Goal: Transaction & Acquisition: Purchase product/service

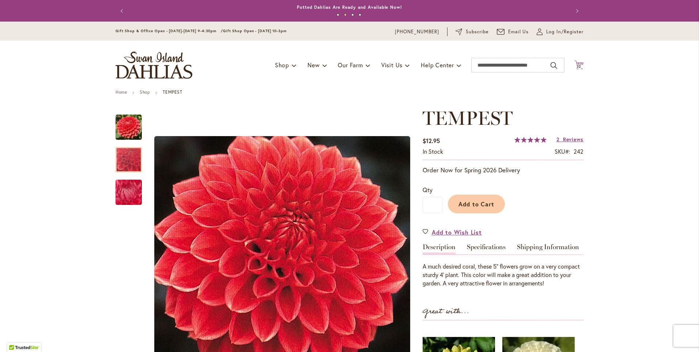
click at [577, 66] on span "32" at bounding box center [579, 66] width 5 height 5
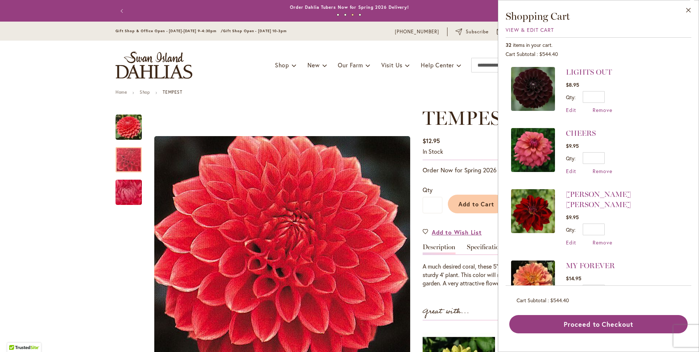
scroll to position [73, 0]
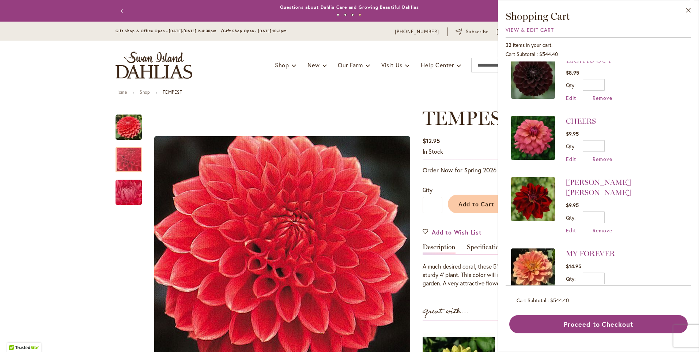
click at [546, 137] on img at bounding box center [533, 138] width 44 height 44
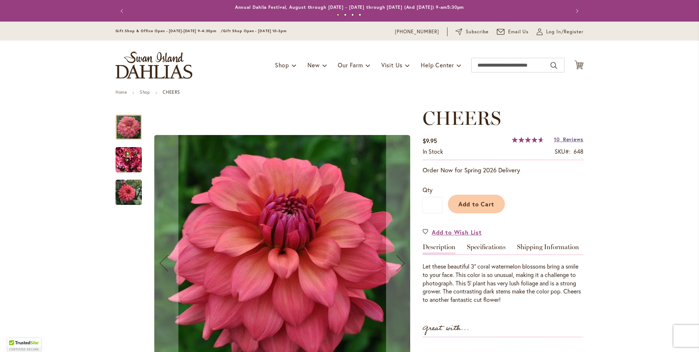
click at [570, 141] on span "Reviews" at bounding box center [573, 139] width 20 height 7
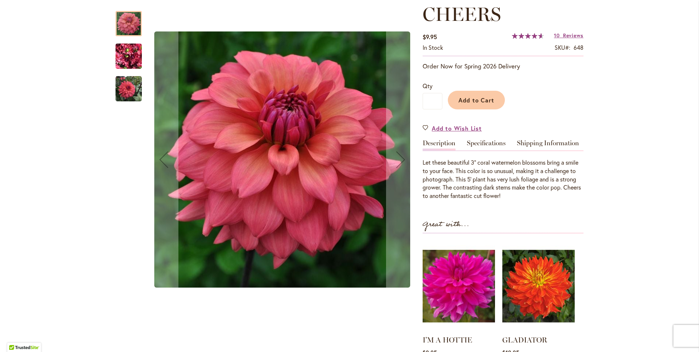
scroll to position [18, 0]
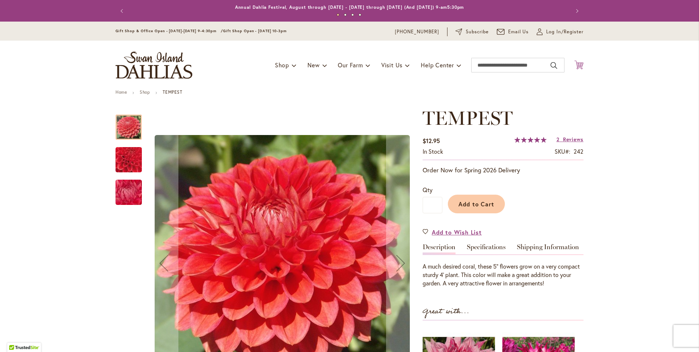
click at [580, 67] on icon "Cart .cls-1 { fill: #231f20; }" at bounding box center [579, 64] width 9 height 9
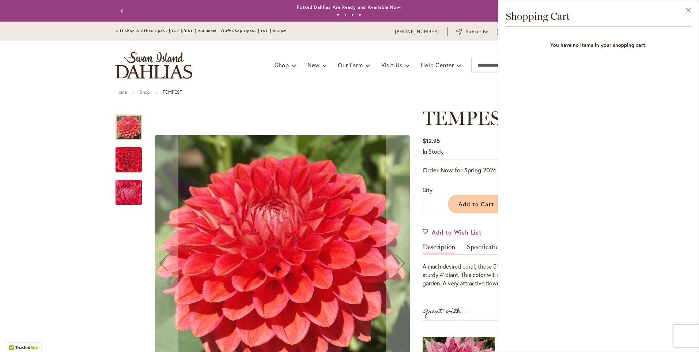
click at [687, 12] on button "Close" at bounding box center [689, 11] width 20 height 23
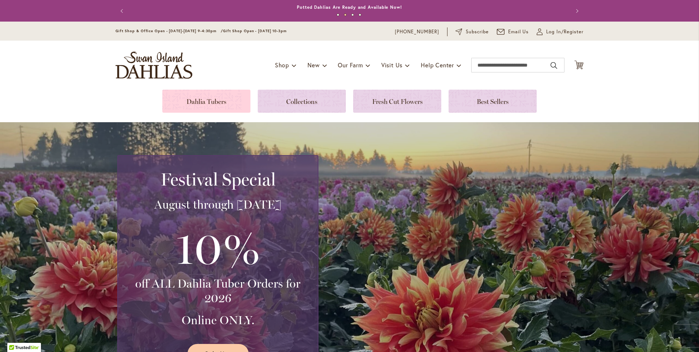
click at [214, 103] on link at bounding box center [206, 101] width 88 height 23
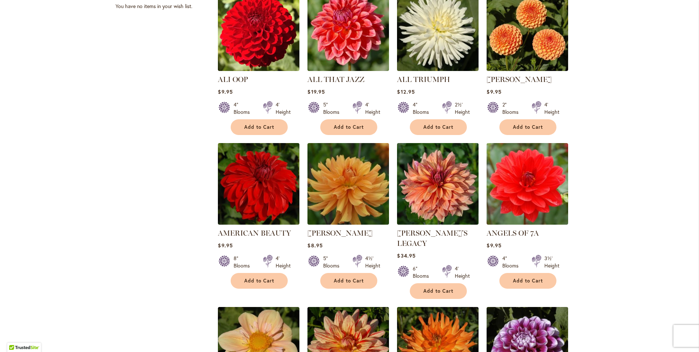
scroll to position [366, 0]
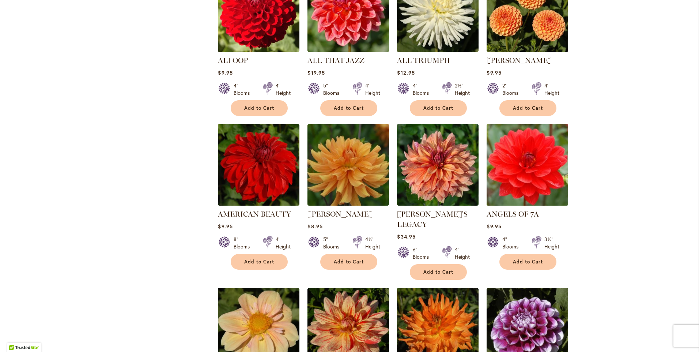
click at [523, 181] on img at bounding box center [528, 165] width 86 height 86
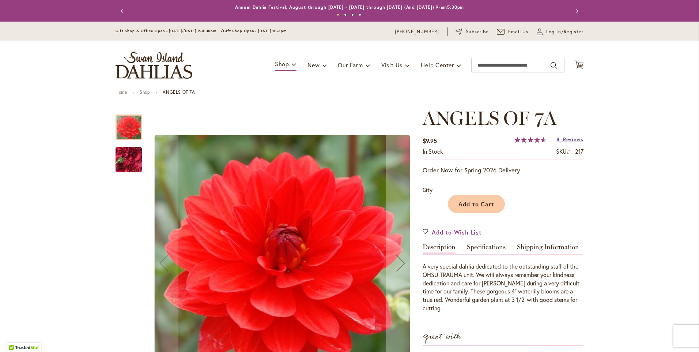
click at [577, 139] on span "Reviews" at bounding box center [573, 139] width 20 height 7
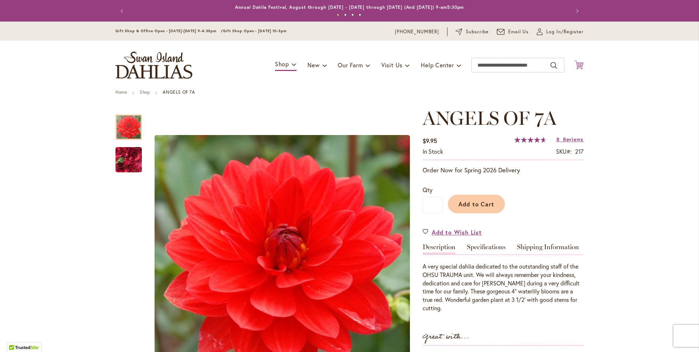
click at [579, 63] on icon at bounding box center [579, 64] width 9 height 9
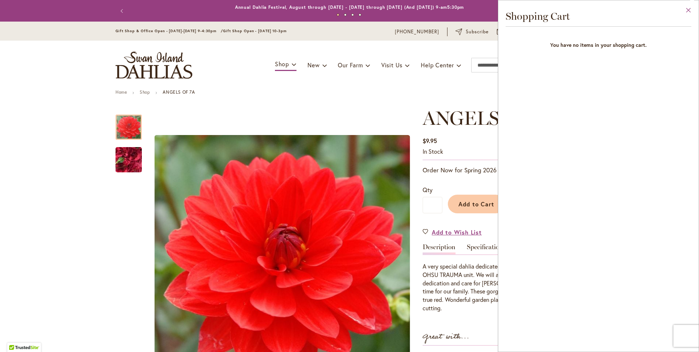
click at [689, 11] on button "Close" at bounding box center [689, 11] width 20 height 23
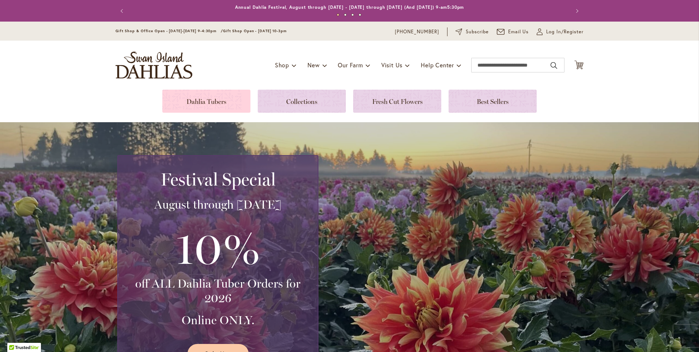
click at [203, 103] on link at bounding box center [206, 101] width 88 height 23
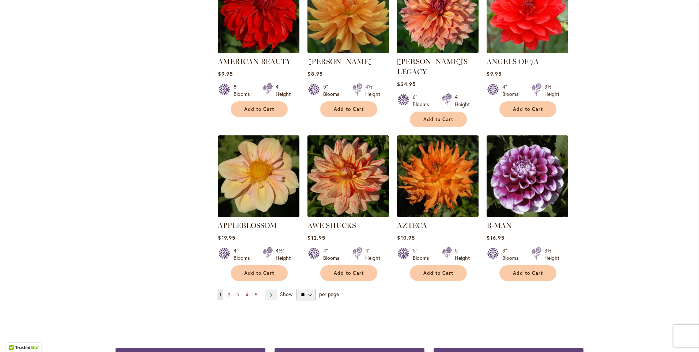
scroll to position [549, 0]
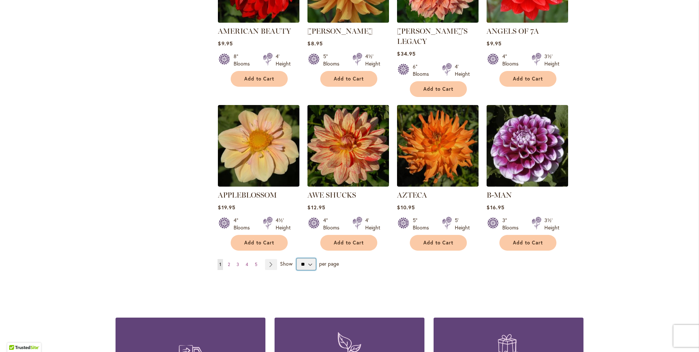
click at [305, 258] on select "** ** ** **" at bounding box center [306, 264] width 19 height 12
select select "**"
click at [297, 258] on select "** ** ** **" at bounding box center [306, 264] width 19 height 12
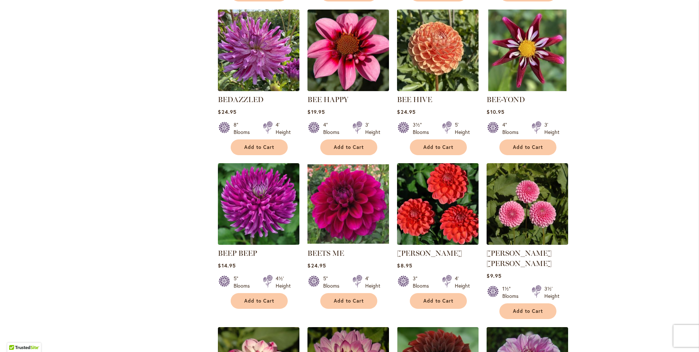
scroll to position [1106, 0]
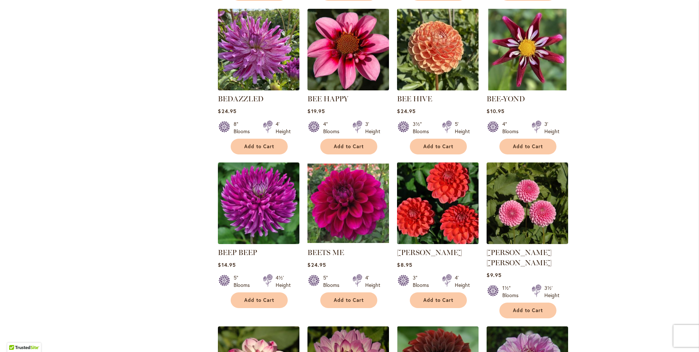
click at [455, 214] on img at bounding box center [438, 204] width 86 height 86
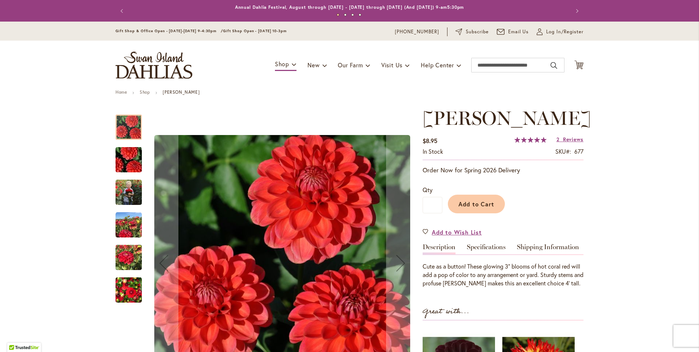
click at [132, 197] on img "BENJAMIN MATTHEW" at bounding box center [129, 192] width 26 height 33
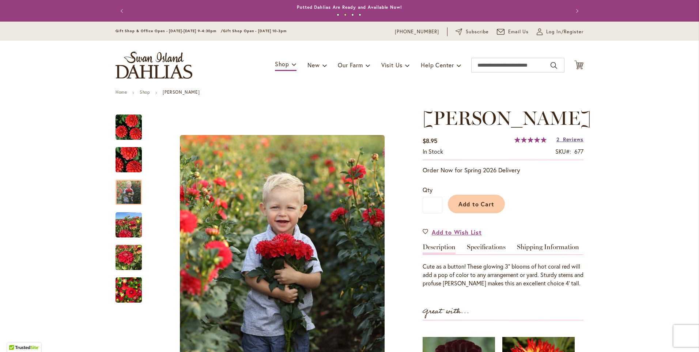
click at [563, 143] on span "Reviews" at bounding box center [573, 139] width 20 height 7
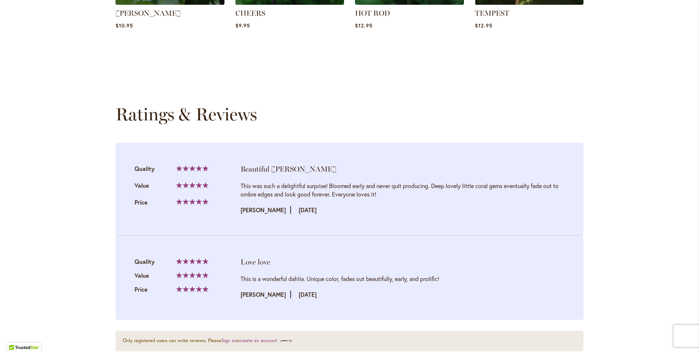
scroll to position [754, 0]
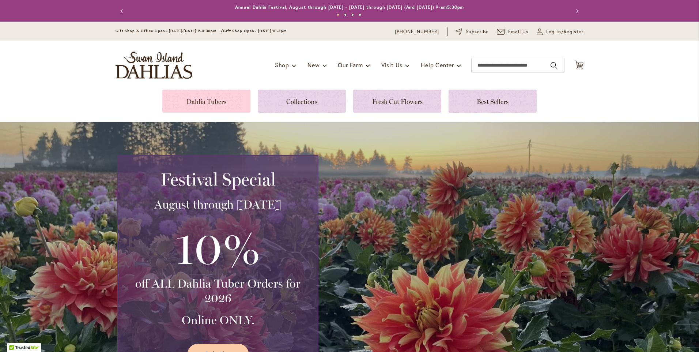
click at [193, 105] on link at bounding box center [206, 101] width 88 height 23
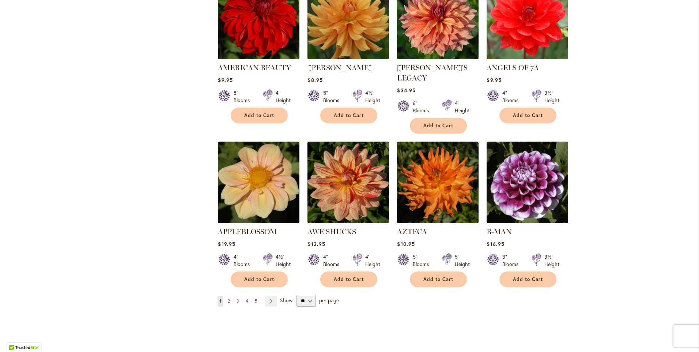
scroll to position [549, 0]
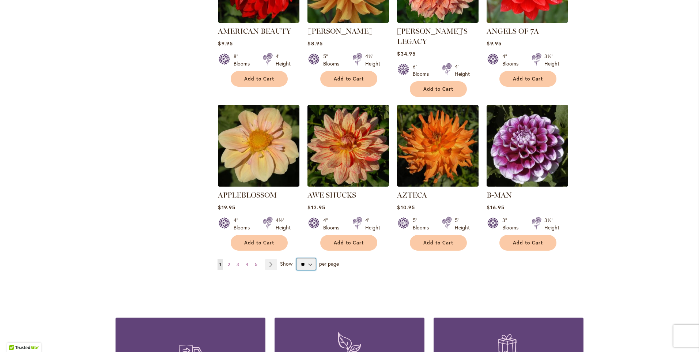
click at [305, 258] on select "** ** ** **" at bounding box center [306, 264] width 19 height 12
select select "**"
click at [297, 258] on select "** ** ** **" at bounding box center [306, 264] width 19 height 12
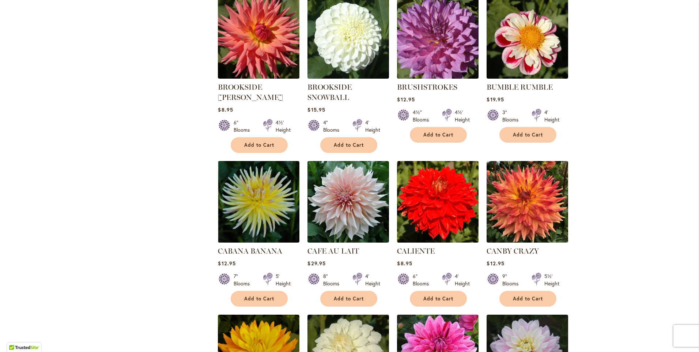
scroll to position [2166, 0]
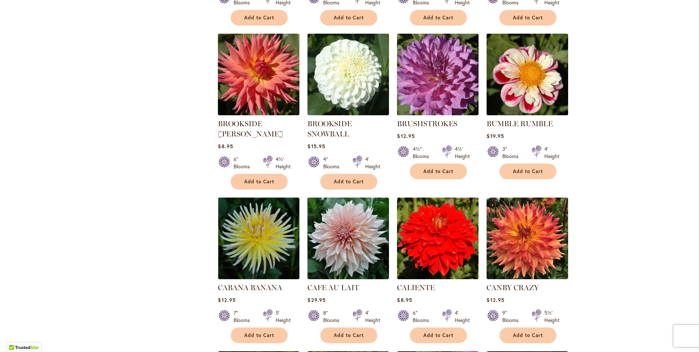
click at [522, 70] on img at bounding box center [528, 75] width 86 height 86
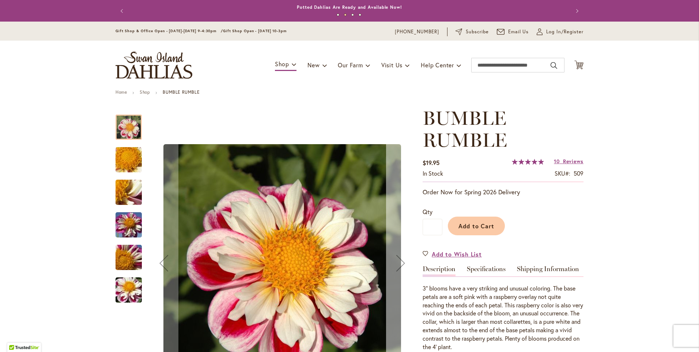
scroll to position [37, 0]
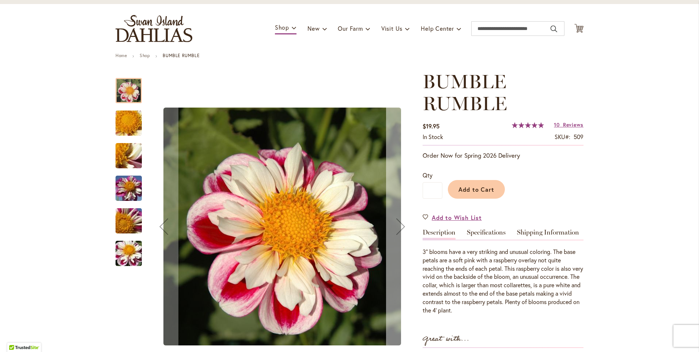
click at [400, 227] on div "Next" at bounding box center [400, 226] width 29 height 29
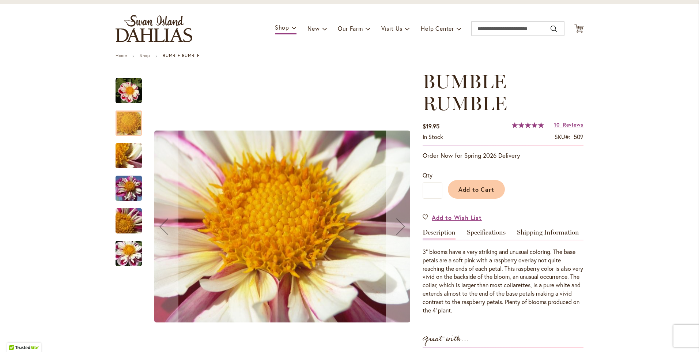
click at [400, 227] on div "Next" at bounding box center [400, 226] width 29 height 29
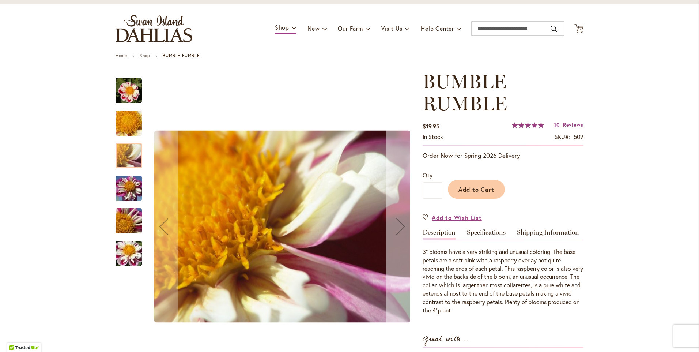
click at [400, 227] on div "Next" at bounding box center [400, 226] width 29 height 29
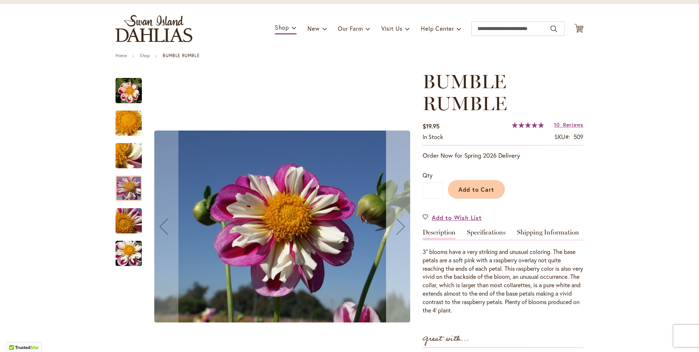
click at [400, 227] on div "Next" at bounding box center [400, 226] width 29 height 29
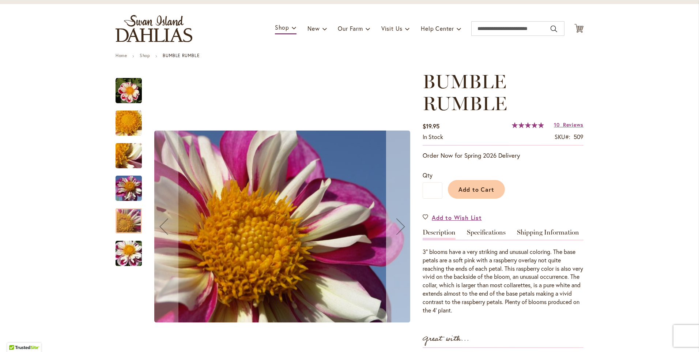
click at [400, 227] on div "Next" at bounding box center [400, 226] width 29 height 29
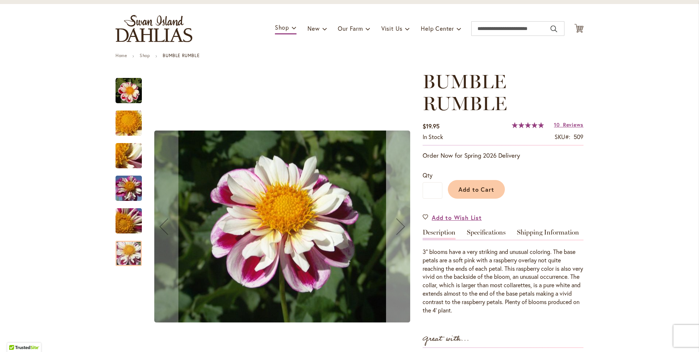
click at [400, 227] on div "Next" at bounding box center [400, 226] width 29 height 29
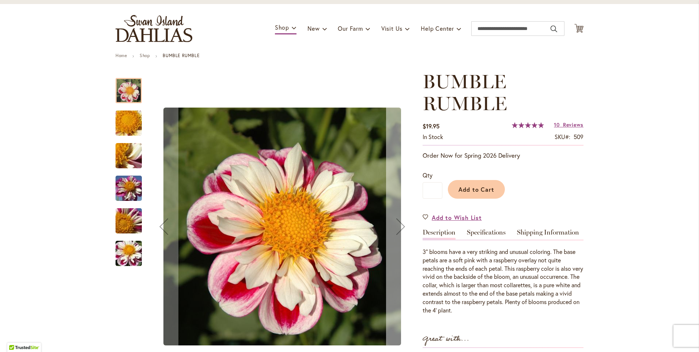
click at [400, 227] on div "Next" at bounding box center [400, 226] width 29 height 29
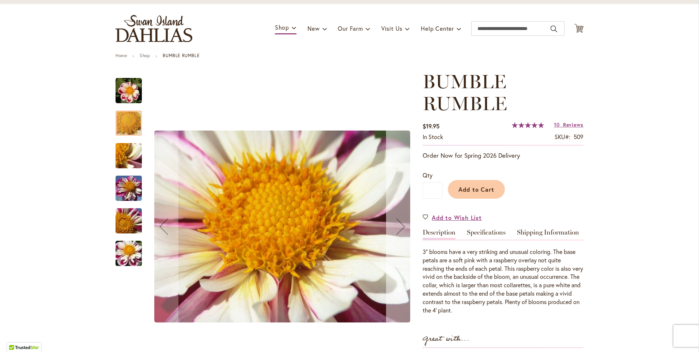
click at [400, 227] on div "Next" at bounding box center [400, 226] width 29 height 29
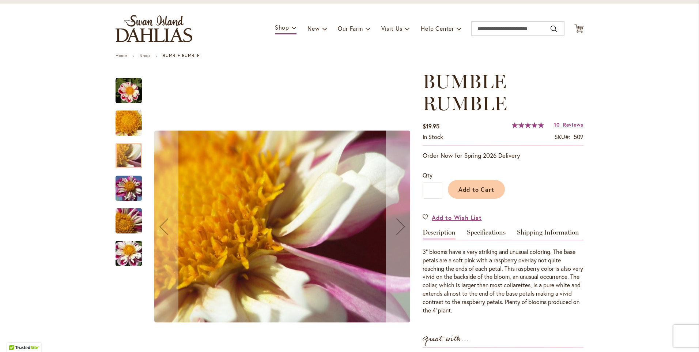
click at [400, 227] on div "Next" at bounding box center [400, 226] width 29 height 29
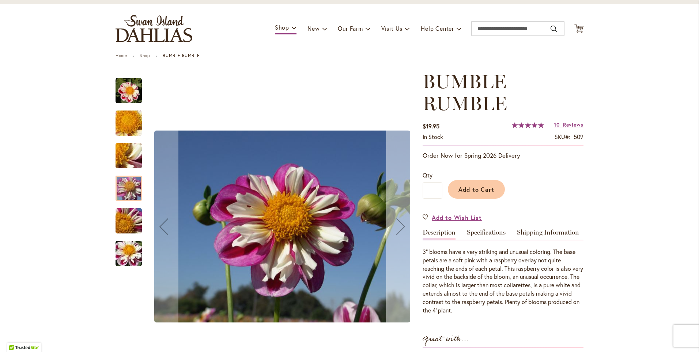
click at [400, 227] on div "Next" at bounding box center [400, 226] width 29 height 29
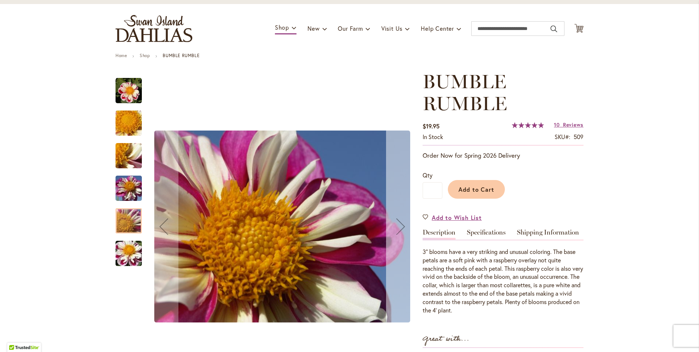
click at [400, 227] on div "Next" at bounding box center [400, 226] width 29 height 29
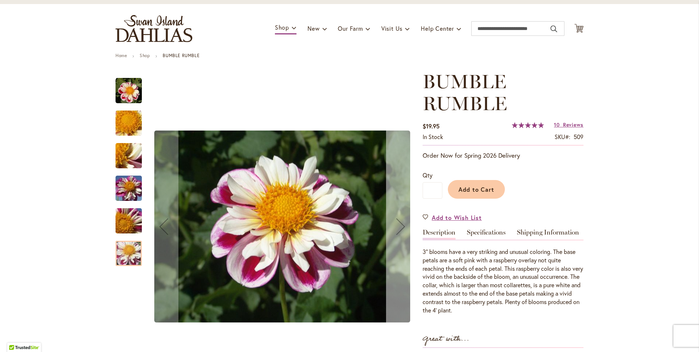
click at [400, 227] on div "Next" at bounding box center [400, 226] width 29 height 29
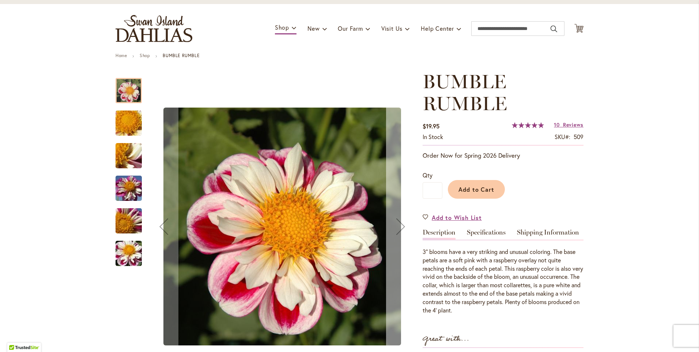
click at [400, 227] on div "Next" at bounding box center [400, 226] width 29 height 29
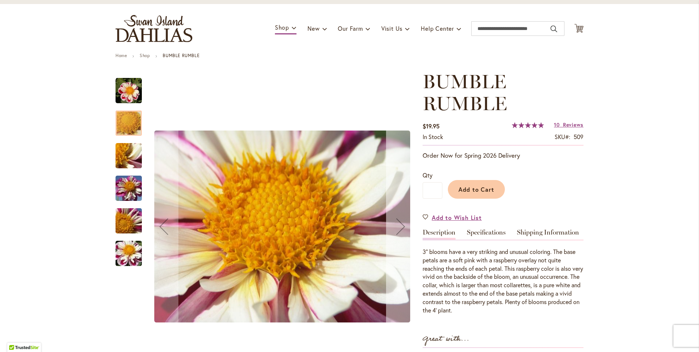
click at [400, 227] on div "Next" at bounding box center [400, 226] width 29 height 29
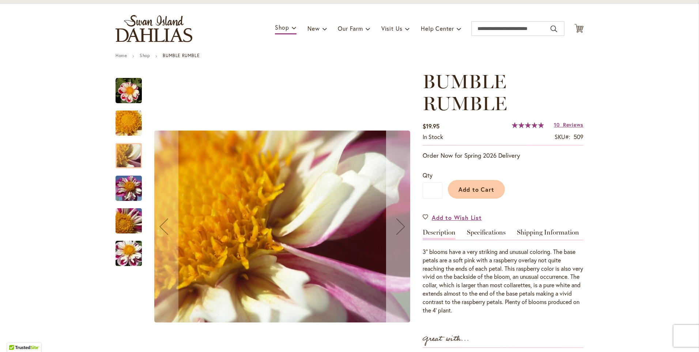
click at [400, 227] on div "Next" at bounding box center [400, 226] width 29 height 29
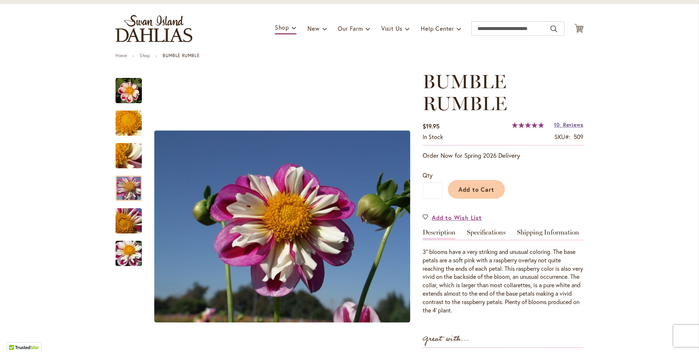
click at [569, 124] on span "Reviews" at bounding box center [573, 124] width 20 height 7
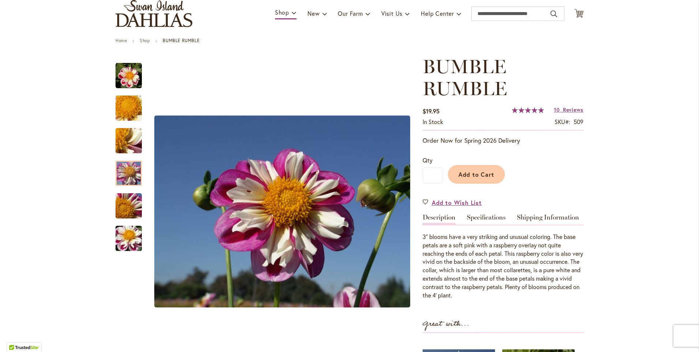
scroll to position [28, 0]
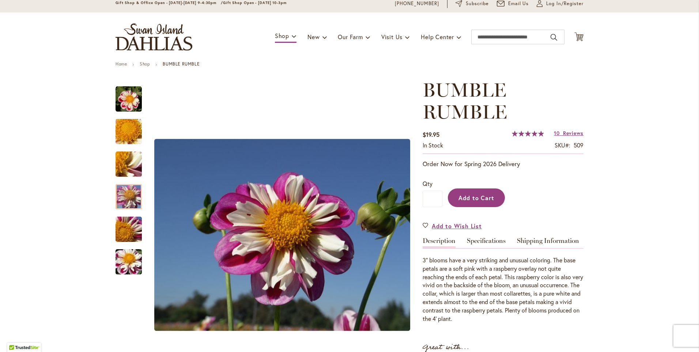
click at [462, 202] on button "Add to Cart" at bounding box center [476, 197] width 57 height 19
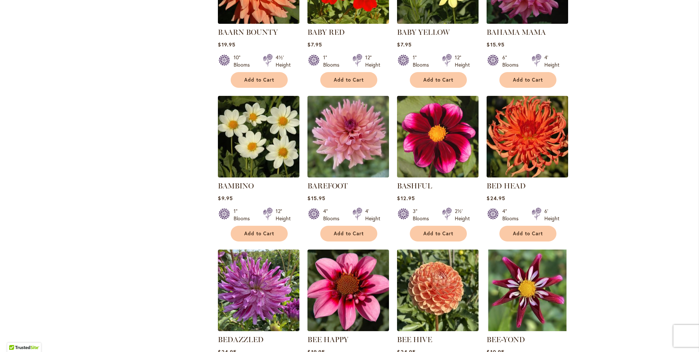
scroll to position [878, 0]
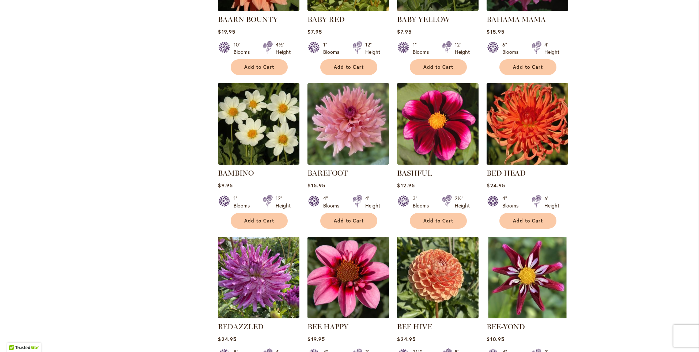
click at [550, 133] on img at bounding box center [528, 124] width 86 height 86
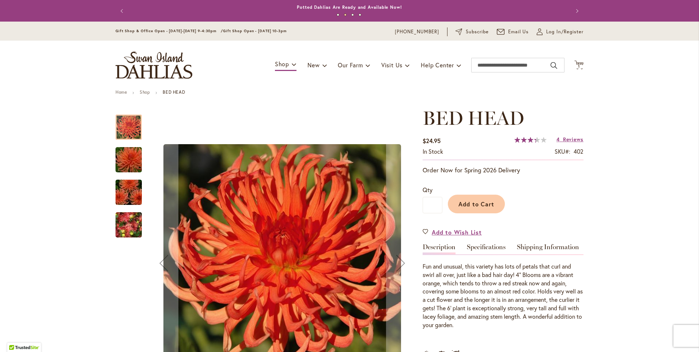
click at [130, 225] on img "BED HEAD" at bounding box center [128, 225] width 53 height 40
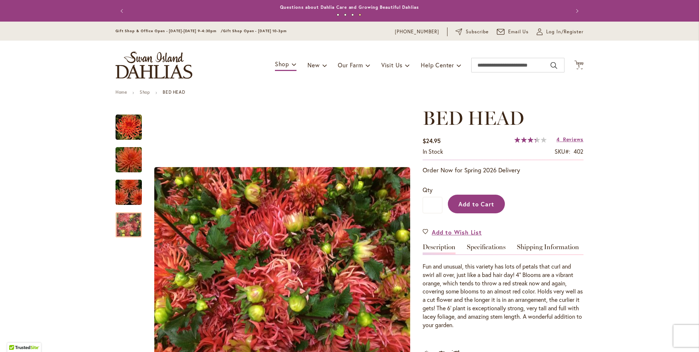
click at [459, 204] on span "Add to Cart" at bounding box center [477, 204] width 36 height 8
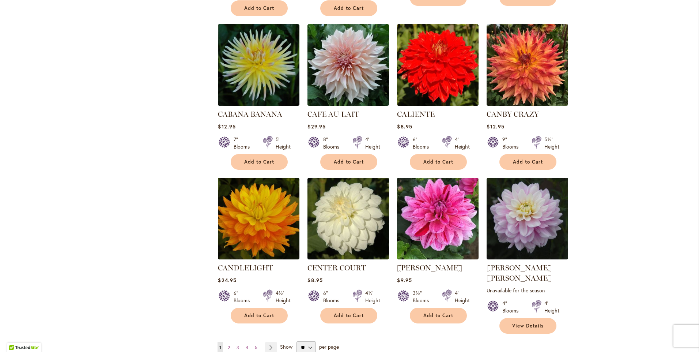
scroll to position [2341, 0]
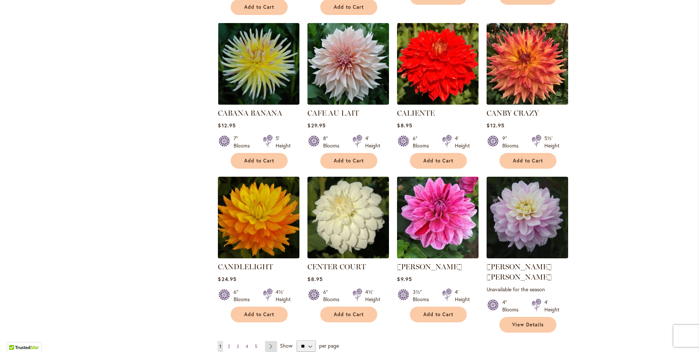
click at [271, 341] on link "Page Next" at bounding box center [271, 346] width 12 height 11
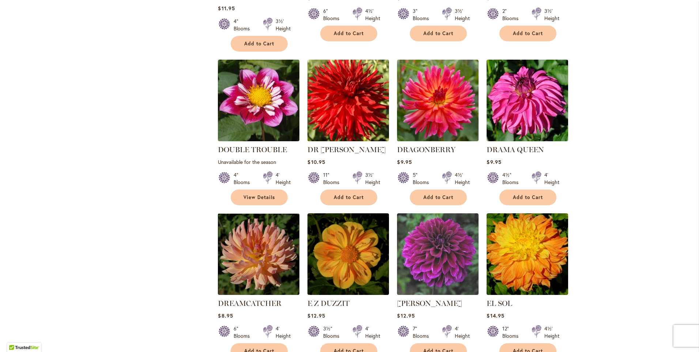
scroll to position [1756, 0]
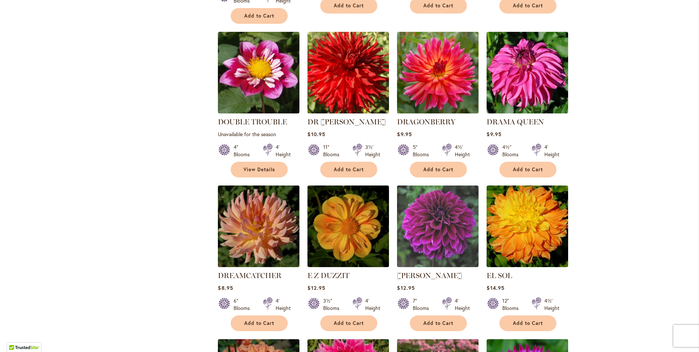
click at [265, 190] on img at bounding box center [259, 227] width 86 height 86
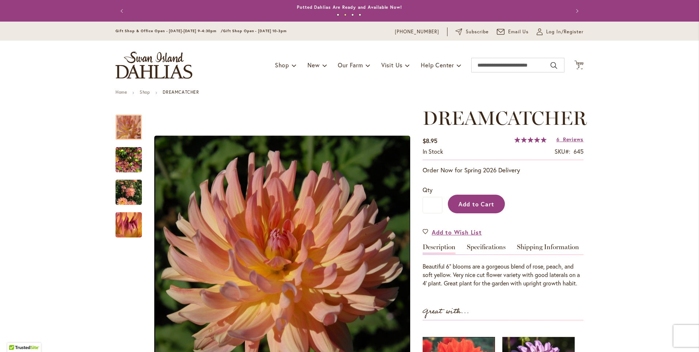
click at [463, 204] on span "Add to Cart" at bounding box center [477, 204] width 36 height 8
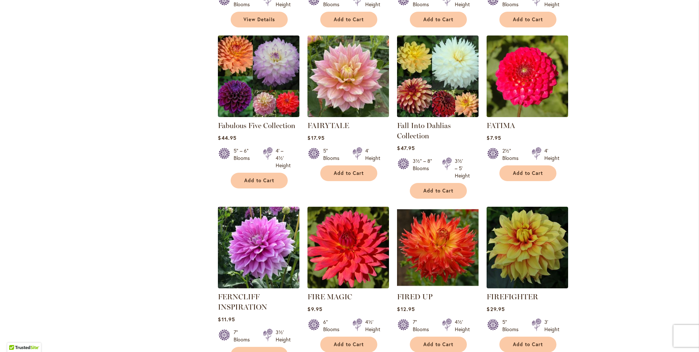
scroll to position [2378, 0]
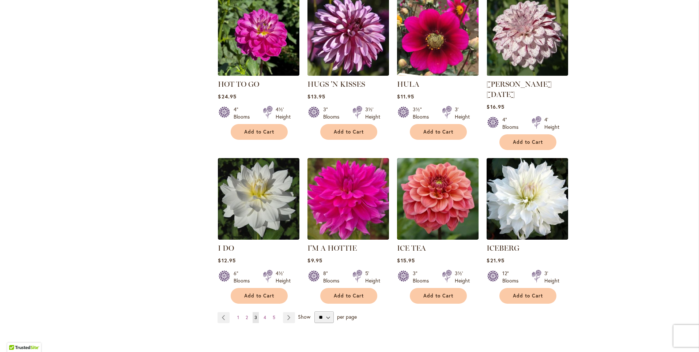
scroll to position [2427, 0]
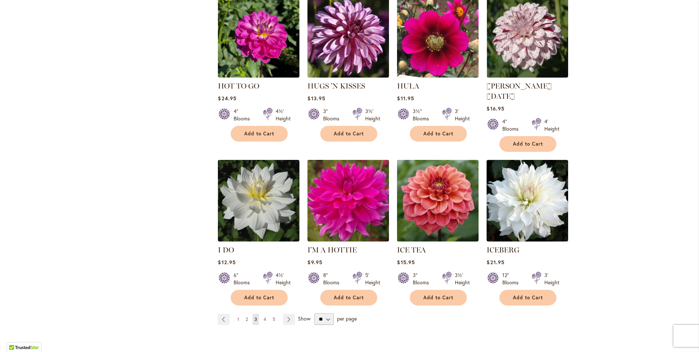
click at [246, 314] on link "Page 2" at bounding box center [247, 319] width 6 height 11
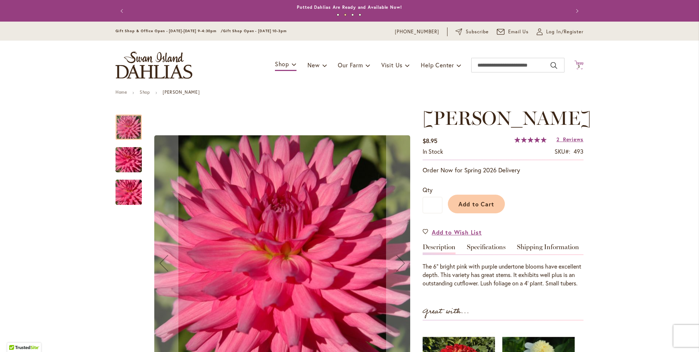
click at [578, 66] on span "3 3 items" at bounding box center [579, 67] width 7 height 4
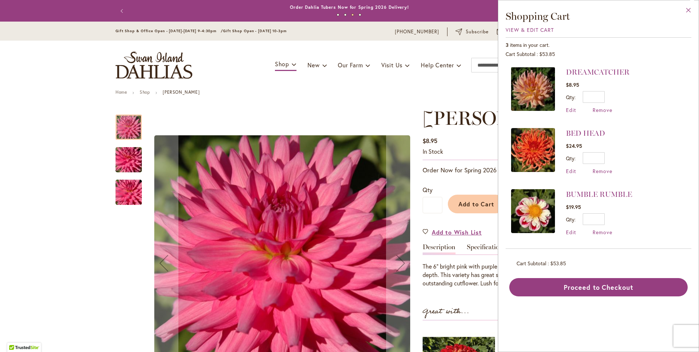
click at [687, 10] on button "Close" at bounding box center [689, 11] width 20 height 23
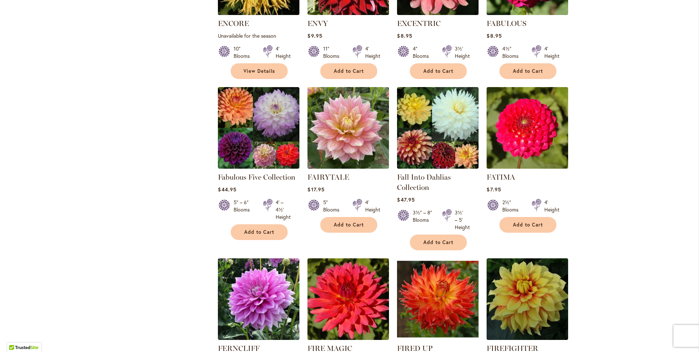
scroll to position [2203, 0]
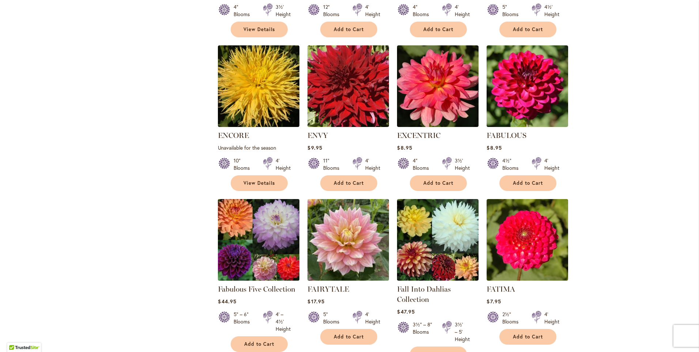
click at [265, 198] on img at bounding box center [259, 240] width 86 height 86
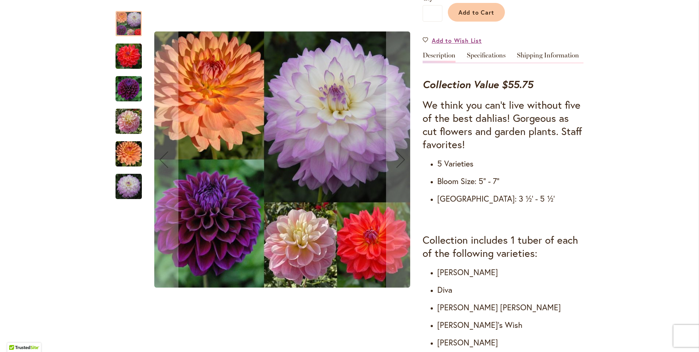
scroll to position [219, 0]
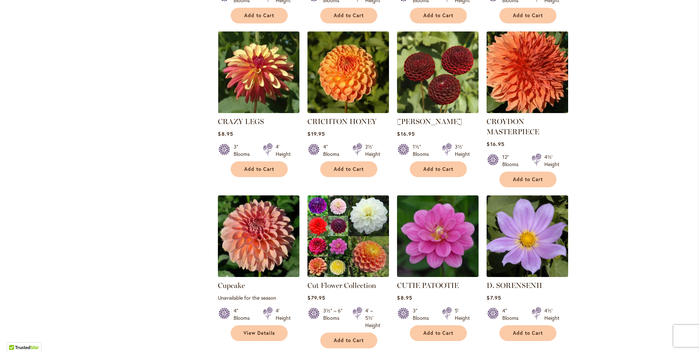
scroll to position [951, 0]
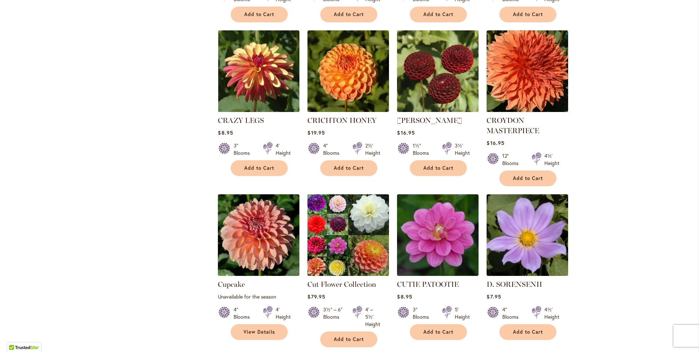
click at [362, 238] on img at bounding box center [349, 235] width 86 height 86
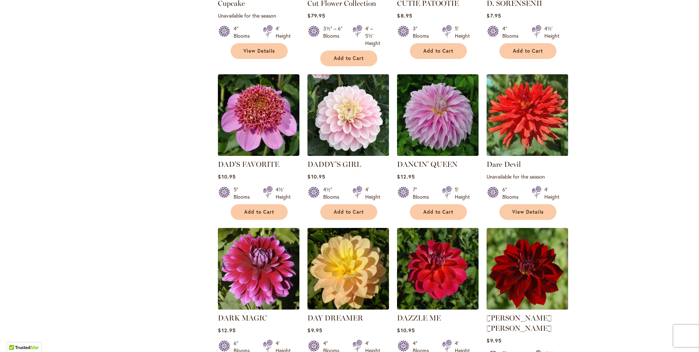
scroll to position [1244, 0]
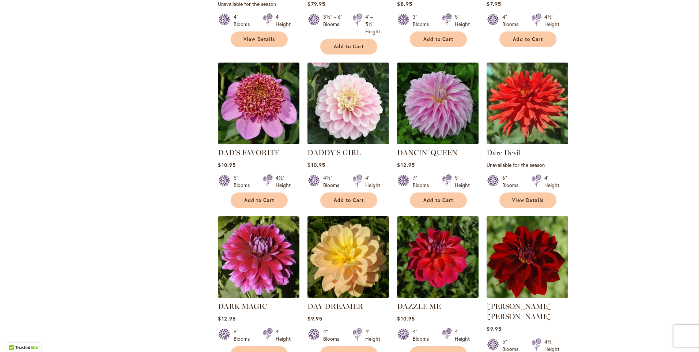
click at [552, 231] on img at bounding box center [528, 257] width 86 height 86
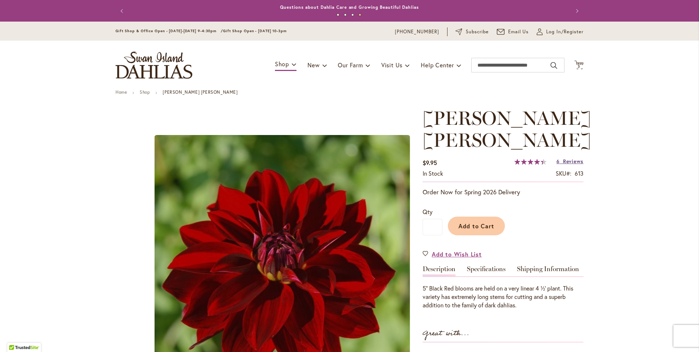
click at [569, 158] on span "Reviews" at bounding box center [573, 161] width 20 height 7
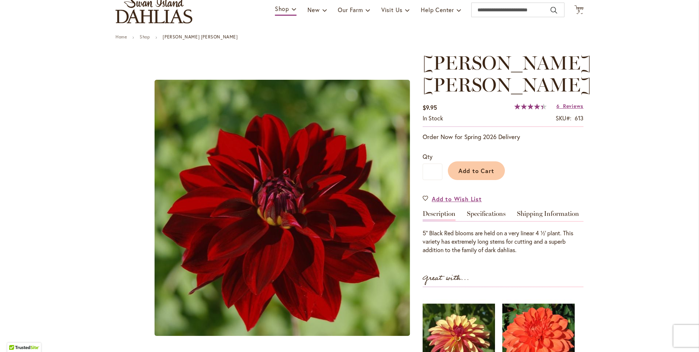
scroll to position [11, 0]
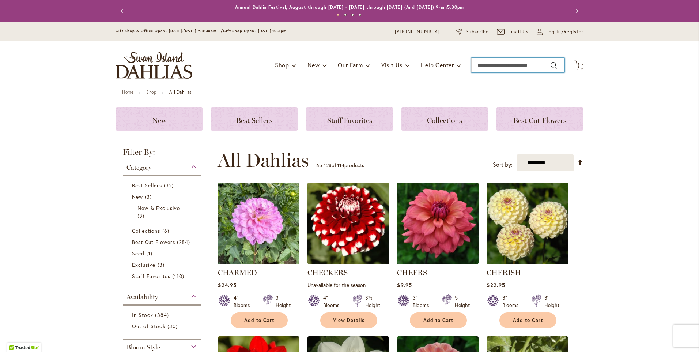
click at [482, 66] on input "Search" at bounding box center [517, 65] width 93 height 15
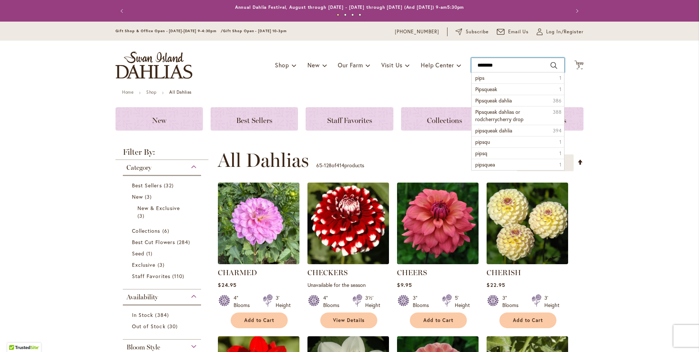
type input "*********"
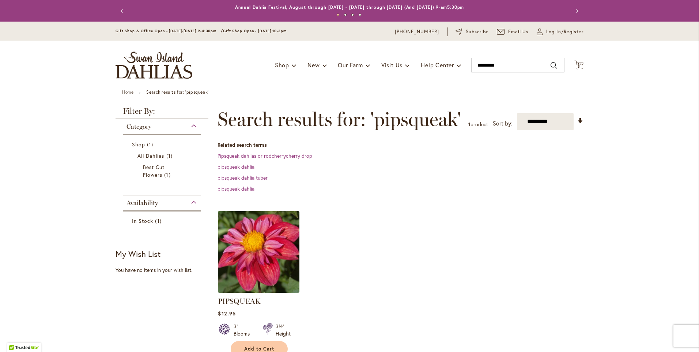
click at [248, 240] on img at bounding box center [259, 252] width 86 height 86
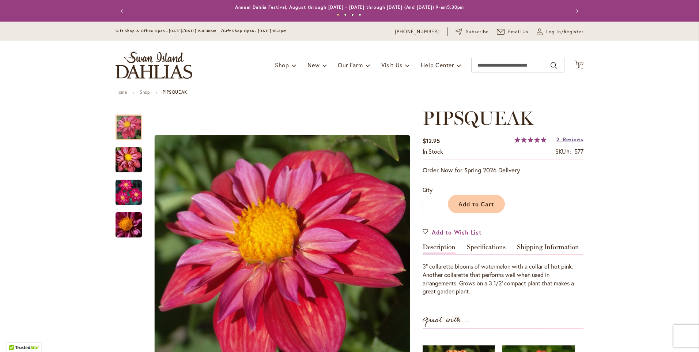
click at [564, 138] on span "Reviews" at bounding box center [573, 139] width 20 height 7
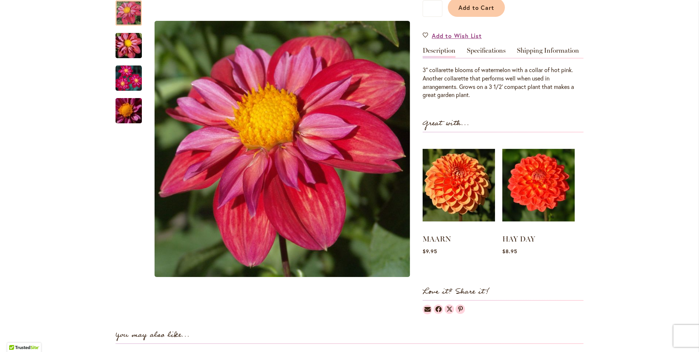
scroll to position [192, 0]
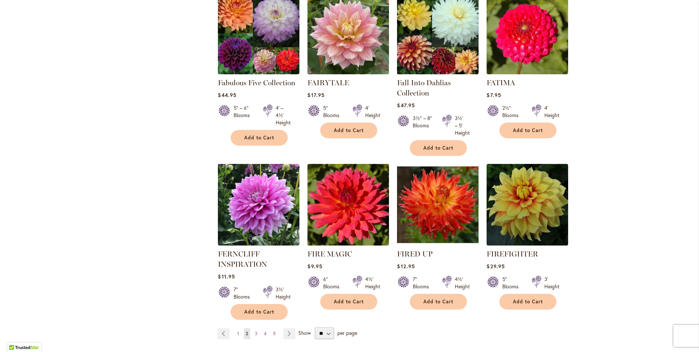
scroll to position [2423, 0]
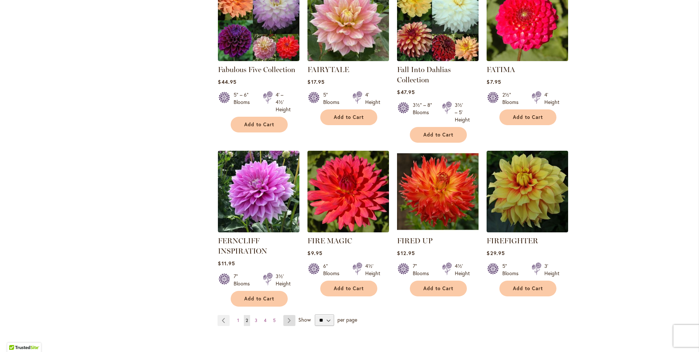
click at [287, 315] on link "Page Next" at bounding box center [289, 320] width 12 height 11
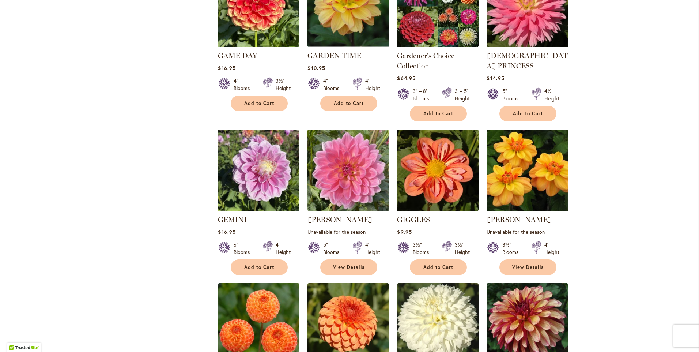
scroll to position [740, 0]
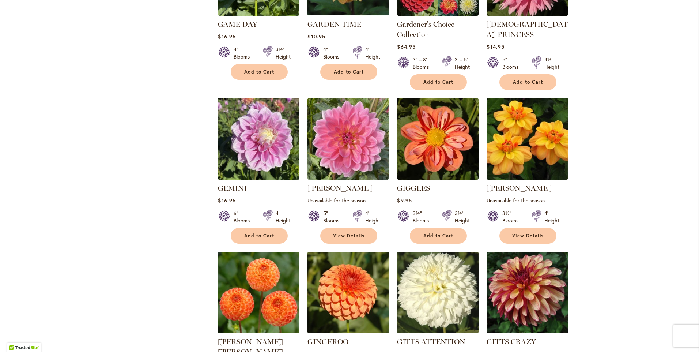
click at [255, 119] on img at bounding box center [259, 139] width 86 height 86
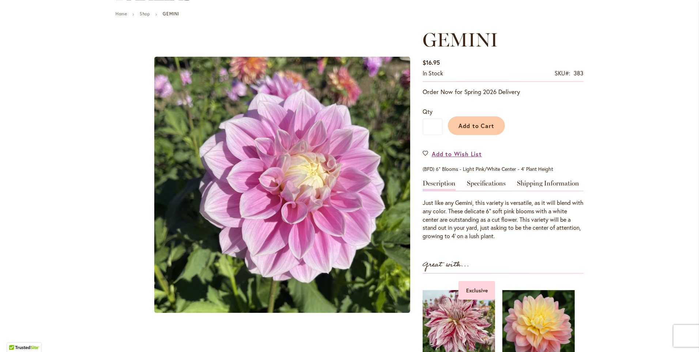
scroll to position [73, 0]
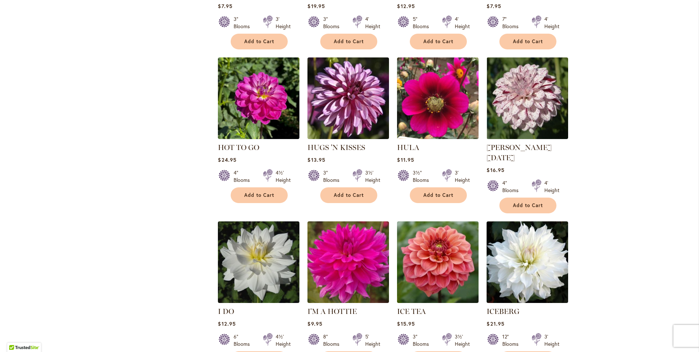
scroll to position [2414, 0]
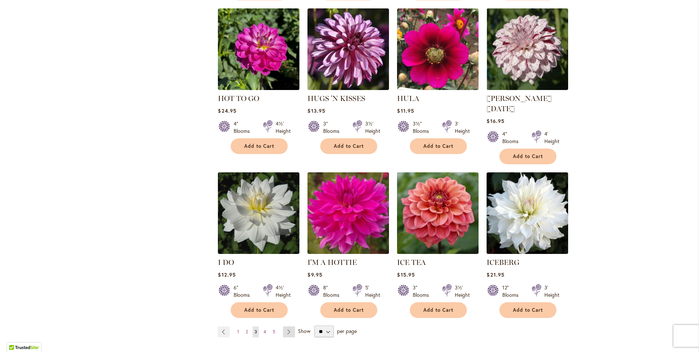
click at [286, 326] on link "Page Next" at bounding box center [289, 331] width 12 height 11
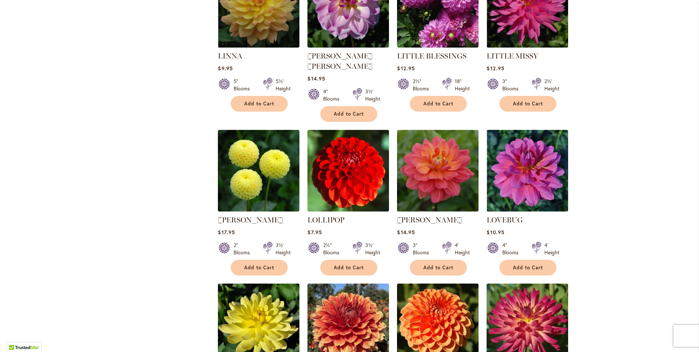
scroll to position [1801, 0]
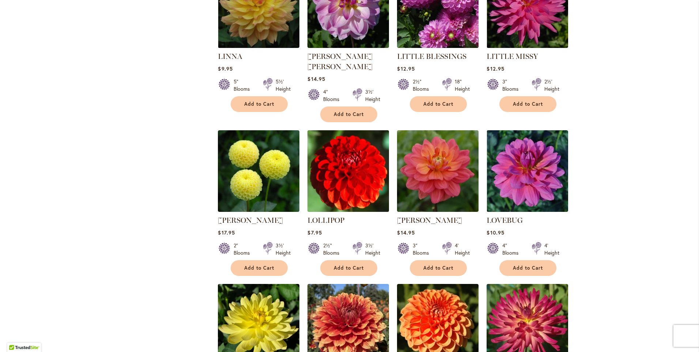
click at [363, 129] on img at bounding box center [349, 171] width 86 height 86
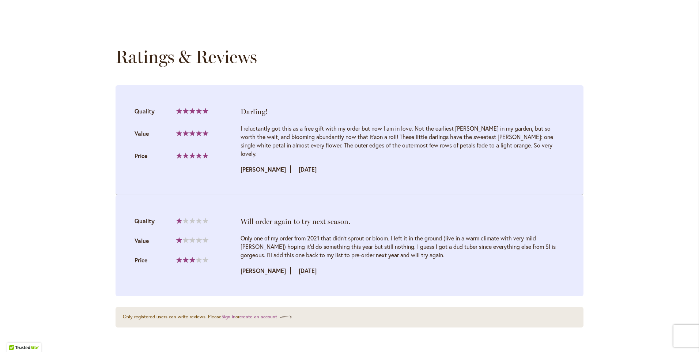
scroll to position [695, 0]
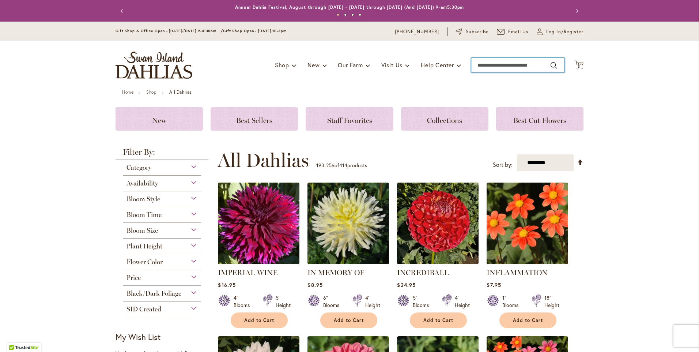
drag, startPoint x: 0, startPoint y: 0, endPoint x: 471, endPoint y: 65, distance: 475.9
click at [471, 65] on input "Search" at bounding box center [517, 65] width 93 height 15
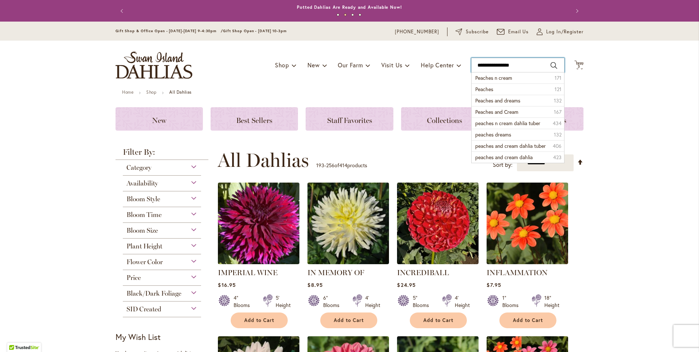
type input "**********"
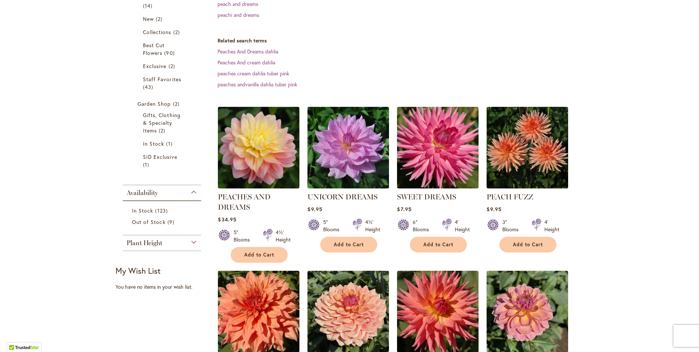
scroll to position [183, 0]
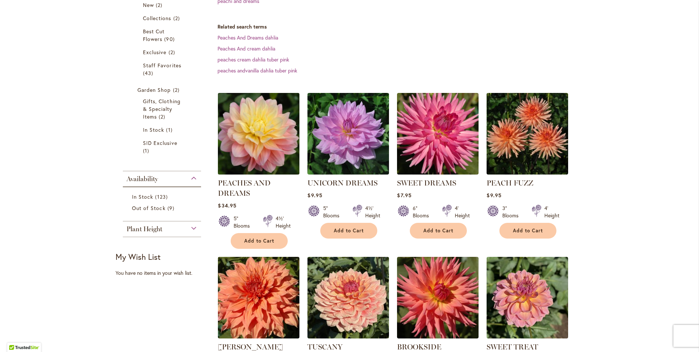
click at [257, 143] on img at bounding box center [259, 134] width 86 height 86
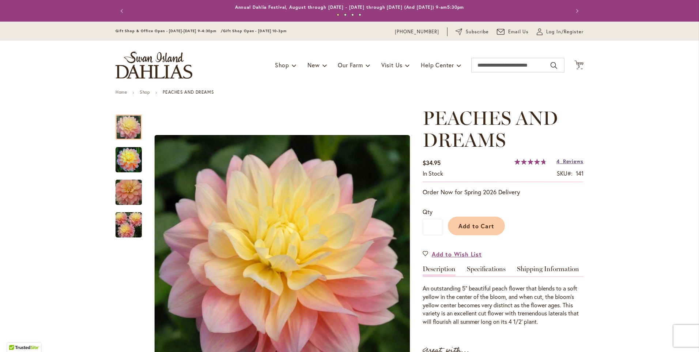
click at [570, 162] on span "Reviews" at bounding box center [573, 161] width 20 height 7
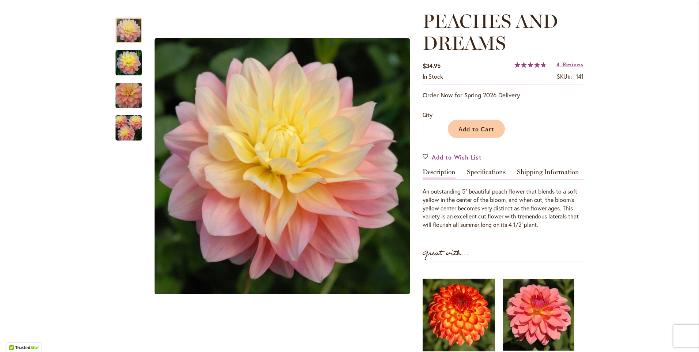
scroll to position [76, 0]
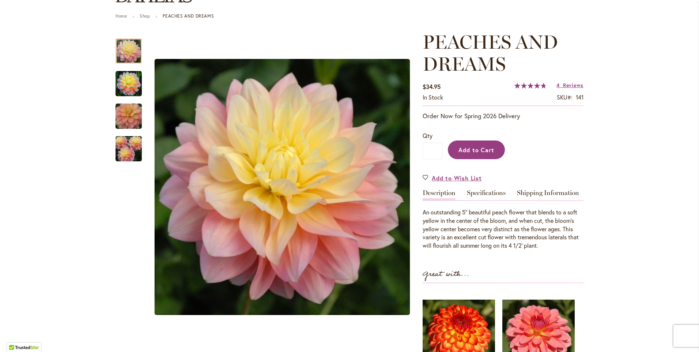
click at [468, 154] on button "Add to Cart" at bounding box center [476, 149] width 57 height 19
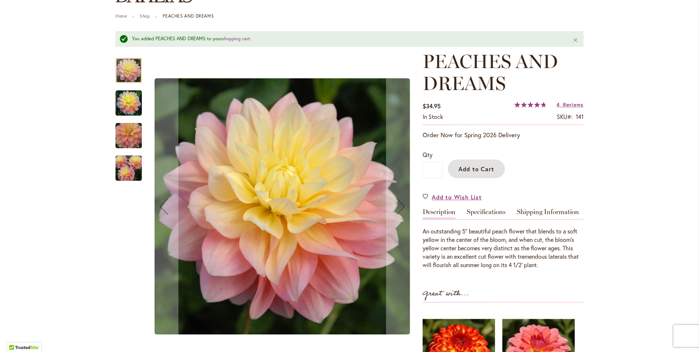
click at [125, 104] on img "PEACHES AND DREAMS" at bounding box center [129, 103] width 26 height 26
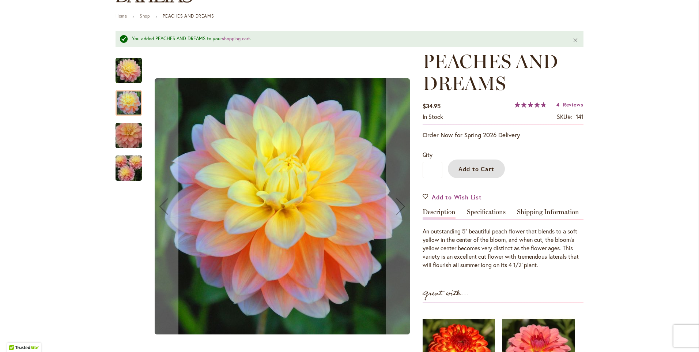
click at [122, 138] on img "PEACHES AND DREAMS" at bounding box center [128, 135] width 53 height 35
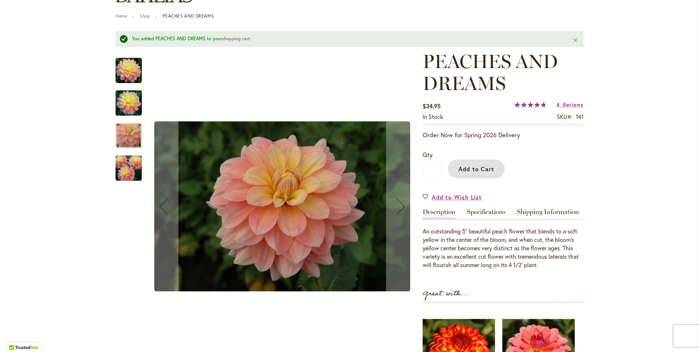
click at [123, 177] on img "PEACHES AND DREAMS" at bounding box center [128, 167] width 53 height 35
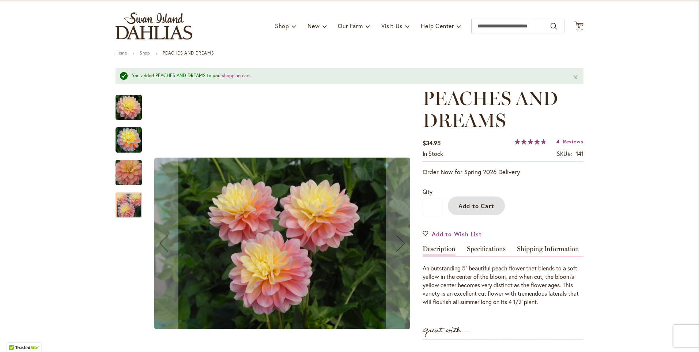
scroll to position [0, 0]
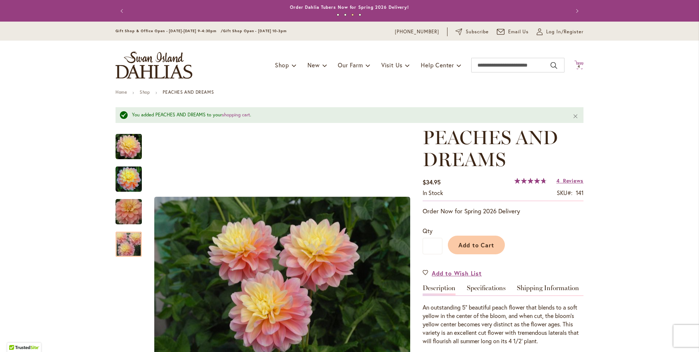
click at [579, 67] on span "4 4 items" at bounding box center [579, 67] width 7 height 4
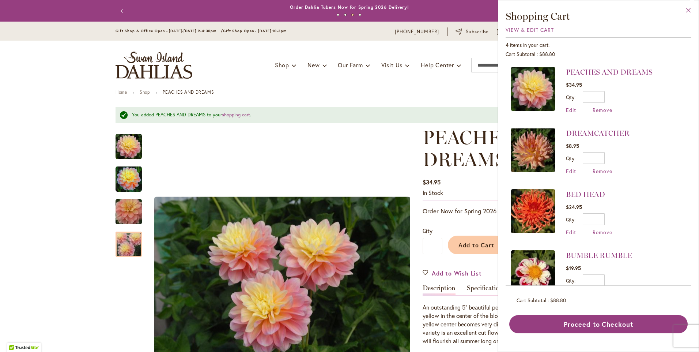
click at [690, 11] on button "Close" at bounding box center [689, 11] width 20 height 23
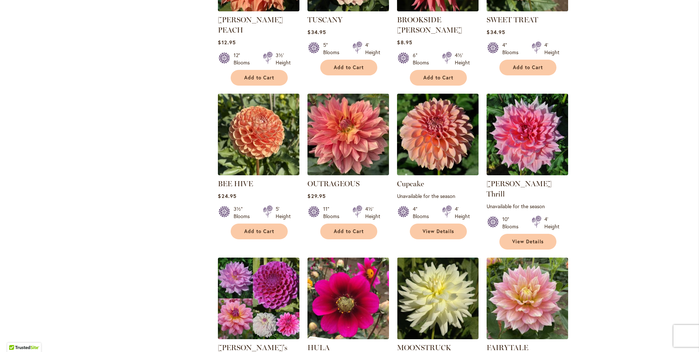
scroll to position [585, 0]
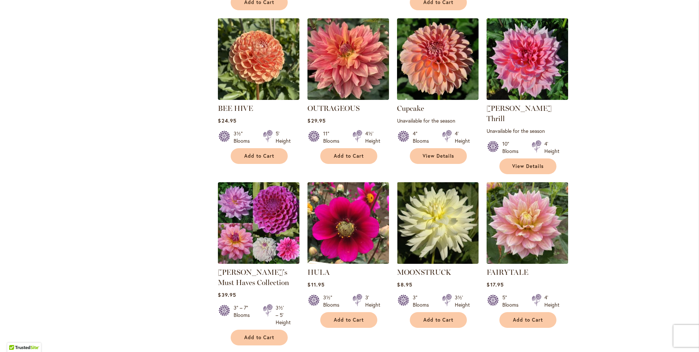
click at [270, 352] on link "Page Next" at bounding box center [271, 359] width 12 height 11
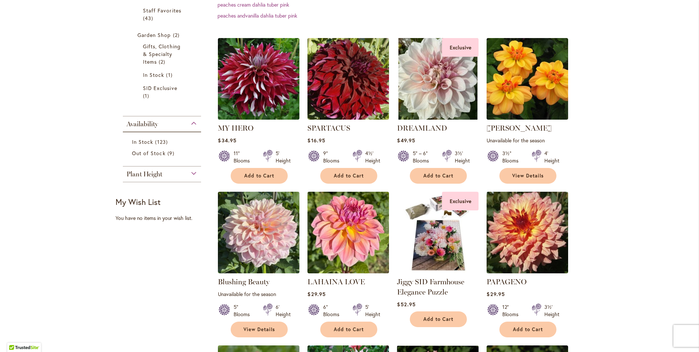
scroll to position [256, 0]
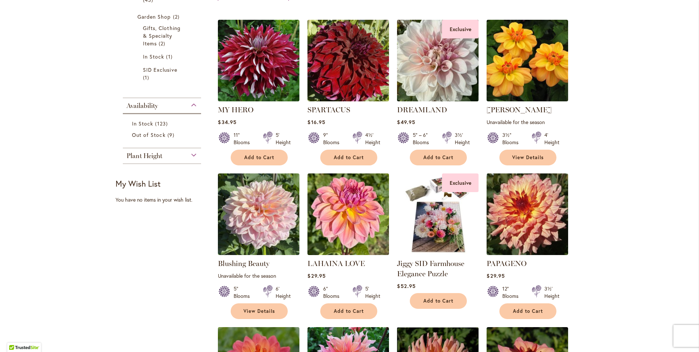
click at [435, 72] on img at bounding box center [438, 61] width 86 height 86
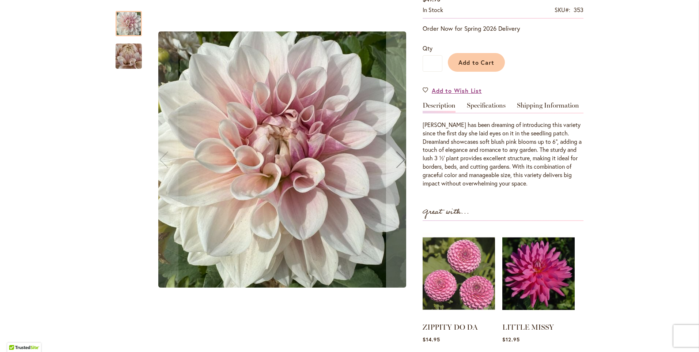
scroll to position [146, 0]
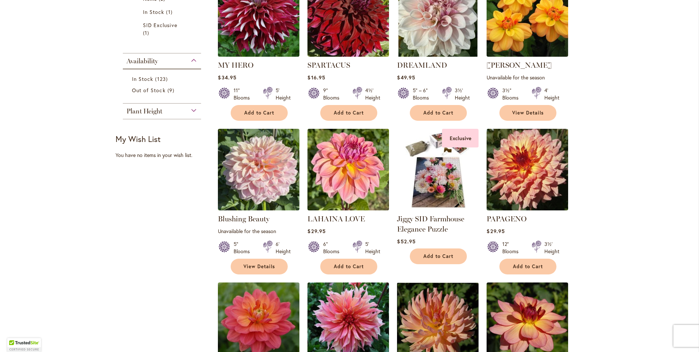
scroll to position [476, 0]
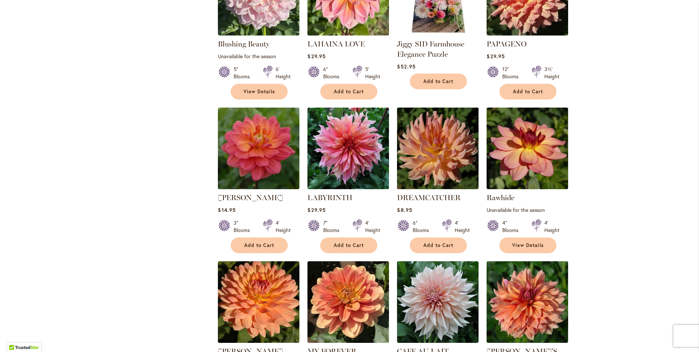
click at [424, 164] on img at bounding box center [438, 148] width 86 height 86
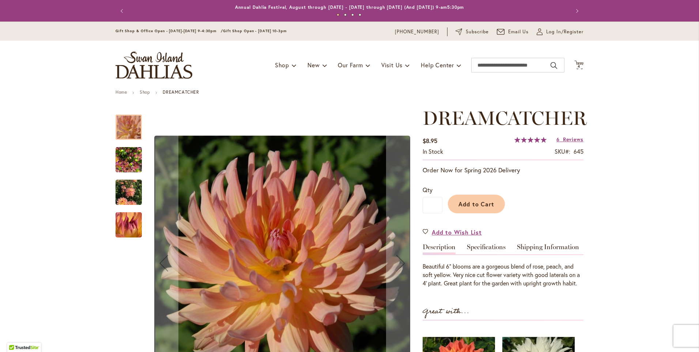
click at [122, 159] on img "Dreamcatcher" at bounding box center [129, 159] width 26 height 35
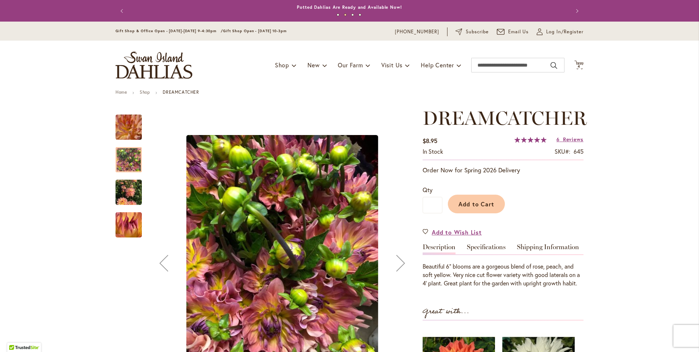
click at [119, 192] on img "Dreamcatcher" at bounding box center [129, 192] width 26 height 35
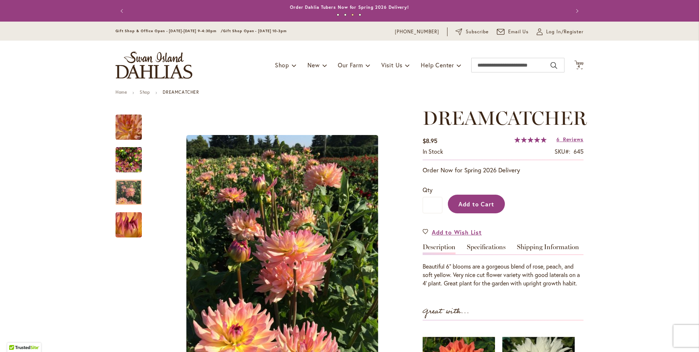
click at [465, 204] on span "Add to Cart" at bounding box center [477, 204] width 36 height 8
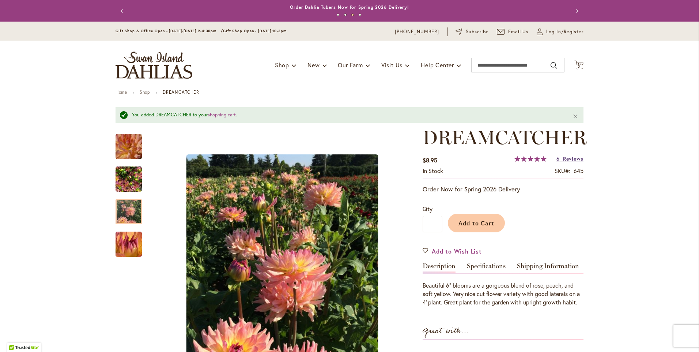
click at [564, 158] on span "Reviews" at bounding box center [573, 158] width 20 height 7
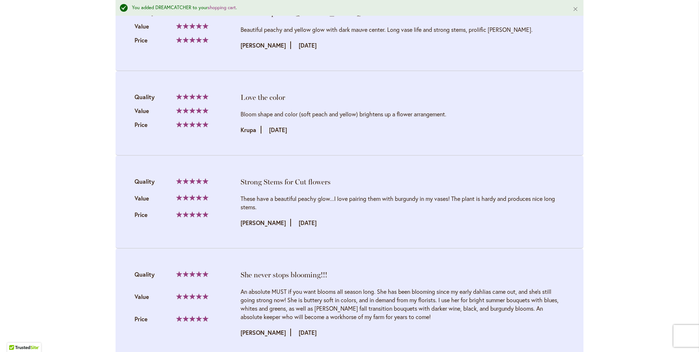
scroll to position [935, 0]
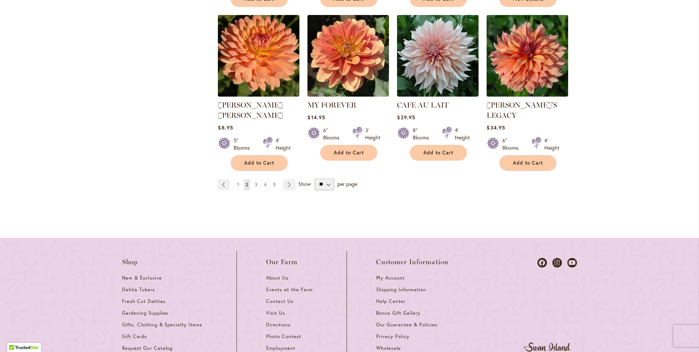
scroll to position [732, 0]
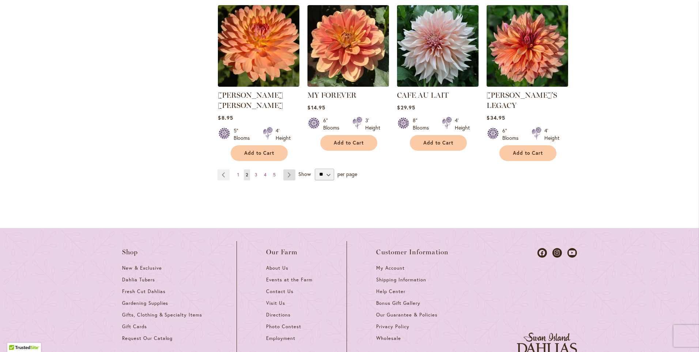
click at [284, 169] on link "Page Next" at bounding box center [289, 174] width 12 height 11
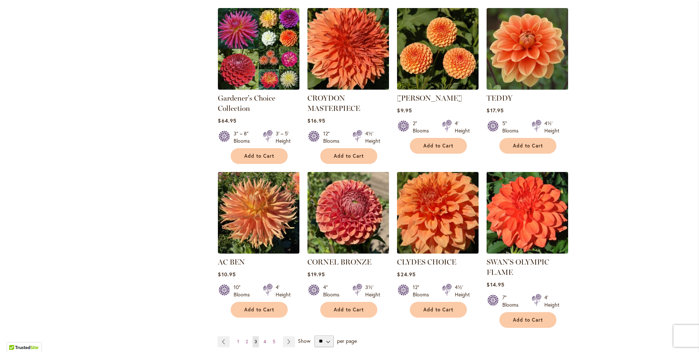
scroll to position [622, 0]
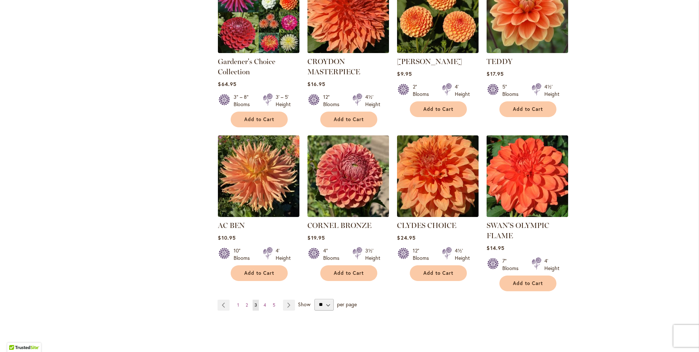
click at [497, 167] on img at bounding box center [528, 176] width 86 height 86
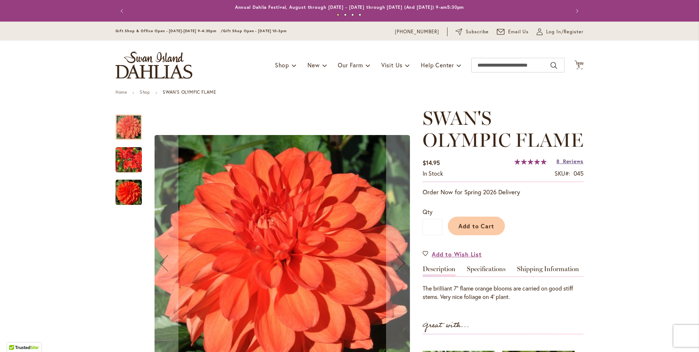
click at [559, 161] on link "8 Reviews" at bounding box center [570, 161] width 27 height 7
click at [569, 161] on span "Reviews" at bounding box center [573, 161] width 20 height 7
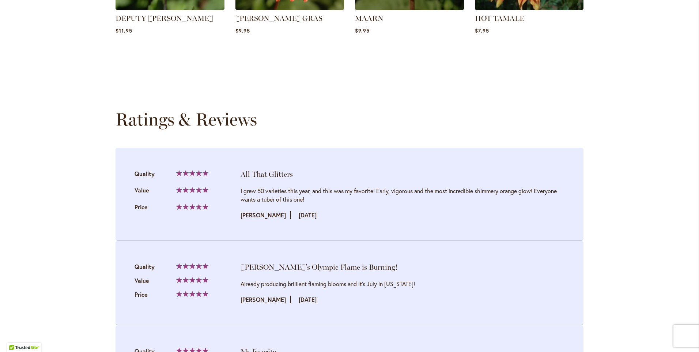
scroll to position [746, 0]
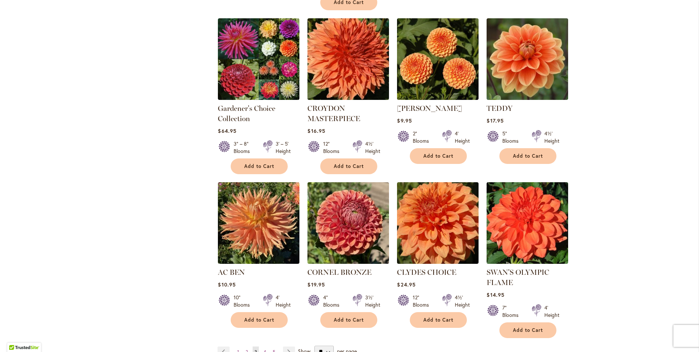
scroll to position [622, 0]
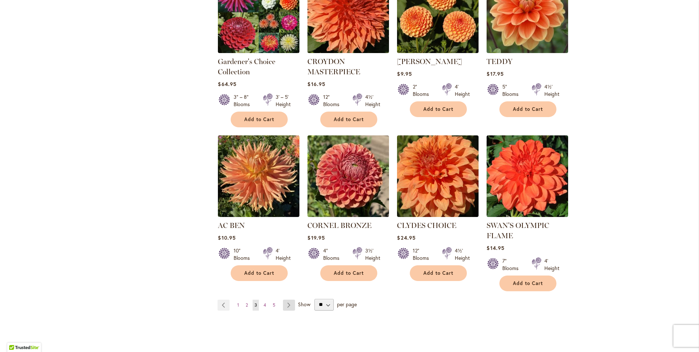
click at [284, 300] on link "Page Next" at bounding box center [289, 305] width 12 height 11
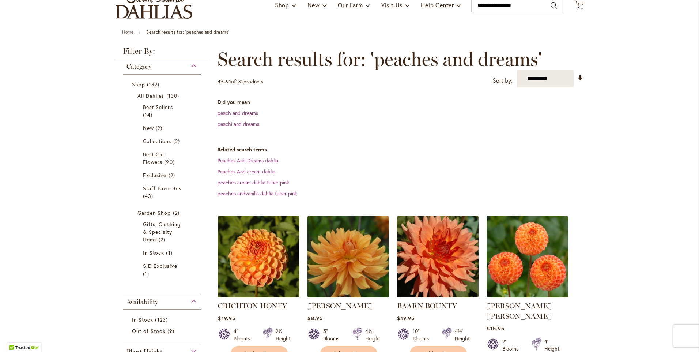
scroll to position [73, 0]
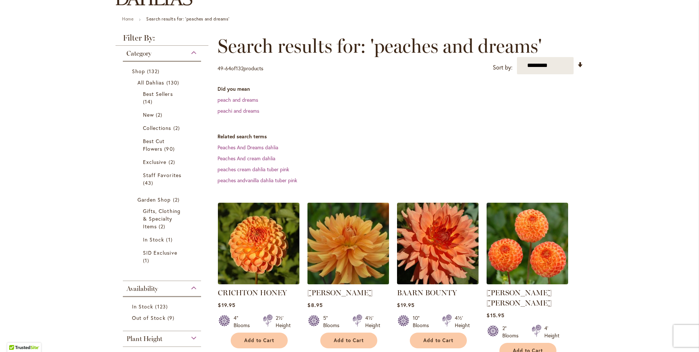
click at [352, 249] on img at bounding box center [349, 243] width 86 height 86
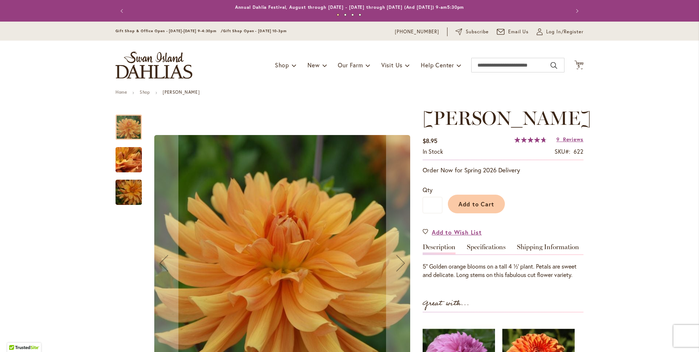
click at [131, 197] on img "ANDREW CHARLES" at bounding box center [128, 192] width 53 height 35
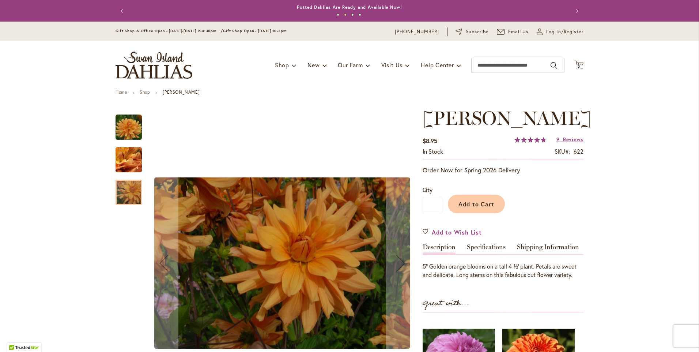
click at [131, 162] on img "ANDREW CHARLES" at bounding box center [128, 160] width 53 height 40
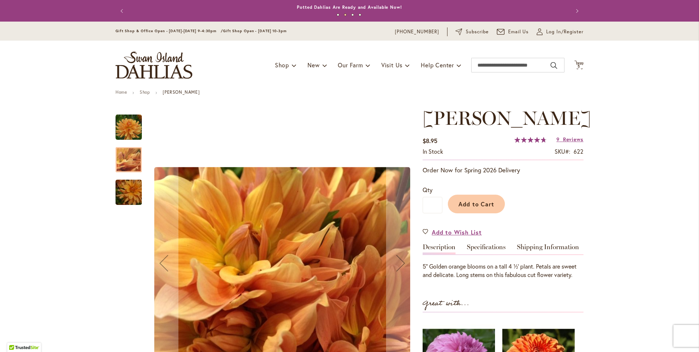
click at [131, 131] on img "ANDREW CHARLES" at bounding box center [129, 127] width 26 height 26
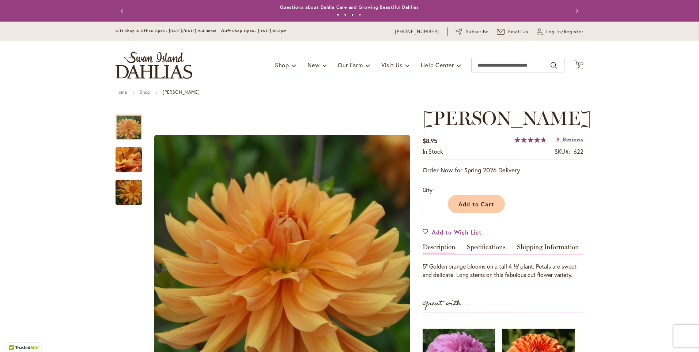
click at [572, 143] on span "Reviews" at bounding box center [573, 139] width 20 height 7
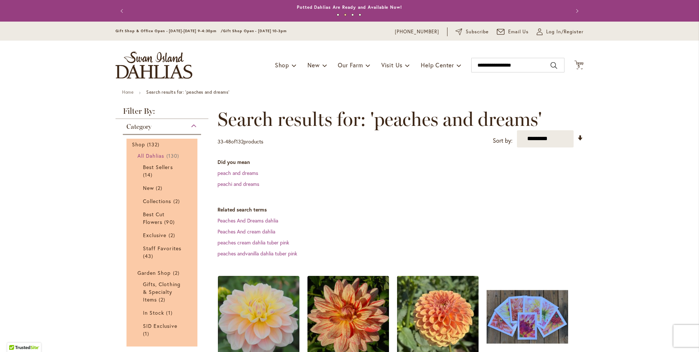
click at [155, 156] on span "All Dahlias" at bounding box center [151, 155] width 27 height 7
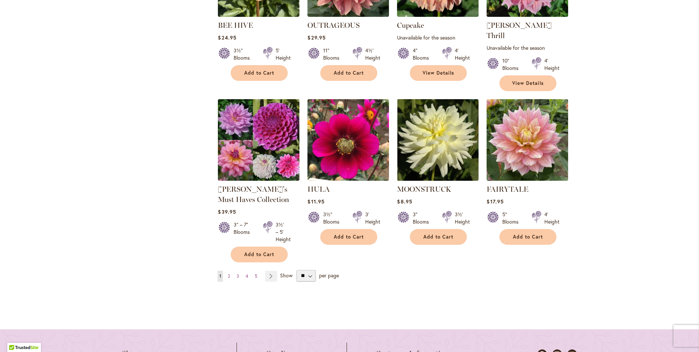
scroll to position [695, 0]
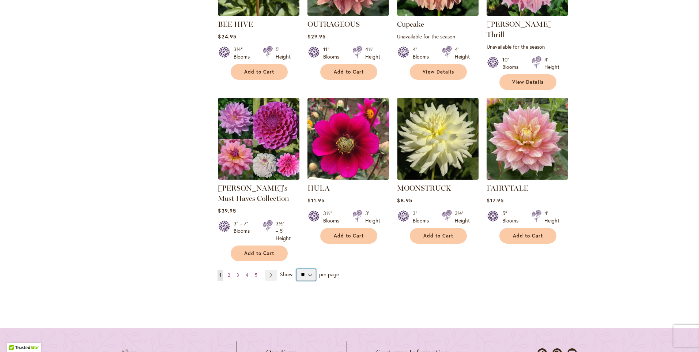
click at [306, 269] on select "** ** ** **" at bounding box center [306, 275] width 19 height 12
select select "**"
click at [297, 269] on select "** ** ** **" at bounding box center [306, 275] width 19 height 12
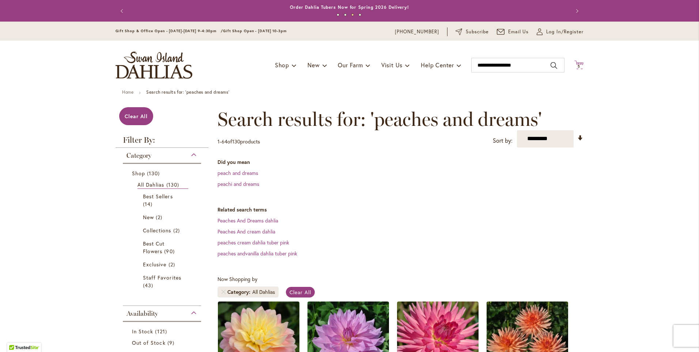
click at [578, 67] on span "5" at bounding box center [579, 66] width 3 height 5
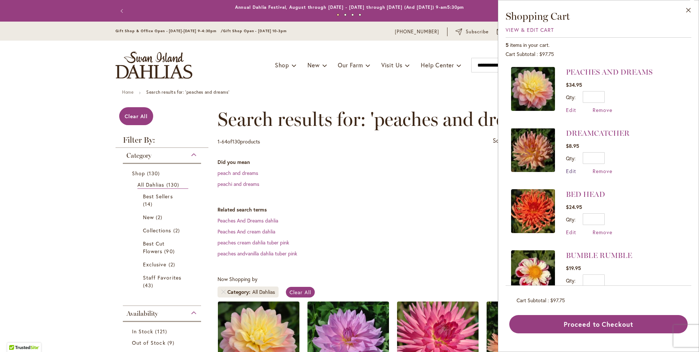
click at [571, 170] on span "Edit" at bounding box center [571, 171] width 10 height 7
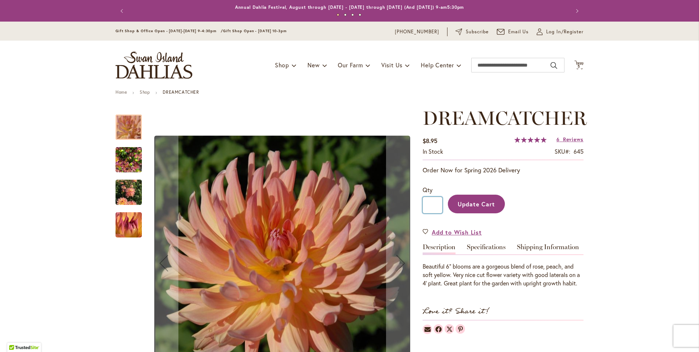
click at [435, 206] on input "*" at bounding box center [433, 205] width 20 height 16
type input "*"
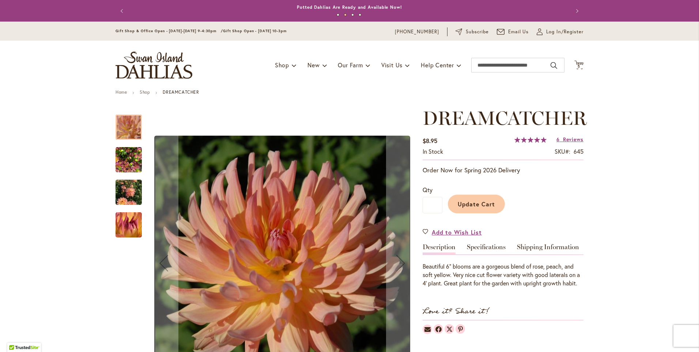
click at [461, 206] on span "Update Cart" at bounding box center [477, 204] width 38 height 8
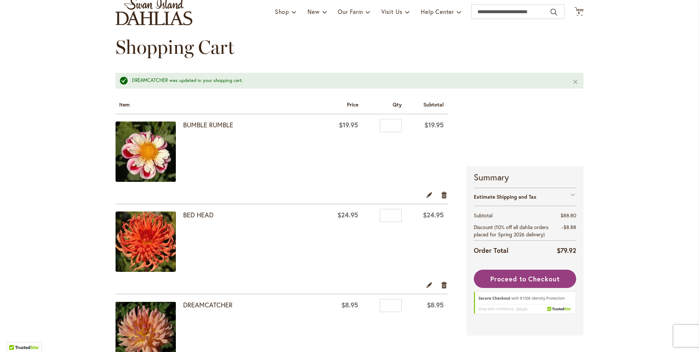
scroll to position [37, 0]
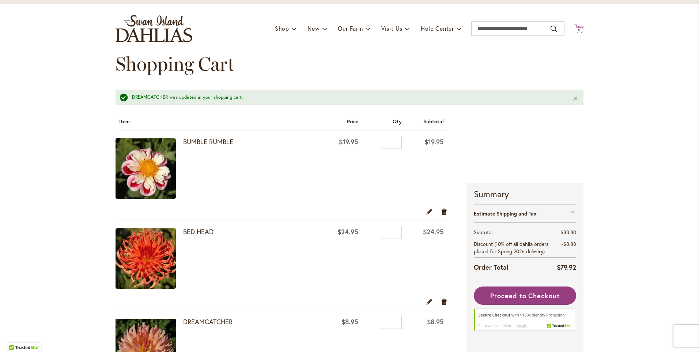
click at [578, 30] on span "4" at bounding box center [579, 29] width 3 height 5
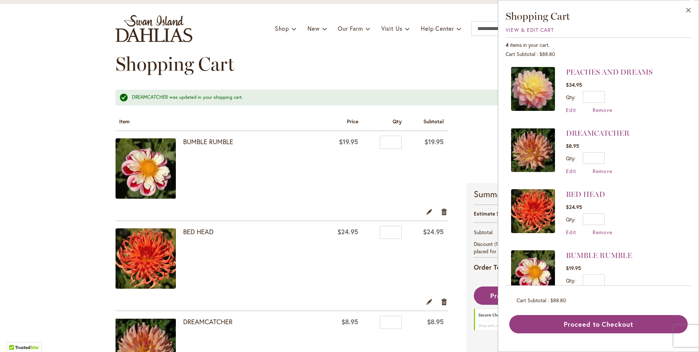
click at [302, 76] on div "Shopping Cart" at bounding box center [350, 71] width 468 height 37
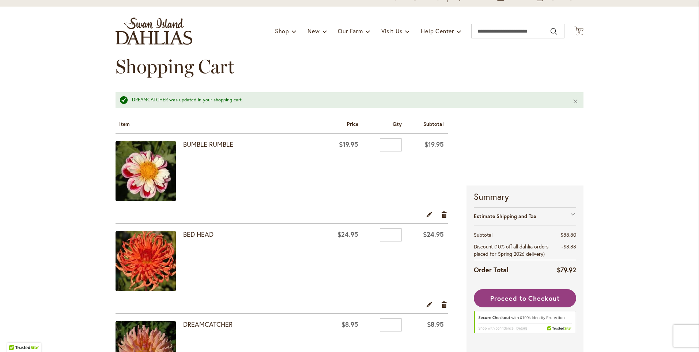
scroll to position [0, 0]
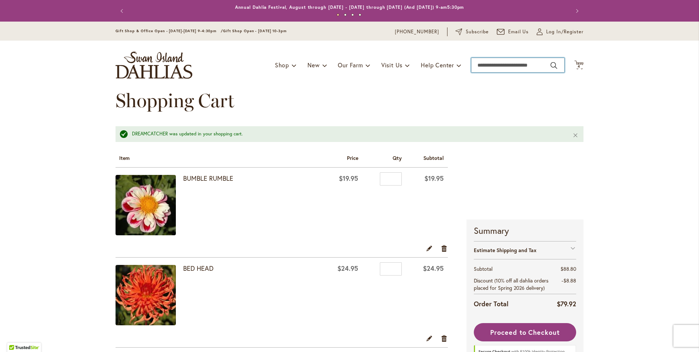
click at [480, 65] on input "Search" at bounding box center [517, 65] width 93 height 15
type input "*********"
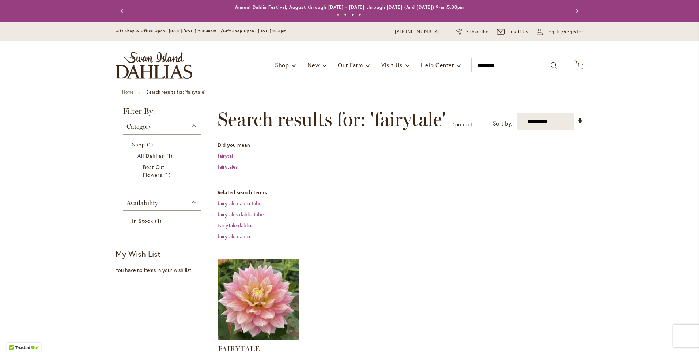
click at [273, 304] on img at bounding box center [259, 299] width 86 height 86
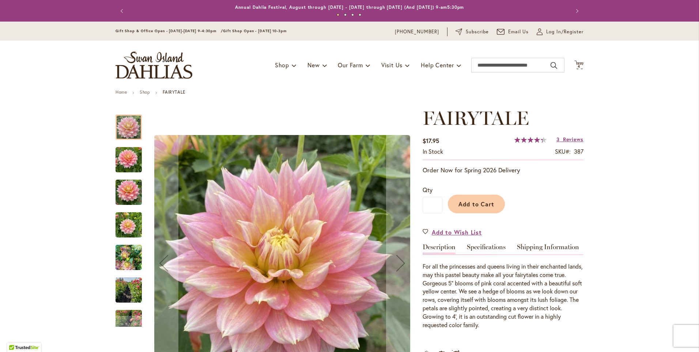
click at [134, 263] on img "Fairytale" at bounding box center [129, 257] width 26 height 35
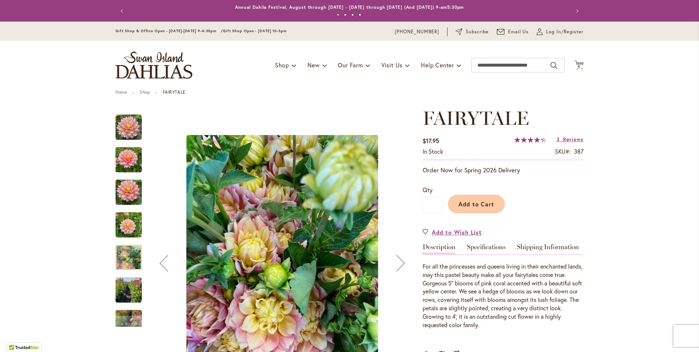
click at [132, 292] on img "Fairytale" at bounding box center [129, 290] width 26 height 35
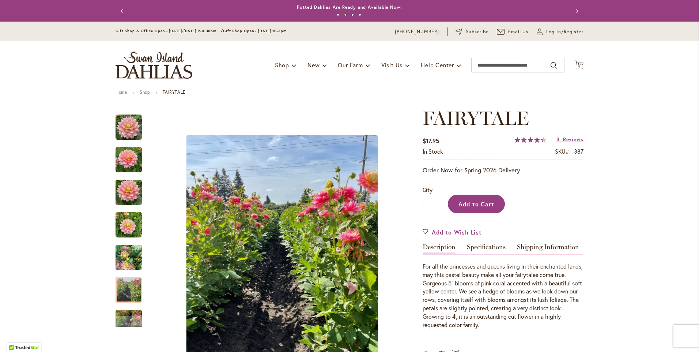
click at [467, 206] on span "Add to Cart" at bounding box center [477, 204] width 36 height 8
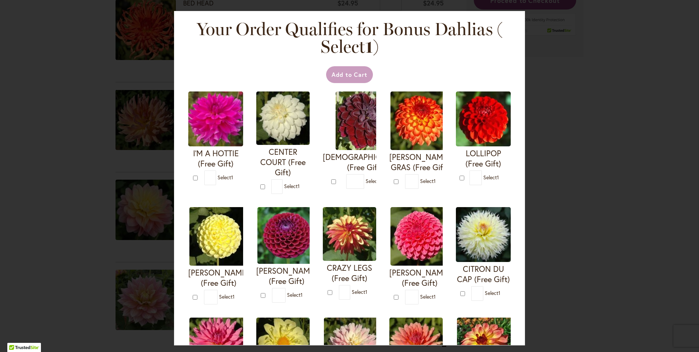
scroll to position [310, 0]
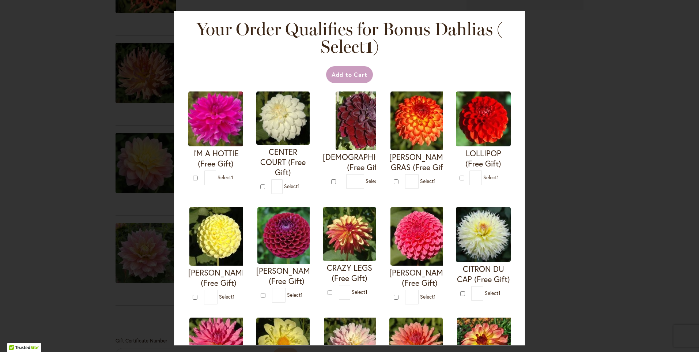
click at [555, 59] on div "Your Order Qualifies for Bonus Dahlias ( Select 1 ) Add to Cart I'M A HOTTIE (F…" at bounding box center [349, 176] width 699 height 352
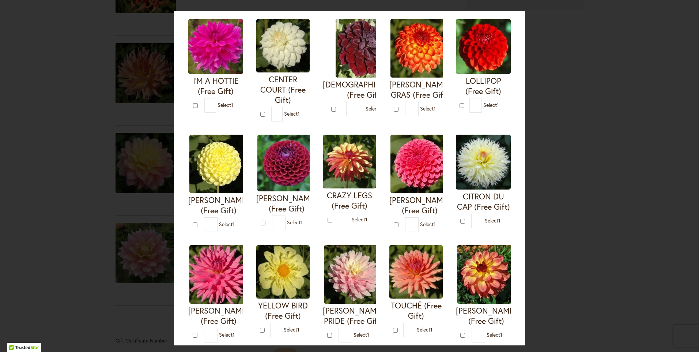
scroll to position [73, 0]
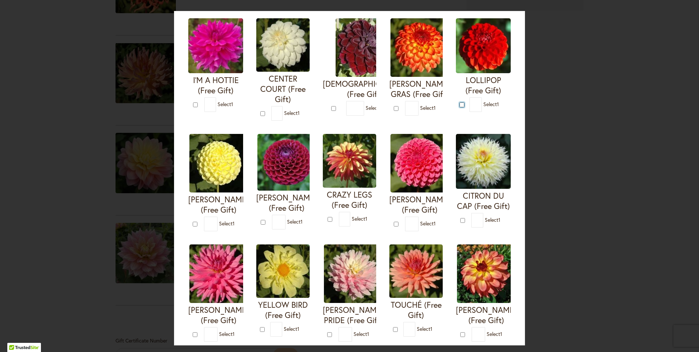
type input "*"
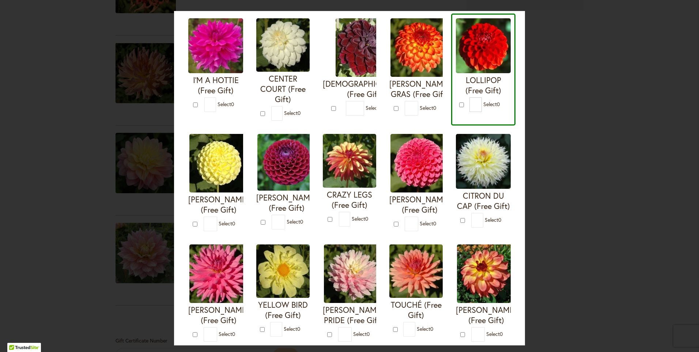
click at [578, 58] on div "Your Order Qualifies for Bonus Dahlias ( Select 0 ) Add to Cart I'M A HOTTIE (F…" at bounding box center [349, 176] width 699 height 352
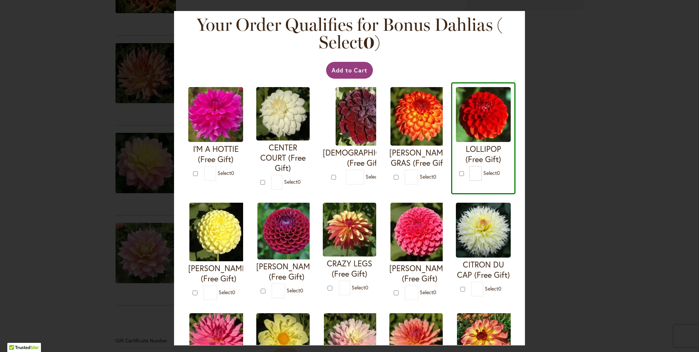
scroll to position [0, 0]
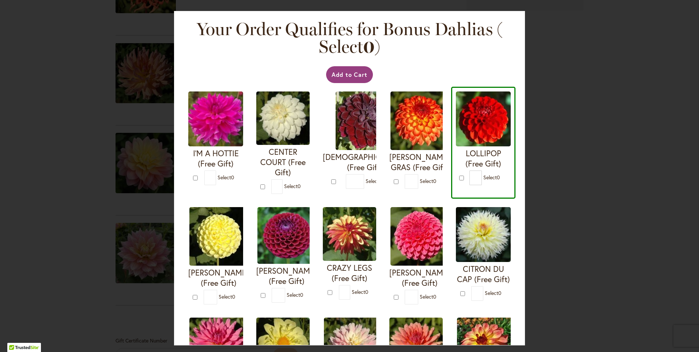
click at [607, 33] on div "Your Order Qualifies for Bonus Dahlias ( Select 0 ) Add to Cart I'M A HOTTIE (F…" at bounding box center [349, 176] width 699 height 352
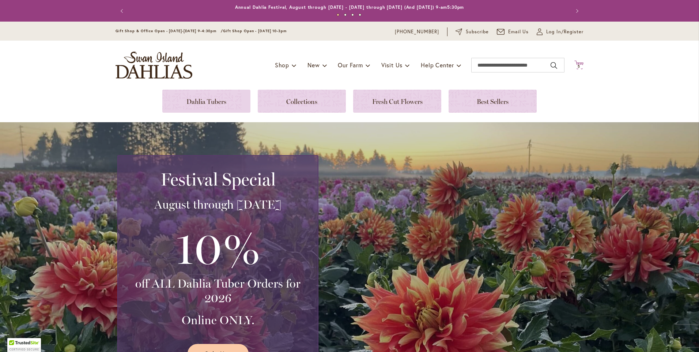
click at [578, 67] on span "5" at bounding box center [579, 66] width 3 height 5
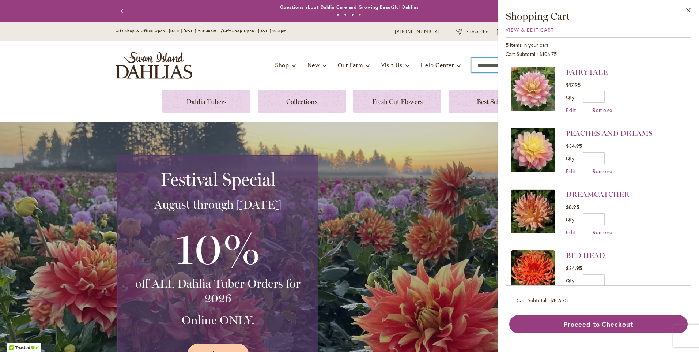
click at [476, 66] on input "Search" at bounding box center [517, 65] width 93 height 15
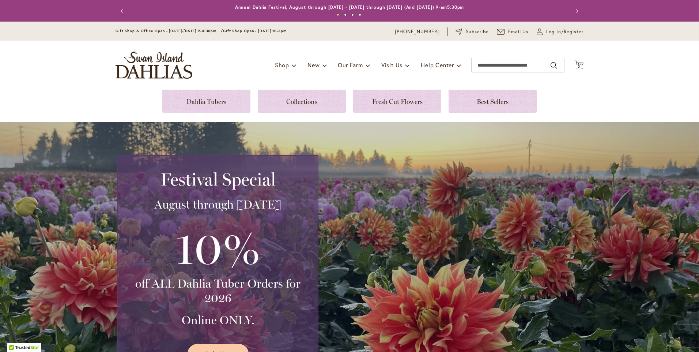
click at [575, 60] on button "Cart .cls-1 { fill: #231f20; } 5 5 items" at bounding box center [579, 65] width 9 height 10
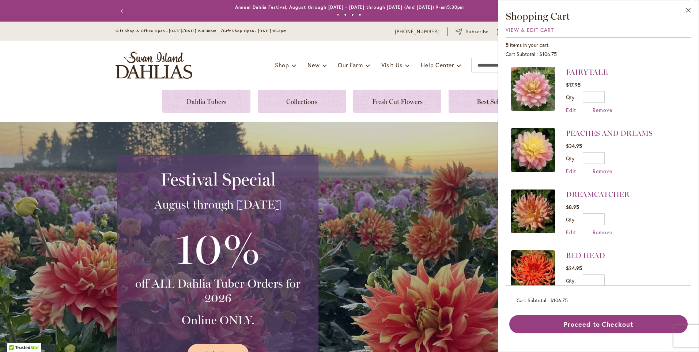
click at [679, 0] on button "Close" at bounding box center [689, 11] width 20 height 23
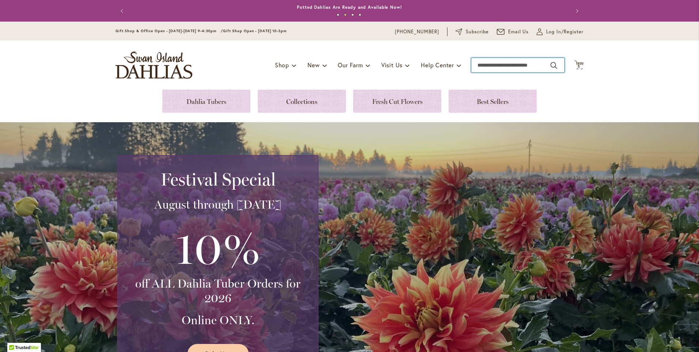
click at [474, 65] on input "Search" at bounding box center [517, 65] width 93 height 15
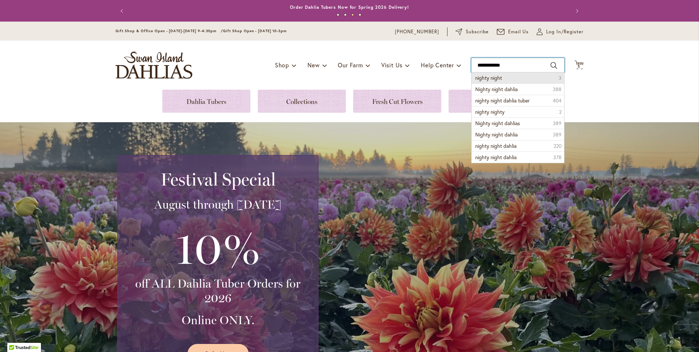
type input "**********"
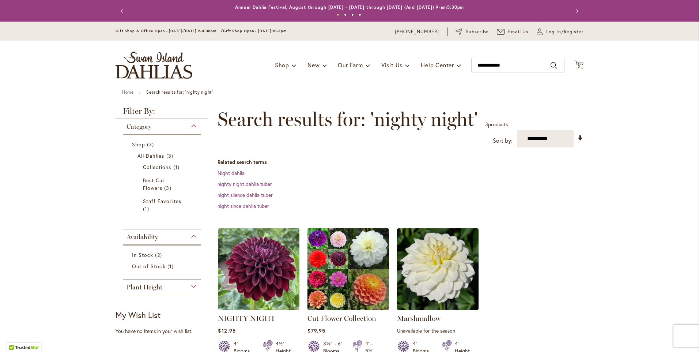
click at [266, 282] on img at bounding box center [259, 269] width 86 height 86
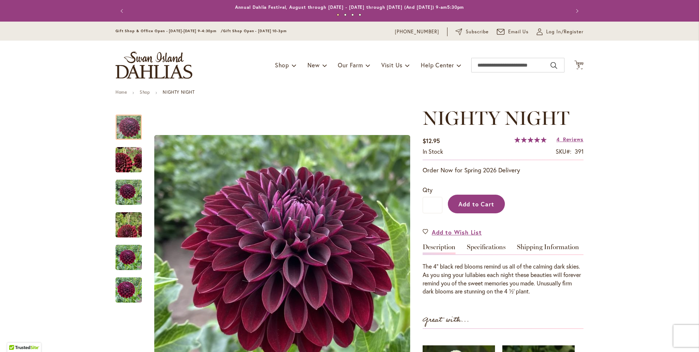
click at [466, 208] on button "Add to Cart" at bounding box center [476, 204] width 57 height 19
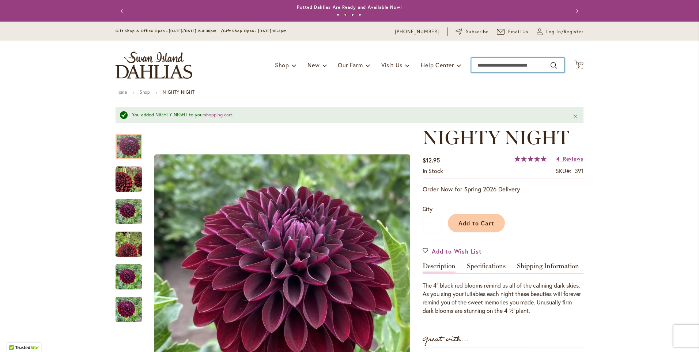
click at [490, 63] on input "Search" at bounding box center [517, 65] width 93 height 15
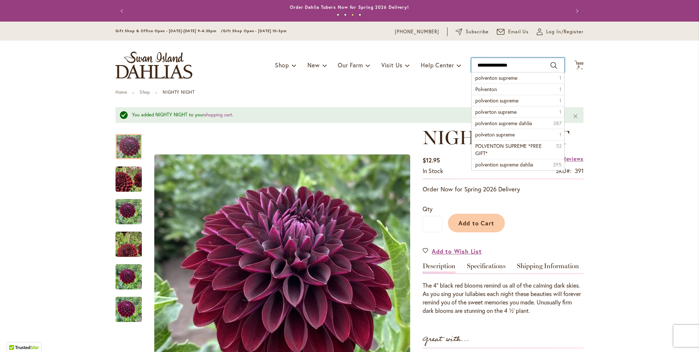
type input "**********"
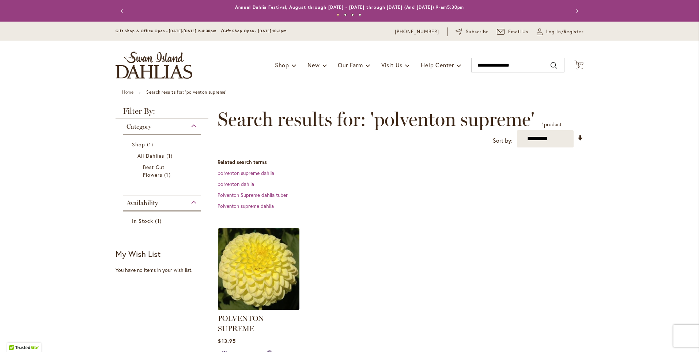
click at [269, 270] on img at bounding box center [259, 269] width 86 height 86
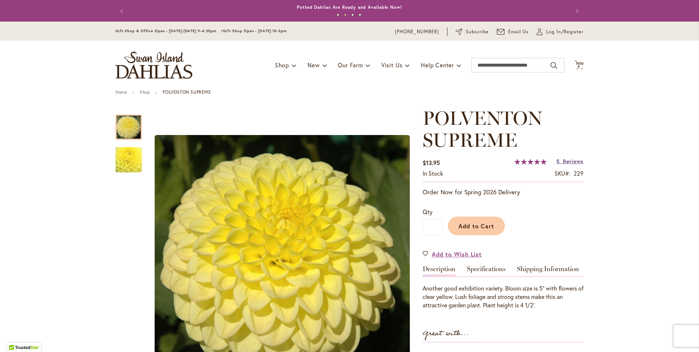
click at [563, 162] on span "Reviews" at bounding box center [573, 161] width 20 height 7
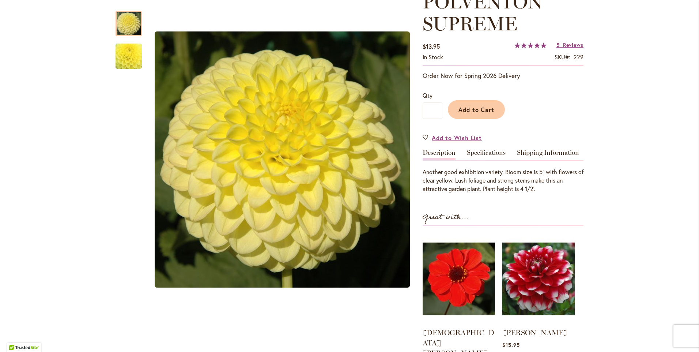
scroll to position [132, 0]
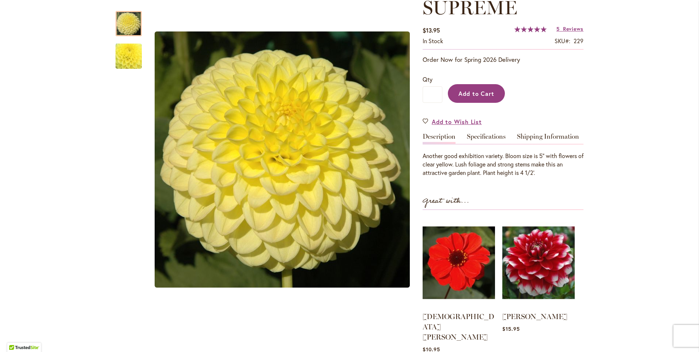
click at [462, 93] on span "Add to Cart" at bounding box center [477, 94] width 36 height 8
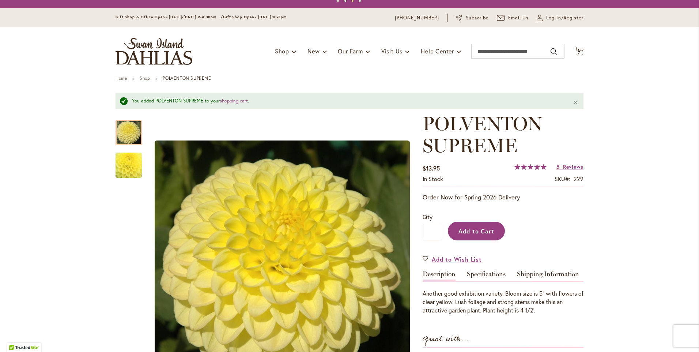
scroll to position [0, 0]
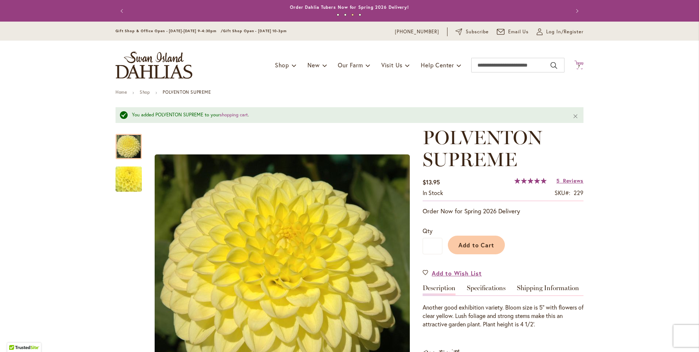
click at [578, 68] on span "7 7 items" at bounding box center [579, 67] width 7 height 4
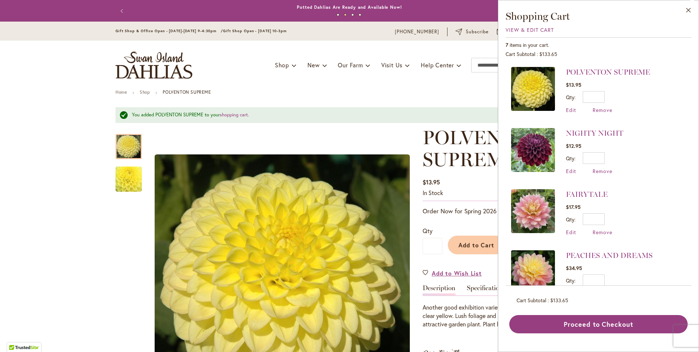
click at [482, 90] on ul "Home Shop POLVENTON SUPREME" at bounding box center [350, 93] width 468 height 7
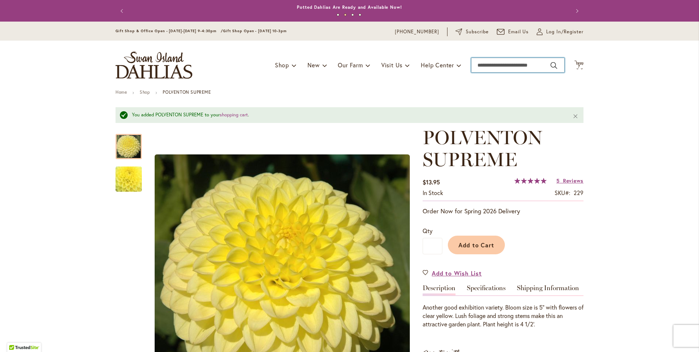
click at [484, 63] on input "Search" at bounding box center [517, 65] width 93 height 15
type input "******"
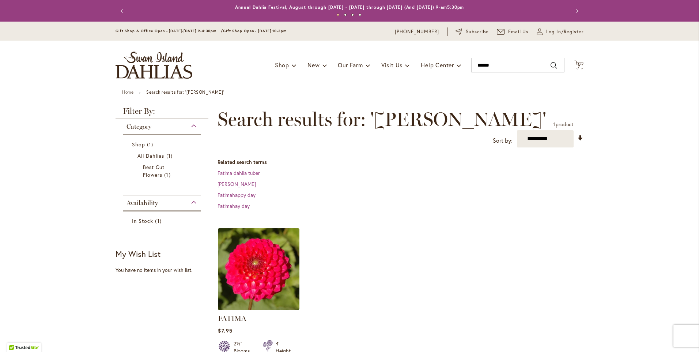
click at [290, 258] on img at bounding box center [259, 269] width 86 height 86
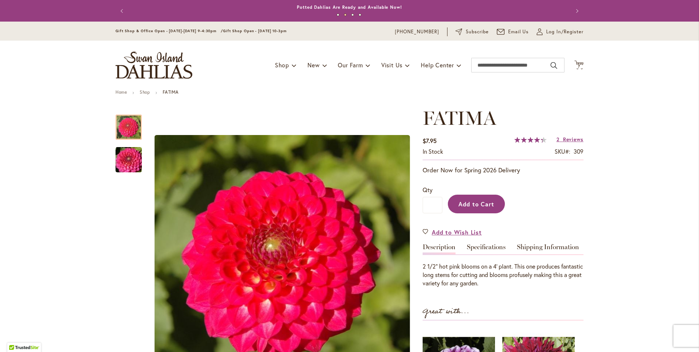
click at [455, 206] on button "Add to Cart" at bounding box center [476, 204] width 57 height 19
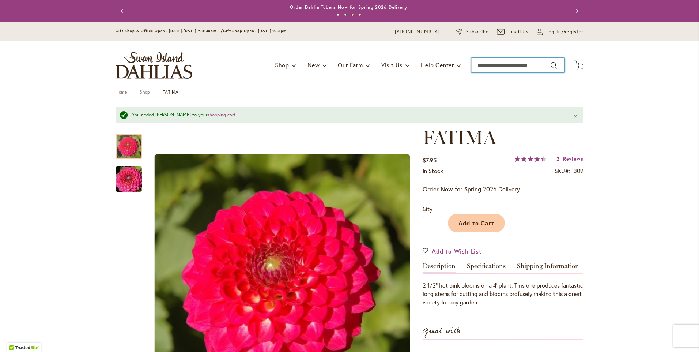
click at [483, 66] on input "Search" at bounding box center [517, 65] width 93 height 15
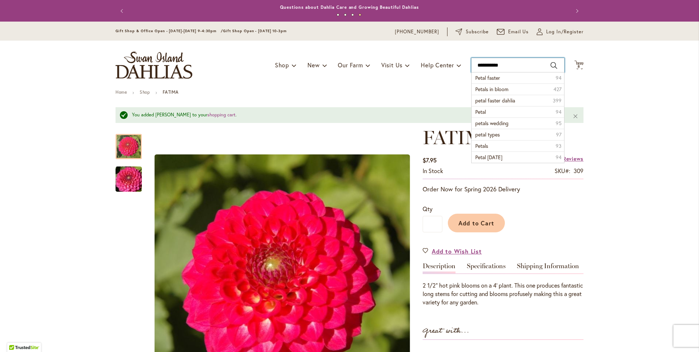
type input "**********"
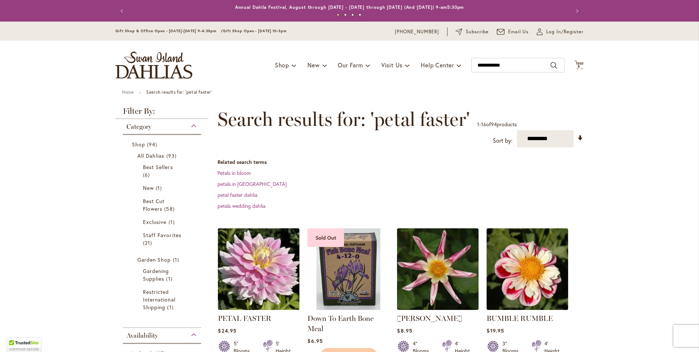
click at [263, 263] on img at bounding box center [259, 269] width 86 height 86
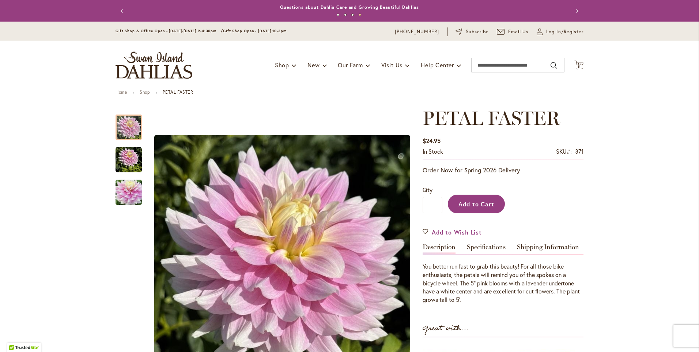
click at [459, 207] on span "Add to Cart" at bounding box center [477, 204] width 36 height 8
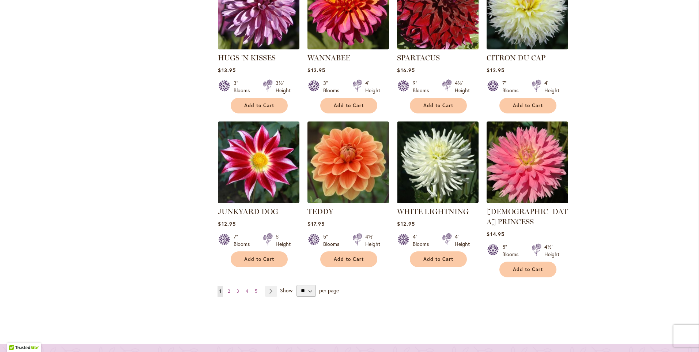
scroll to position [585, 0]
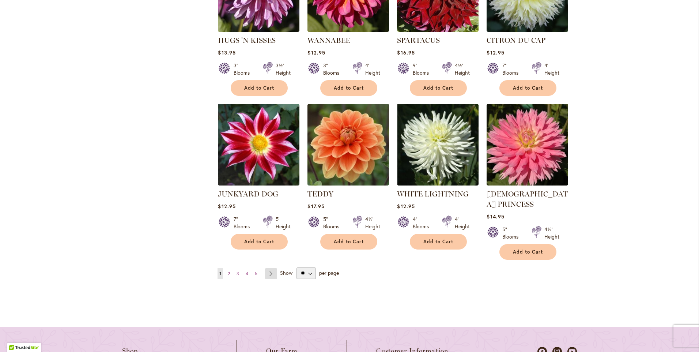
click at [270, 268] on link "Page Next" at bounding box center [271, 273] width 12 height 11
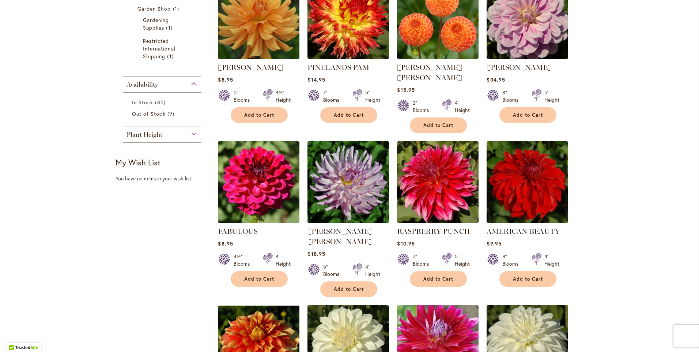
scroll to position [256, 0]
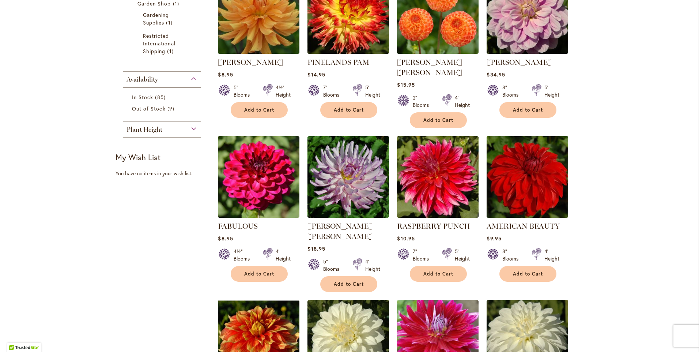
click at [524, 184] on img at bounding box center [528, 177] width 86 height 86
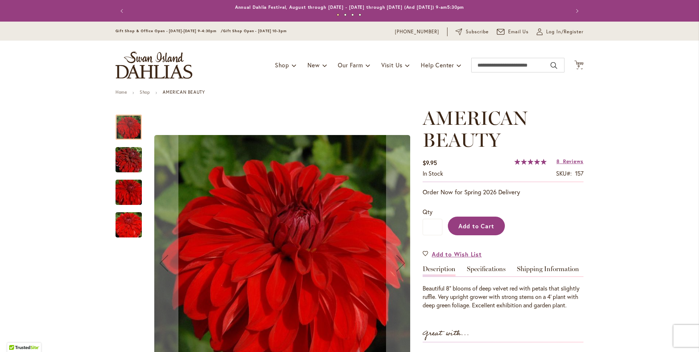
click at [459, 223] on span "Add to Cart" at bounding box center [477, 226] width 36 height 8
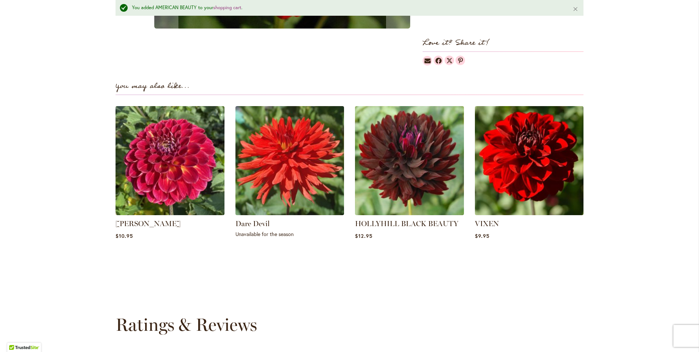
scroll to position [512, 0]
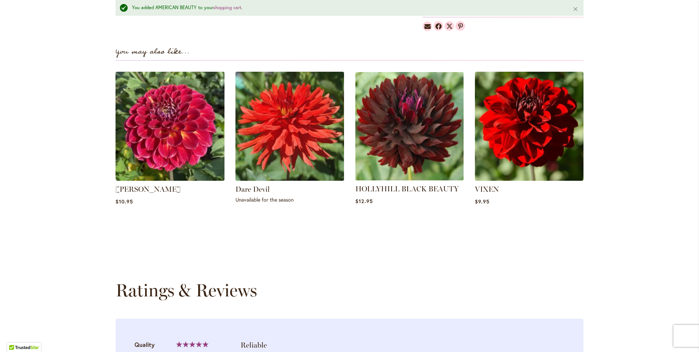
click at [436, 134] on img at bounding box center [409, 125] width 113 height 113
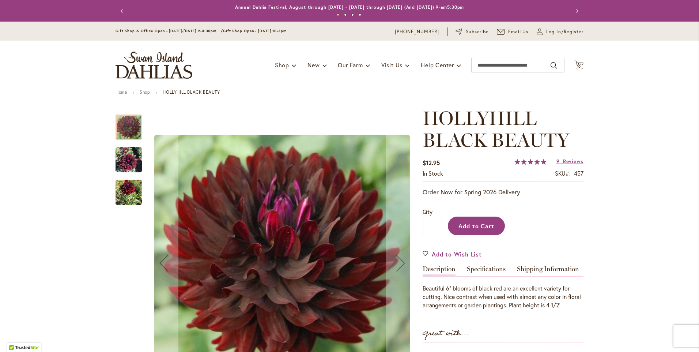
click at [459, 222] on span "Add to Cart" at bounding box center [477, 226] width 36 height 8
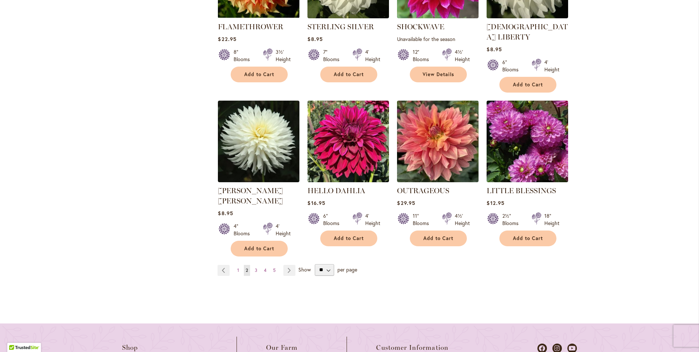
scroll to position [622, 0]
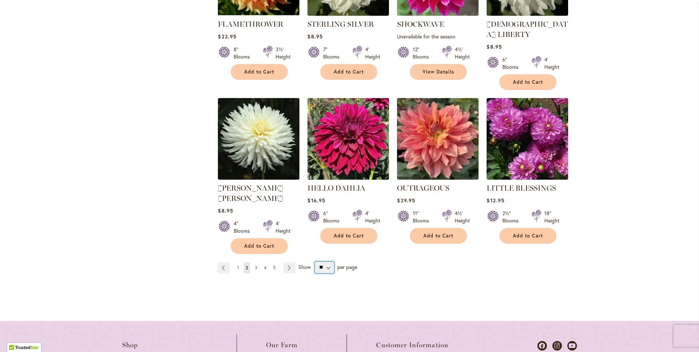
click at [322, 262] on select "** ** ** **" at bounding box center [324, 268] width 19 height 12
select select "**"
click at [315, 262] on select "** ** ** **" at bounding box center [324, 268] width 19 height 12
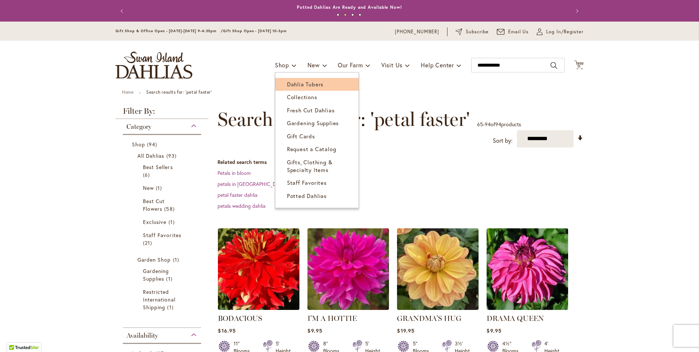
click at [294, 85] on span "Dahlia Tubers" at bounding box center [305, 83] width 37 height 7
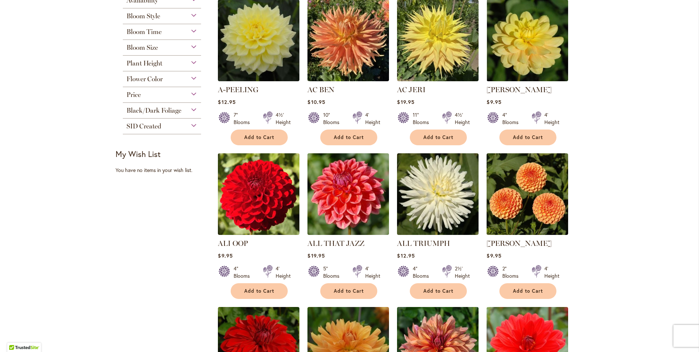
scroll to position [219, 0]
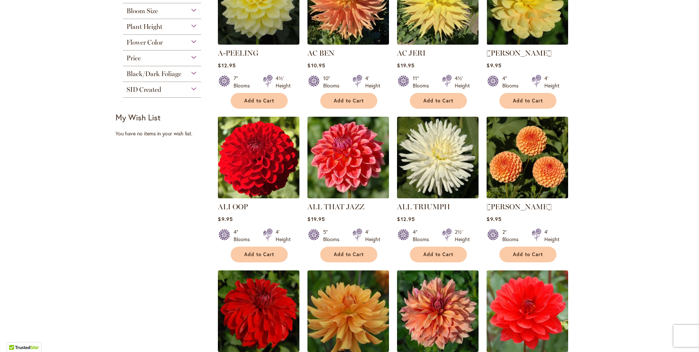
click at [263, 164] on img at bounding box center [259, 158] width 86 height 86
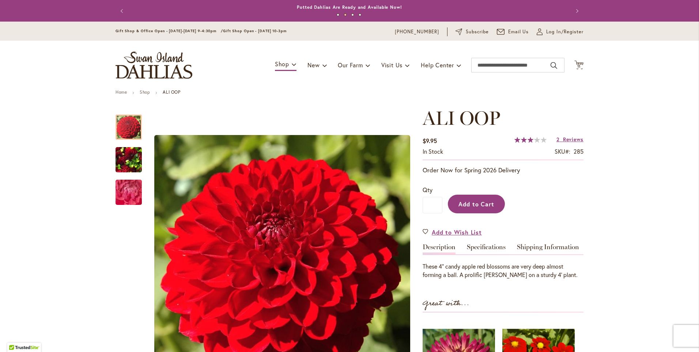
click at [464, 208] on button "Add to Cart" at bounding box center [476, 204] width 57 height 19
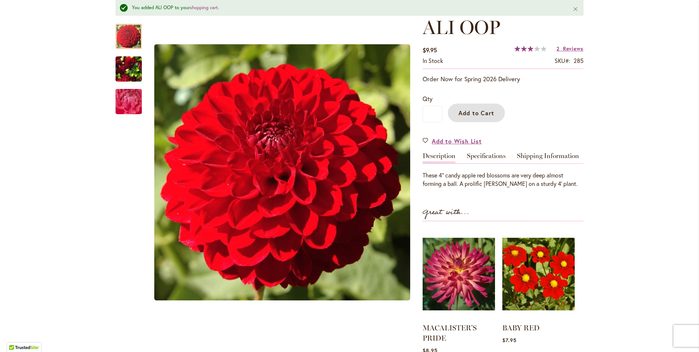
scroll to position [110, 0]
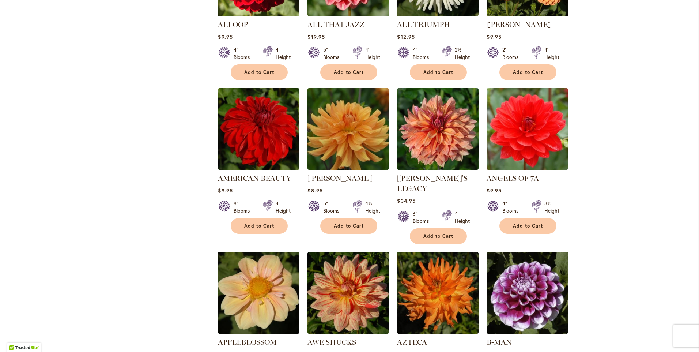
scroll to position [402, 0]
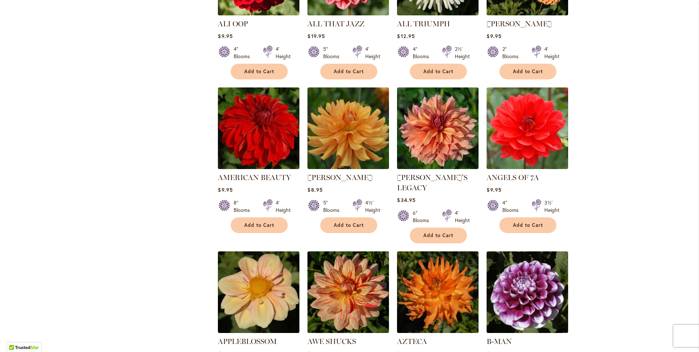
click at [285, 149] on img at bounding box center [259, 129] width 86 height 86
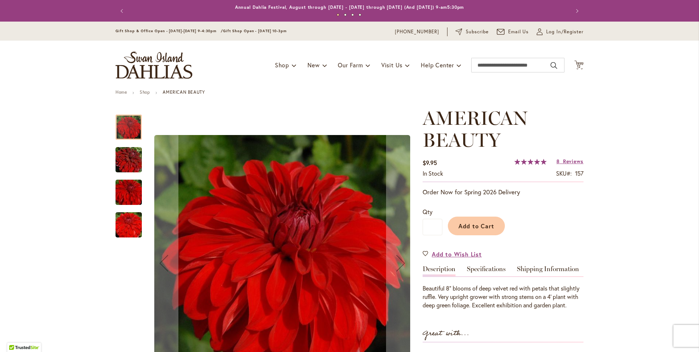
click at [119, 158] on img "AMERICAN BEAUTY" at bounding box center [128, 159] width 53 height 35
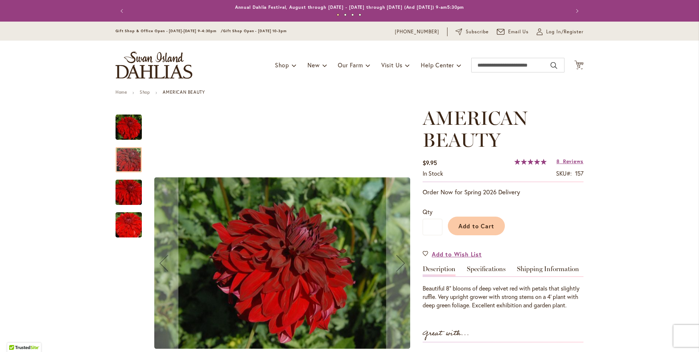
click at [124, 189] on img "AMERICAN BEAUTY" at bounding box center [128, 192] width 53 height 35
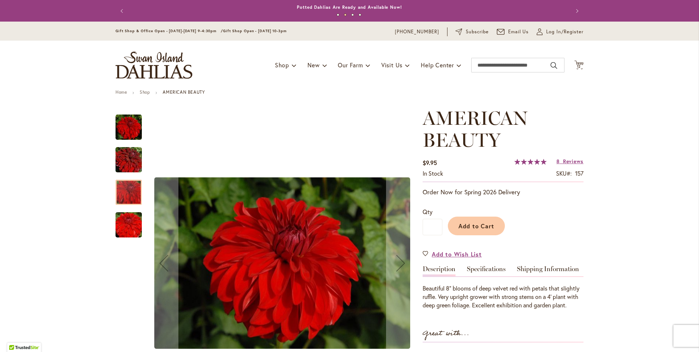
click at [123, 222] on img "AMERICAN BEAUTY" at bounding box center [128, 224] width 53 height 35
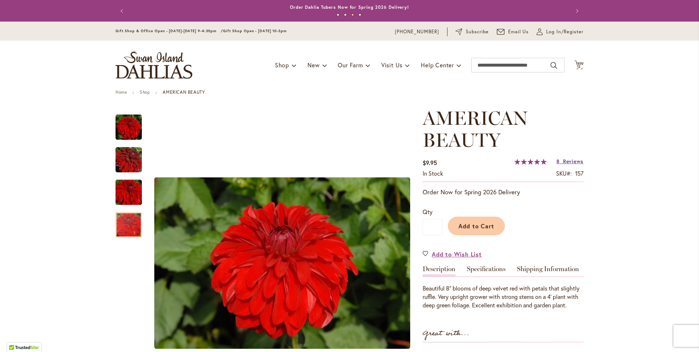
click at [565, 163] on span "Reviews" at bounding box center [573, 161] width 20 height 7
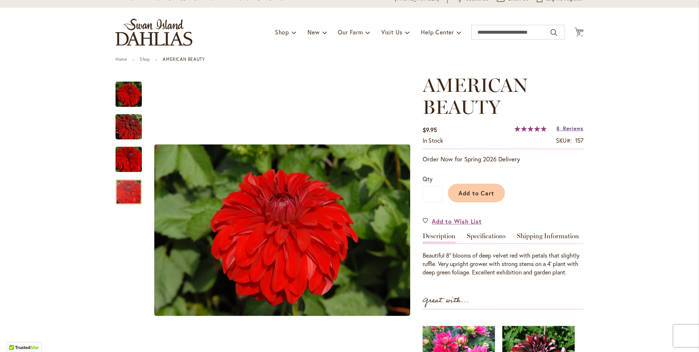
scroll to position [23, 0]
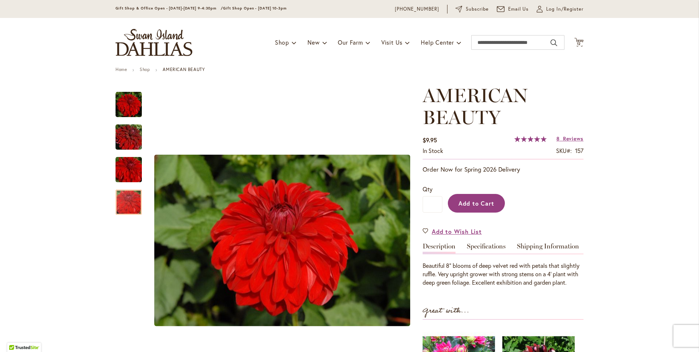
click at [490, 201] on span "Add to Cart" at bounding box center [477, 203] width 36 height 8
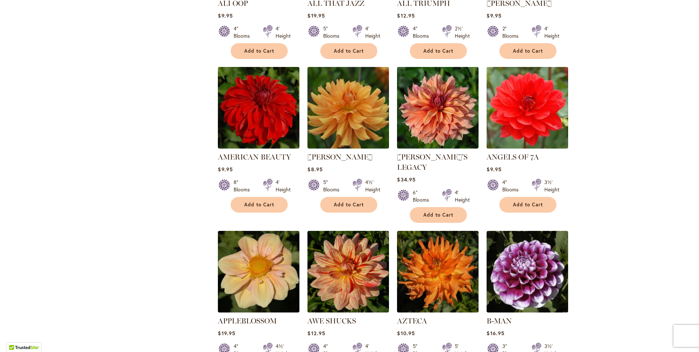
scroll to position [512, 0]
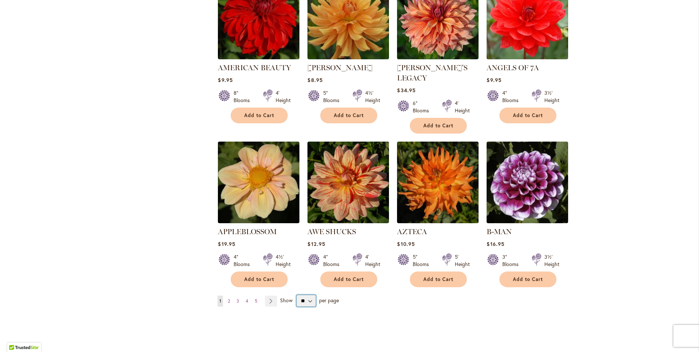
click at [305, 295] on select "** ** ** **" at bounding box center [306, 301] width 19 height 12
select select "**"
click at [297, 295] on select "** ** ** **" at bounding box center [306, 301] width 19 height 12
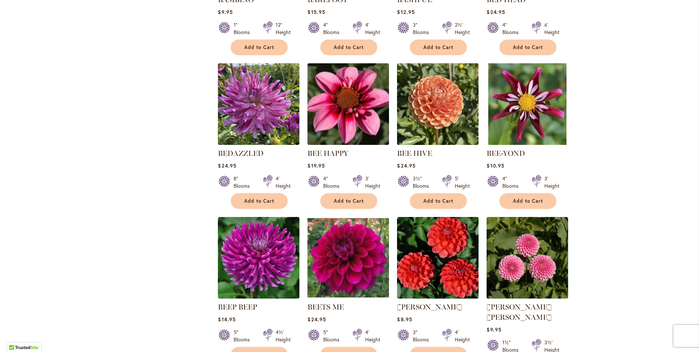
scroll to position [1069, 0]
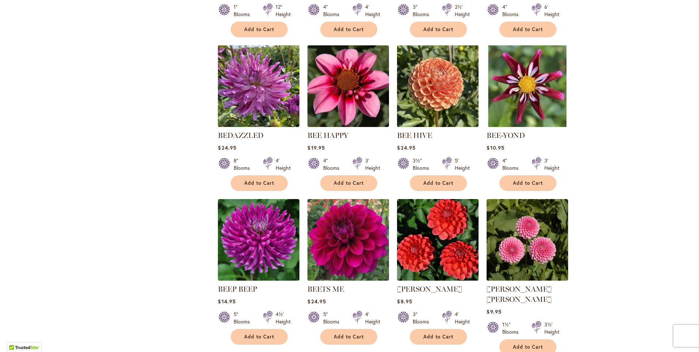
click at [327, 240] on img at bounding box center [349, 240] width 86 height 86
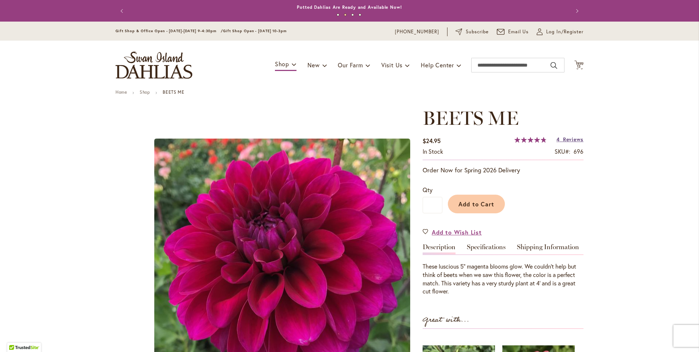
click at [558, 140] on link "4 Reviews" at bounding box center [570, 139] width 27 height 7
click at [465, 205] on span "Add to Cart" at bounding box center [477, 204] width 36 height 8
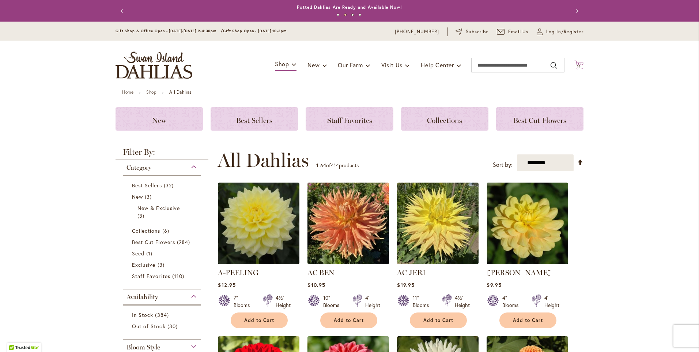
click at [577, 67] on span "14" at bounding box center [579, 66] width 4 height 5
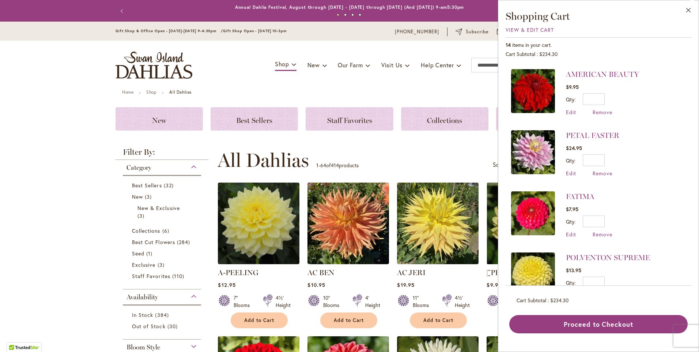
scroll to position [183, 0]
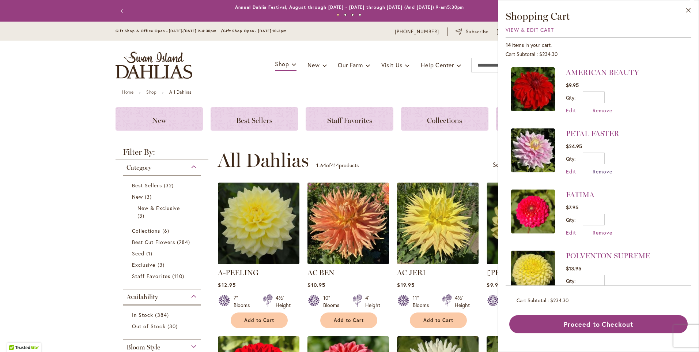
click at [597, 171] on span "Remove" at bounding box center [603, 171] width 20 height 7
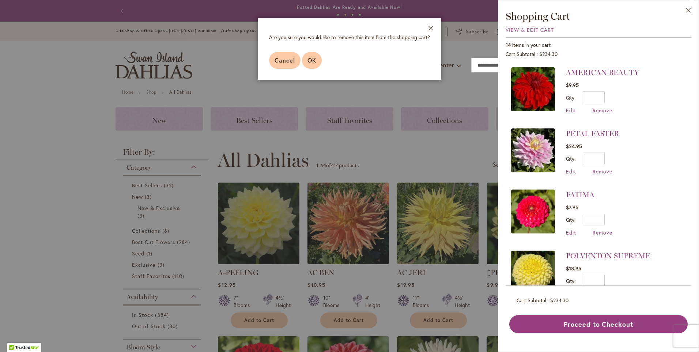
click at [310, 56] on span "OK" at bounding box center [312, 60] width 9 height 8
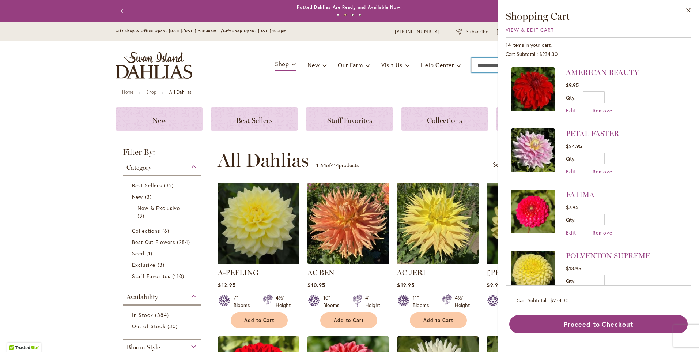
click at [475, 64] on input "Search" at bounding box center [517, 65] width 93 height 15
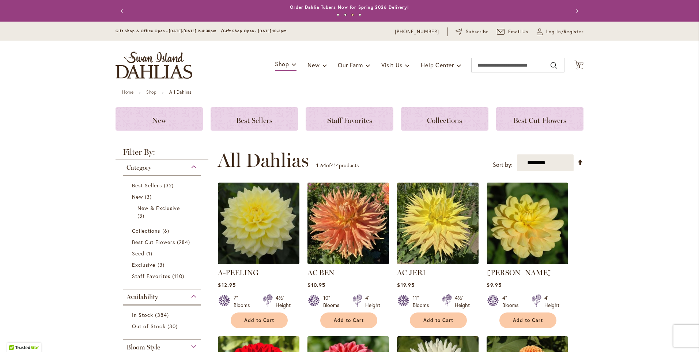
click at [575, 60] on button "Cart .cls-1 { fill: #231f20; } 13 13 items" at bounding box center [579, 65] width 9 height 10
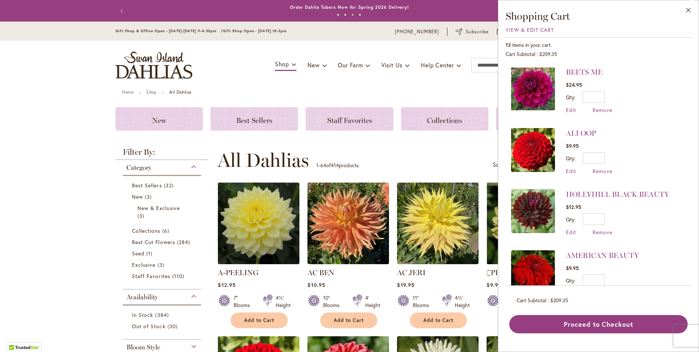
click at [679, 0] on button "Close" at bounding box center [689, 11] width 20 height 23
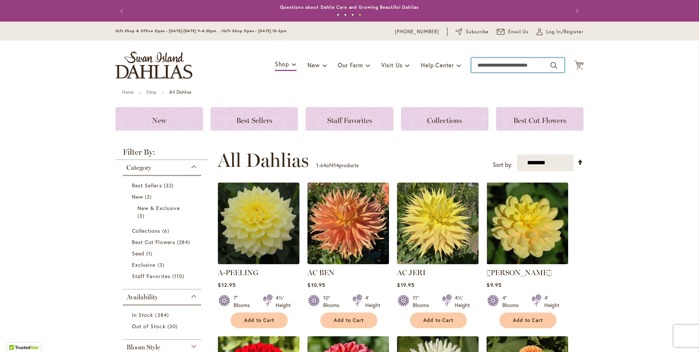
click at [485, 66] on input "Search" at bounding box center [517, 65] width 93 height 15
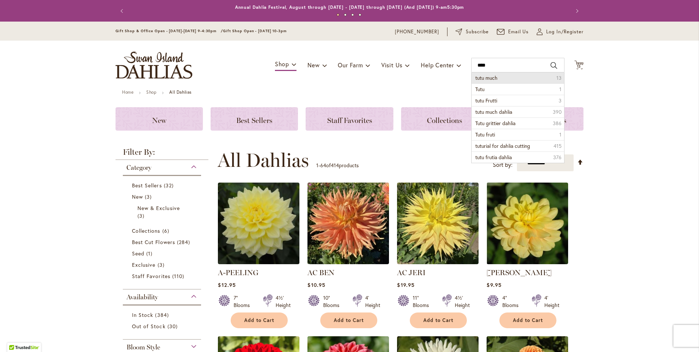
click at [484, 78] on span "tutu much" at bounding box center [487, 77] width 22 height 7
type input "*********"
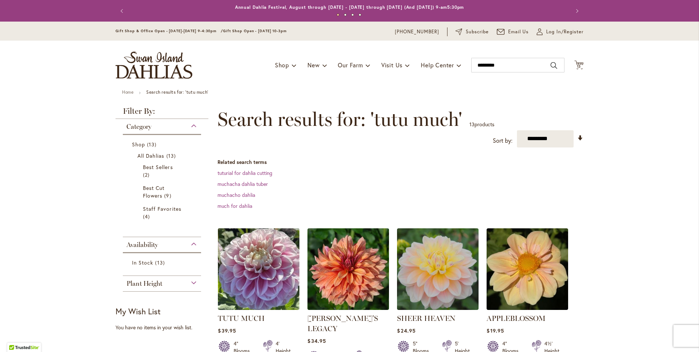
click at [267, 248] on img at bounding box center [259, 269] width 86 height 86
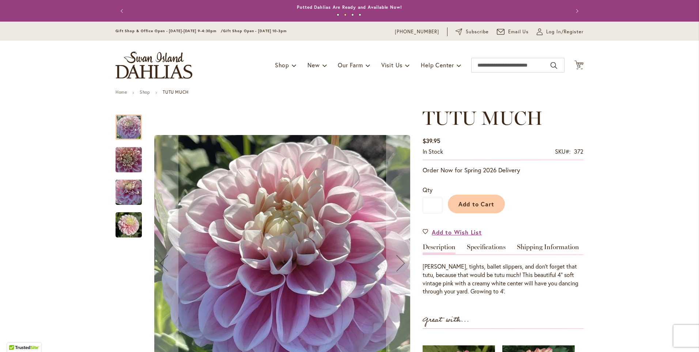
click at [119, 222] on img "TUTU MUCH" at bounding box center [129, 225] width 26 height 26
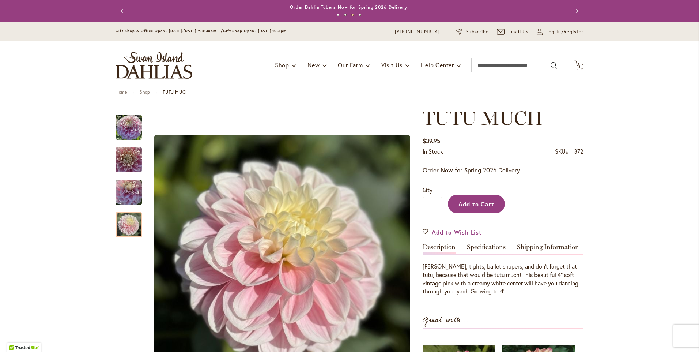
click at [478, 203] on span "Add to Cart" at bounding box center [477, 204] width 36 height 8
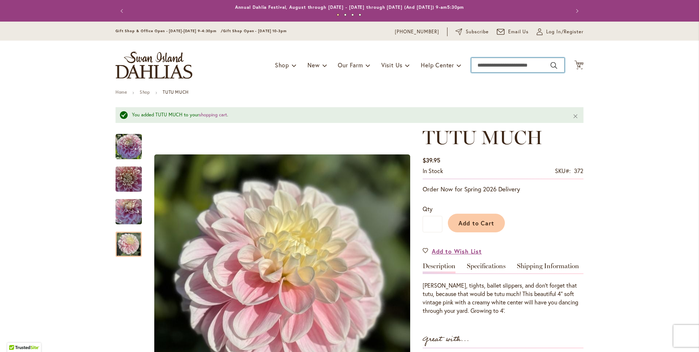
click at [479, 64] on input "Search" at bounding box center [517, 65] width 93 height 15
type input "*********"
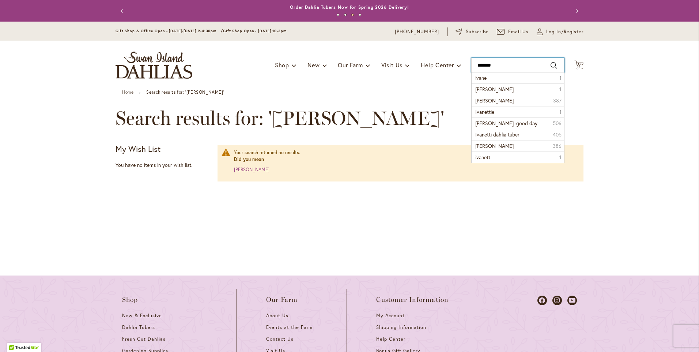
type input "********"
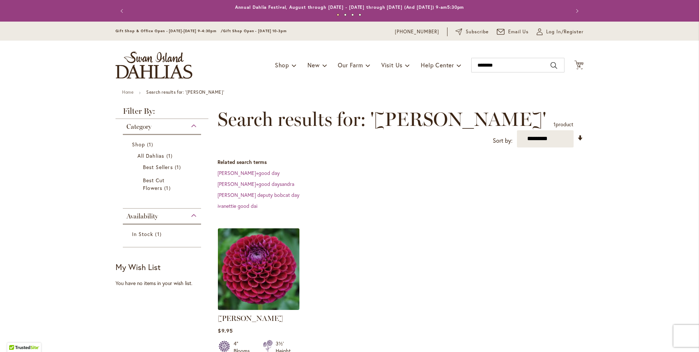
click at [256, 247] on img at bounding box center [259, 269] width 86 height 86
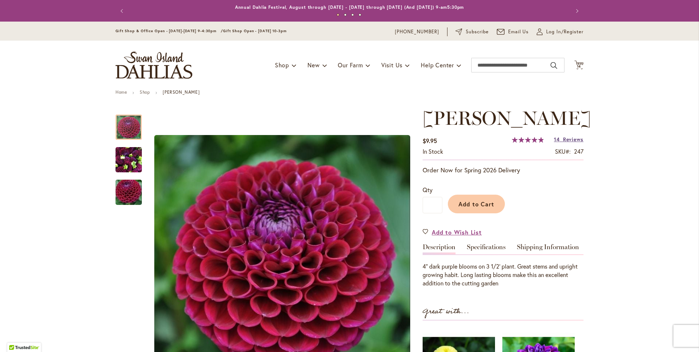
click at [571, 138] on span "Reviews" at bounding box center [573, 139] width 20 height 7
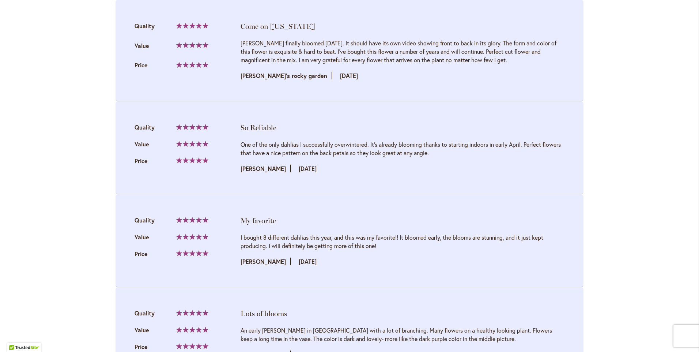
scroll to position [1427, 0]
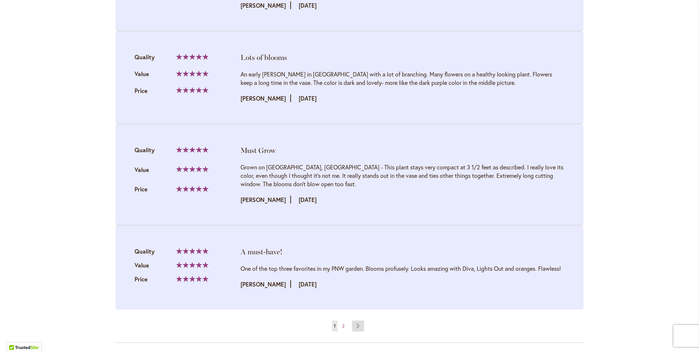
click at [353, 323] on link "Page Next" at bounding box center [358, 325] width 12 height 11
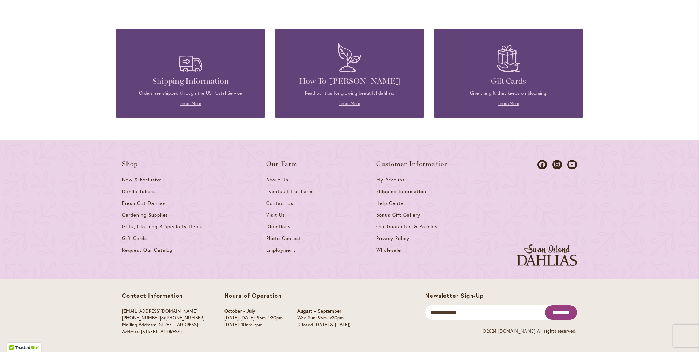
scroll to position [0, 0]
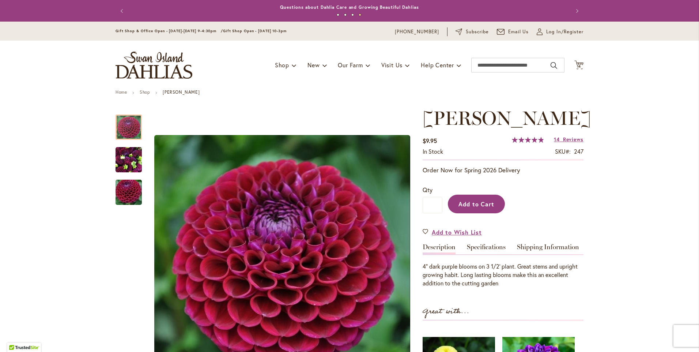
click at [466, 211] on button "Add to Cart" at bounding box center [476, 204] width 57 height 19
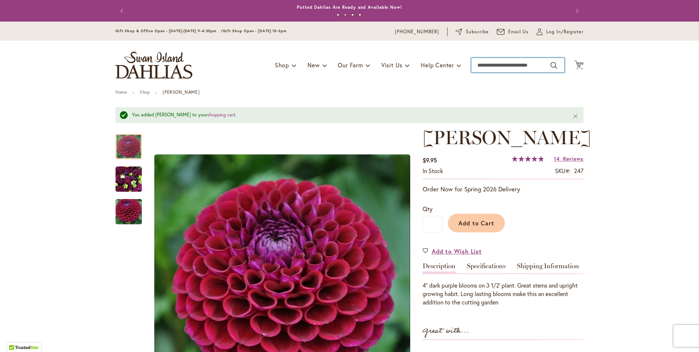
click at [482, 63] on input "Search" at bounding box center [517, 65] width 93 height 15
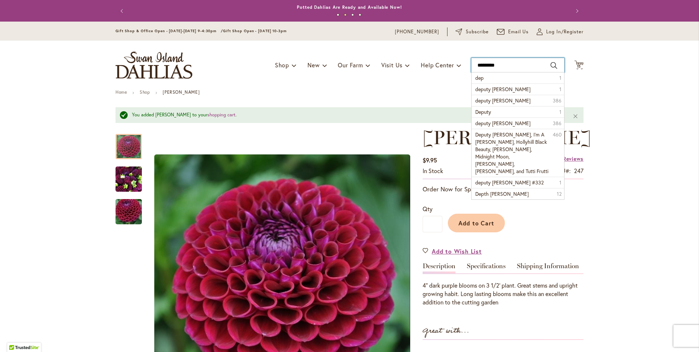
type input "**********"
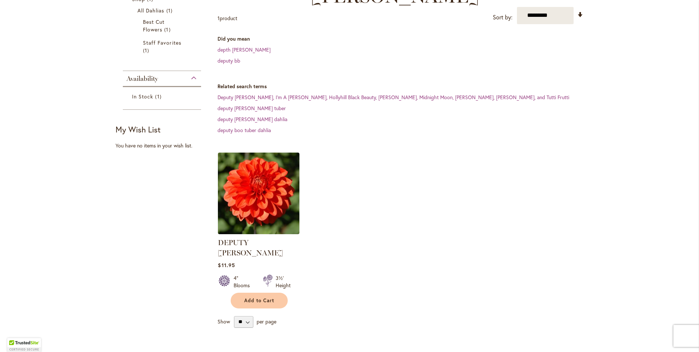
scroll to position [146, 0]
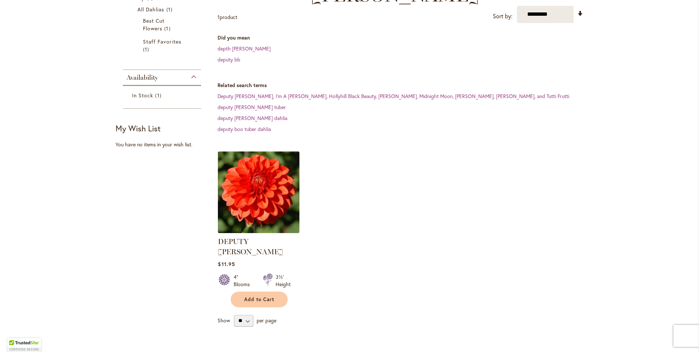
click at [267, 186] on img at bounding box center [259, 192] width 86 height 86
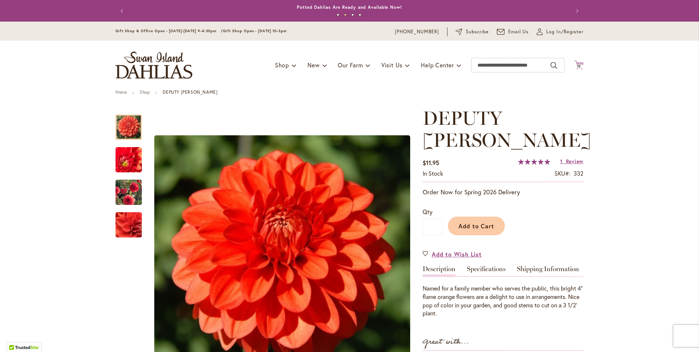
click at [578, 65] on span "15" at bounding box center [579, 66] width 4 height 5
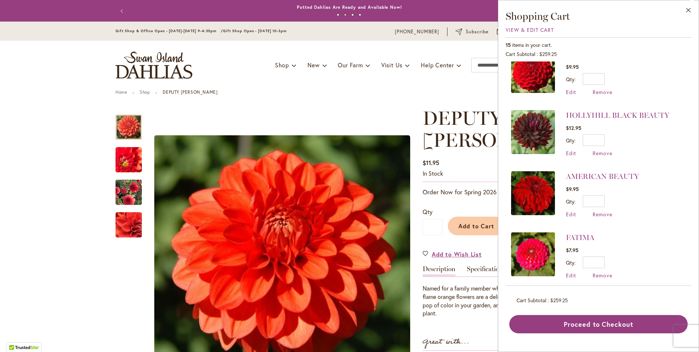
scroll to position [196, 0]
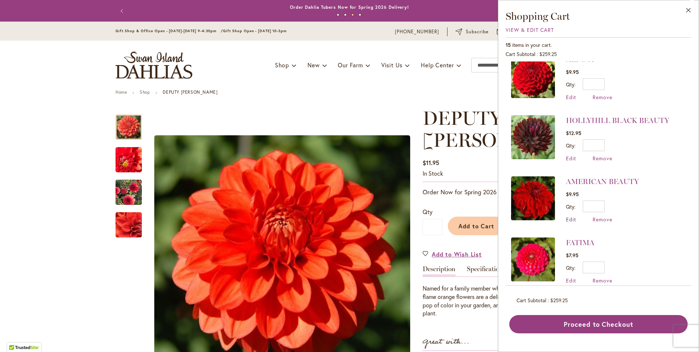
click at [570, 221] on span "Edit" at bounding box center [571, 219] width 10 height 7
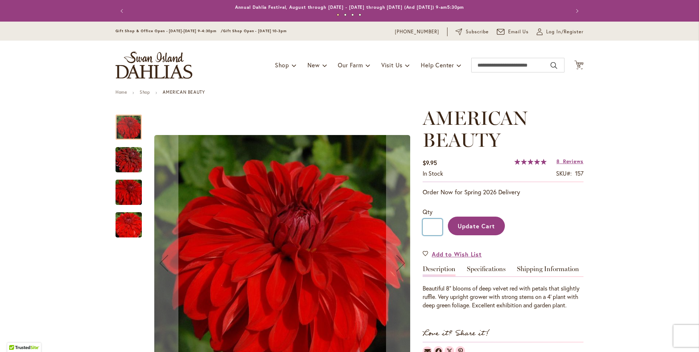
click at [436, 227] on input "*" at bounding box center [433, 227] width 20 height 16
type input "*"
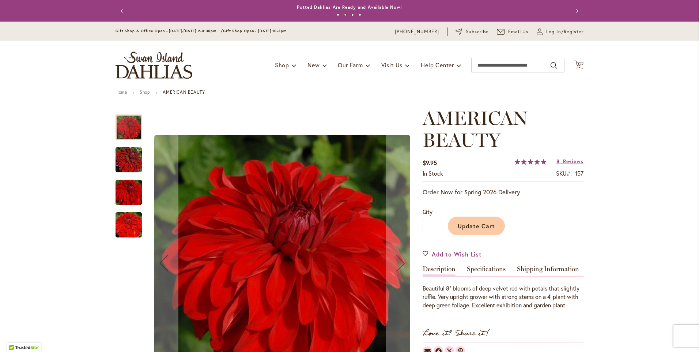
click at [462, 226] on span "Update Cart" at bounding box center [477, 226] width 38 height 8
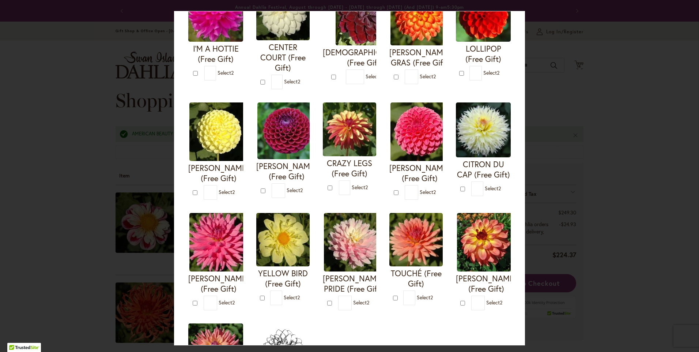
scroll to position [73, 0]
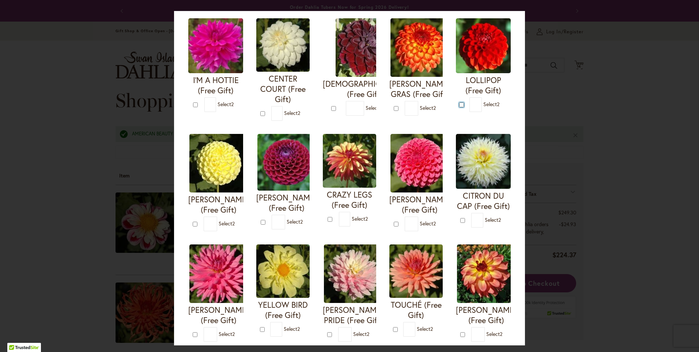
type input "*"
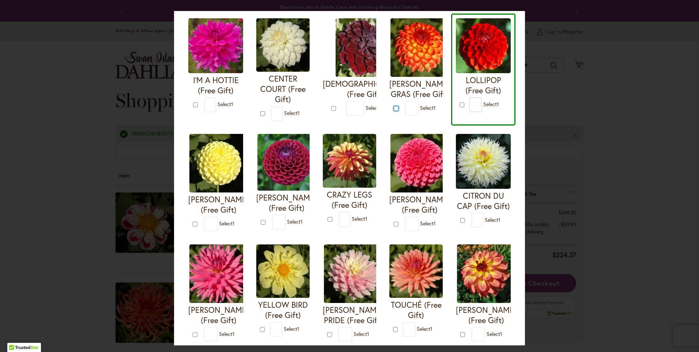
type input "*"
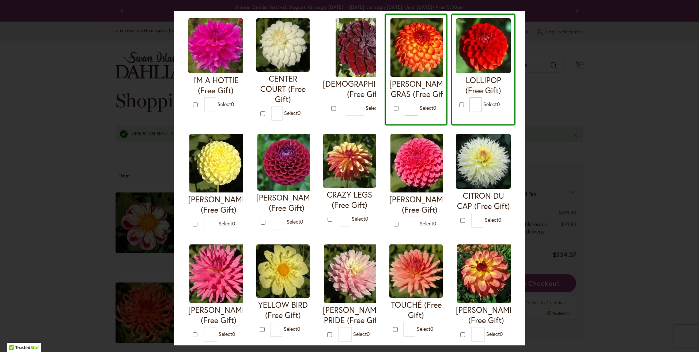
click at [596, 120] on div "Your Order Qualifies for Bonus Dahlias ( Select 0 ) Add to Cart I'M A HOTTIE (F…" at bounding box center [349, 176] width 699 height 352
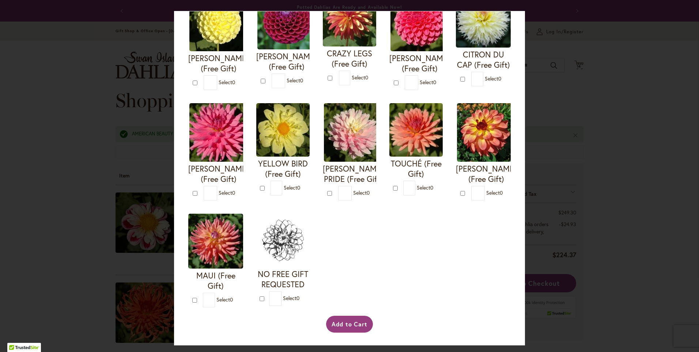
scroll to position [324, 0]
click at [341, 322] on button "Add to Cart" at bounding box center [349, 324] width 47 height 17
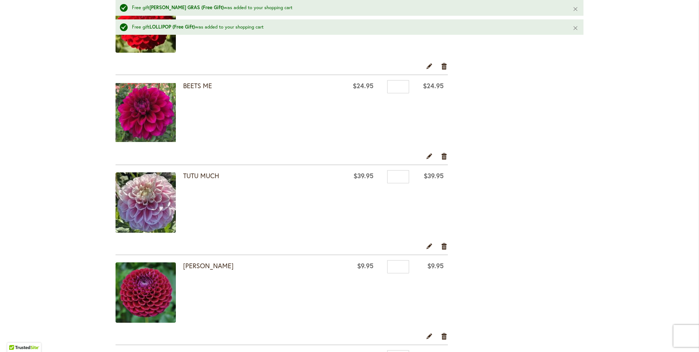
scroll to position [1134, 0]
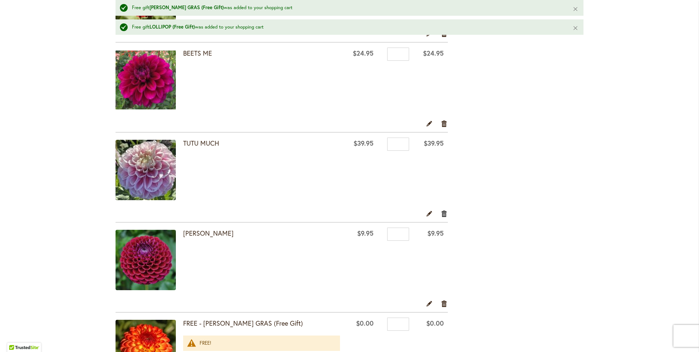
click at [441, 214] on link "Remove item" at bounding box center [444, 213] width 7 height 8
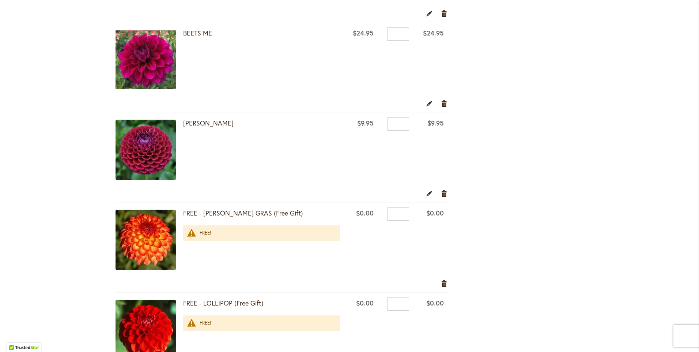
scroll to position [1244, 0]
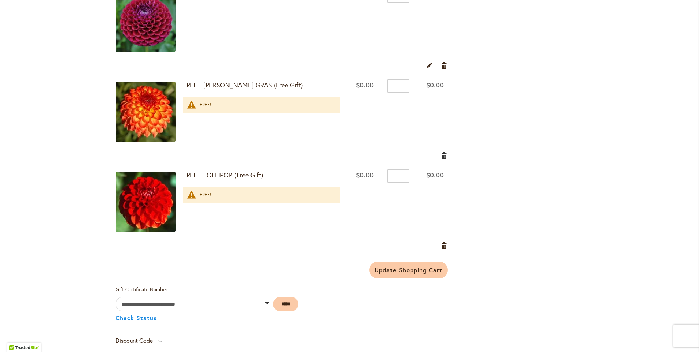
click at [441, 157] on link "Remove item" at bounding box center [444, 155] width 7 height 8
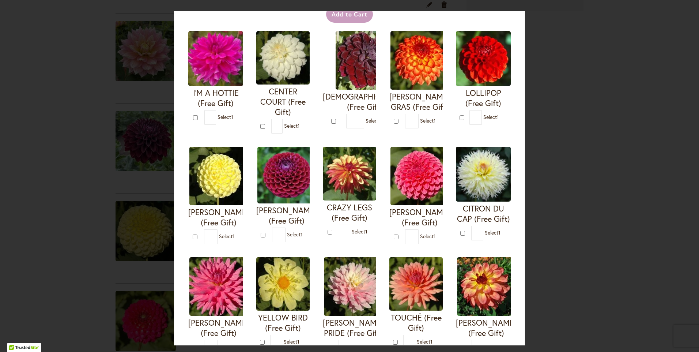
scroll to position [73, 0]
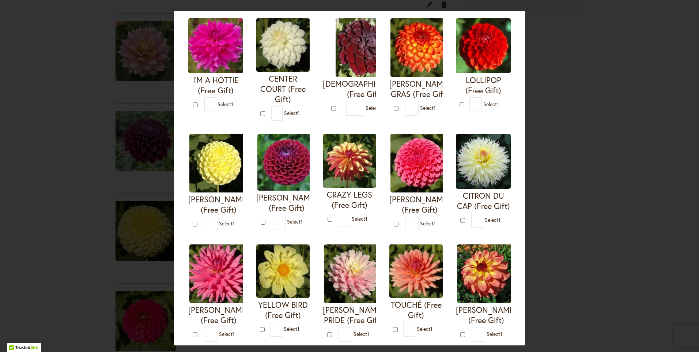
click at [575, 122] on div "Your Order Qualifies for Bonus Dahlias ( Select 1 ) Add to Cart I'M A HOTTIE (F…" at bounding box center [349, 176] width 699 height 352
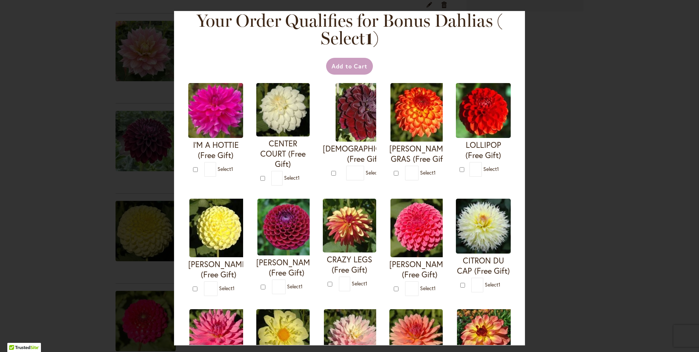
scroll to position [0, 0]
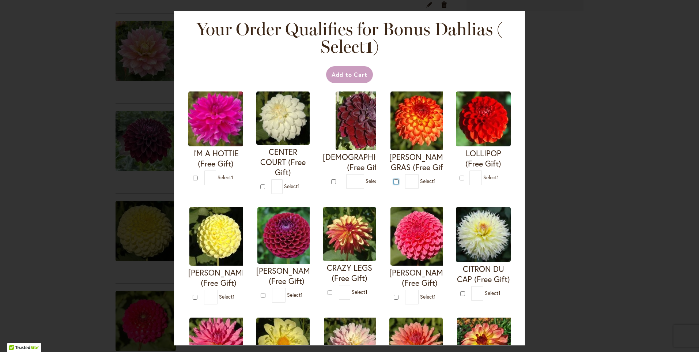
type input "*"
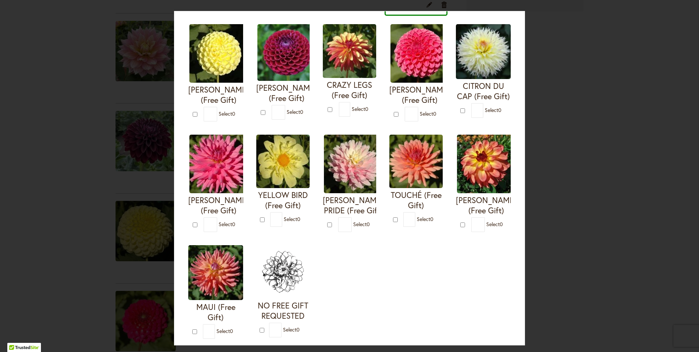
scroll to position [324, 0]
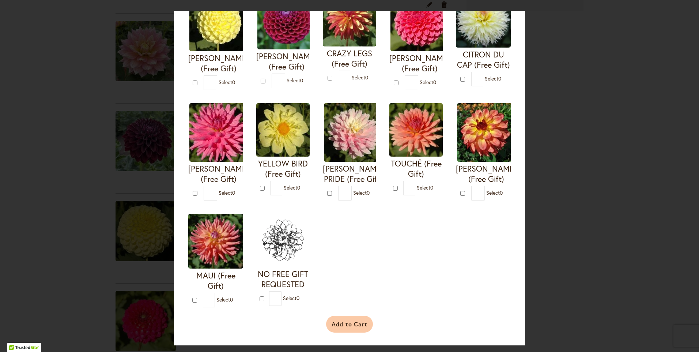
click at [355, 326] on button "Add to Cart" at bounding box center [349, 324] width 47 height 17
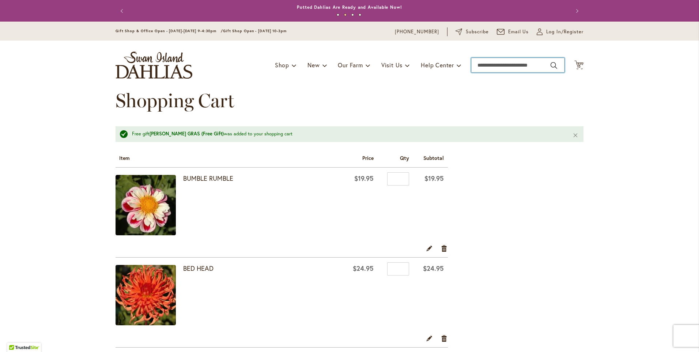
click at [474, 63] on input "Search" at bounding box center [517, 65] width 93 height 15
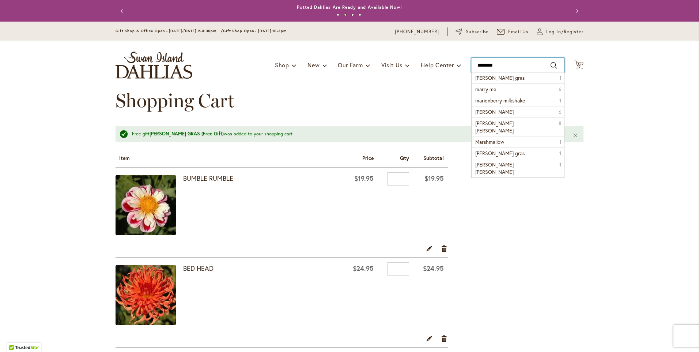
type input "*********"
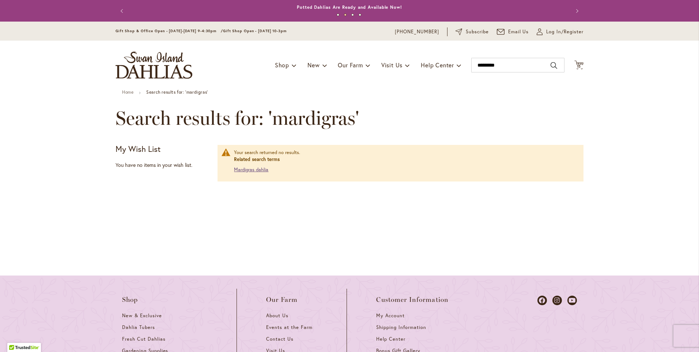
click at [258, 170] on link "Mardigras dahlia" at bounding box center [251, 169] width 34 height 6
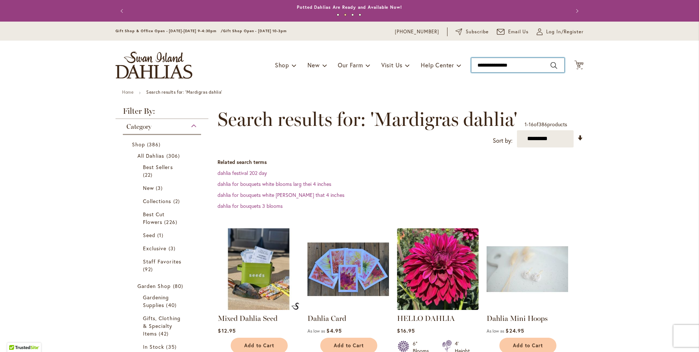
click at [534, 65] on input "**********" at bounding box center [517, 65] width 93 height 15
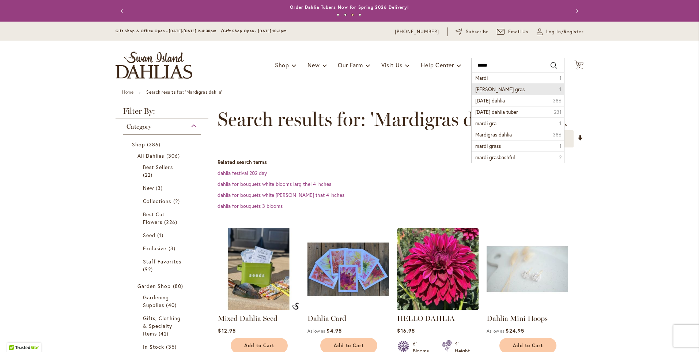
click at [527, 87] on li "mardis gras 1" at bounding box center [518, 88] width 93 height 11
type input "**********"
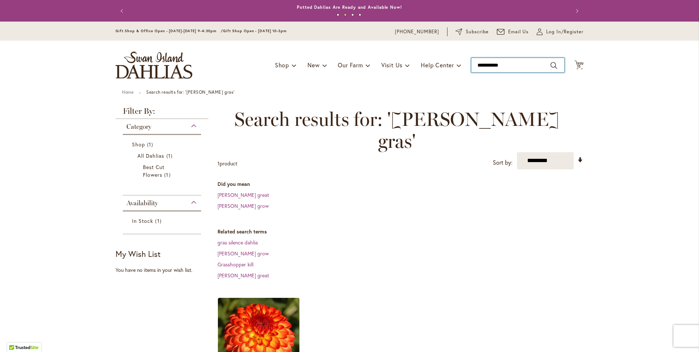
type input "**********"
drag, startPoint x: 512, startPoint y: 67, endPoint x: 463, endPoint y: 67, distance: 49.4
click at [463, 67] on div "Toggle Nav Shop Dahlia Tubers Collections Fresh Cut Dahlias Gardening Supplies …" at bounding box center [349, 65] width 483 height 49
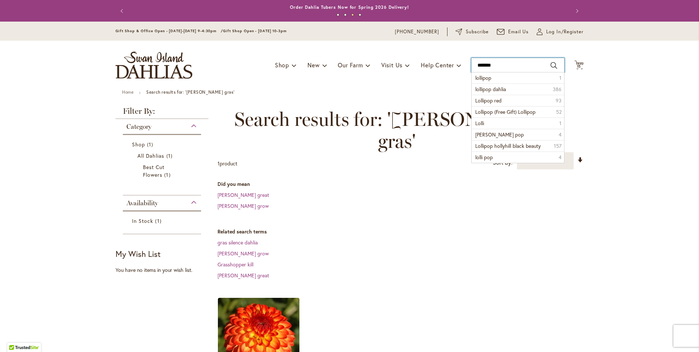
type input "********"
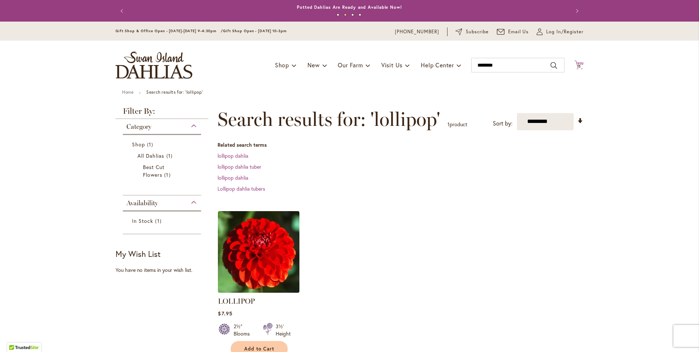
click at [577, 67] on span "15" at bounding box center [579, 66] width 4 height 5
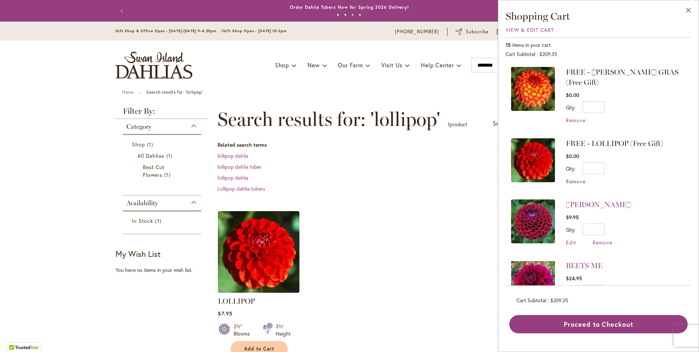
click at [579, 178] on span "Remove" at bounding box center [576, 181] width 20 height 7
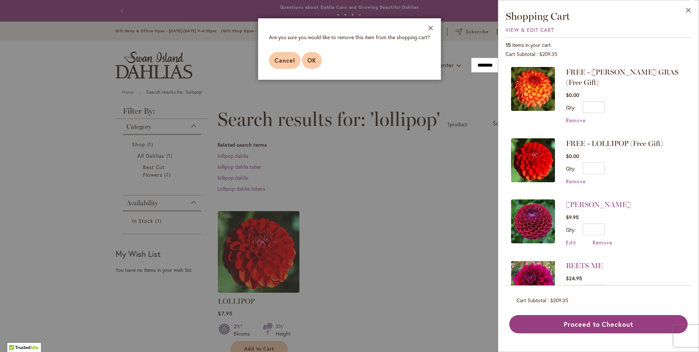
click at [305, 60] on button "OK" at bounding box center [312, 60] width 20 height 17
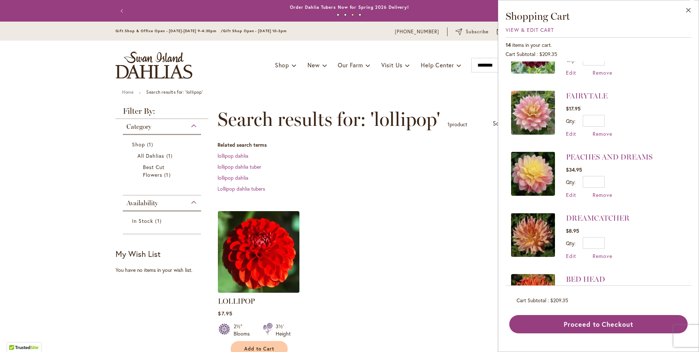
scroll to position [525, 0]
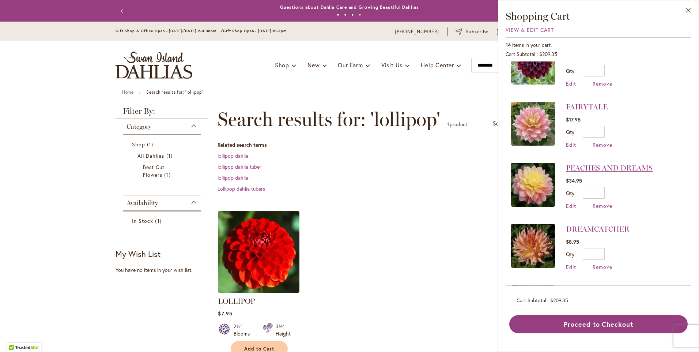
click at [604, 164] on link "PEACHES AND DREAMS" at bounding box center [609, 168] width 87 height 9
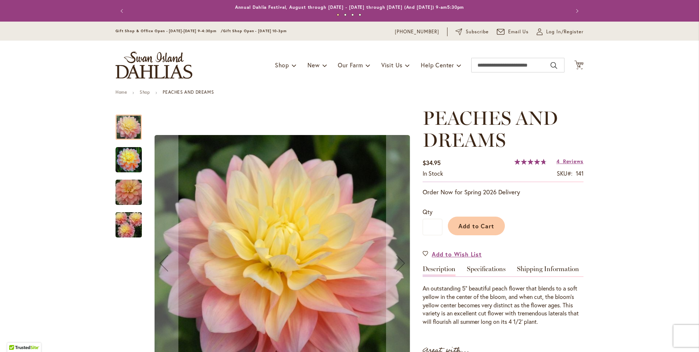
click at [120, 226] on img "PEACHES AND DREAMS" at bounding box center [128, 224] width 53 height 35
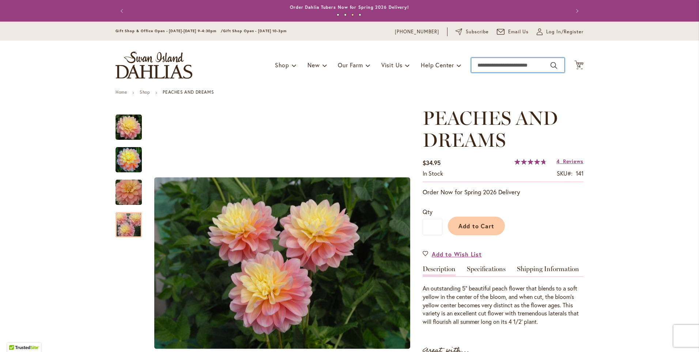
click at [519, 65] on input "Search" at bounding box center [517, 65] width 93 height 15
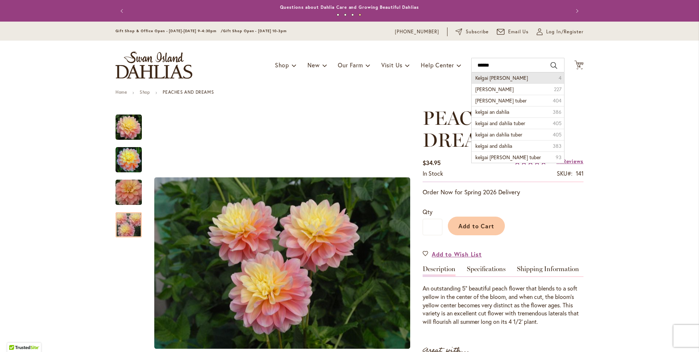
click at [519, 78] on li "Kelgai ann 4" at bounding box center [518, 77] width 93 height 11
type input "**********"
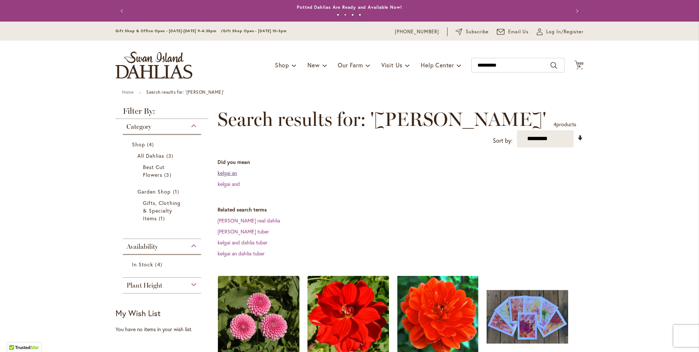
click at [222, 173] on link "kelgai an" at bounding box center [227, 172] width 19 height 7
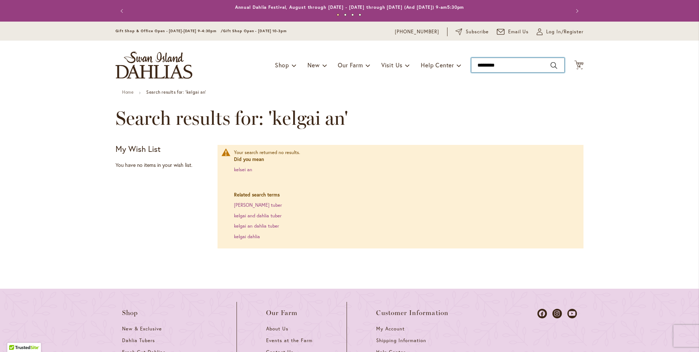
click at [503, 65] on input "*********" at bounding box center [517, 65] width 93 height 15
type input "******"
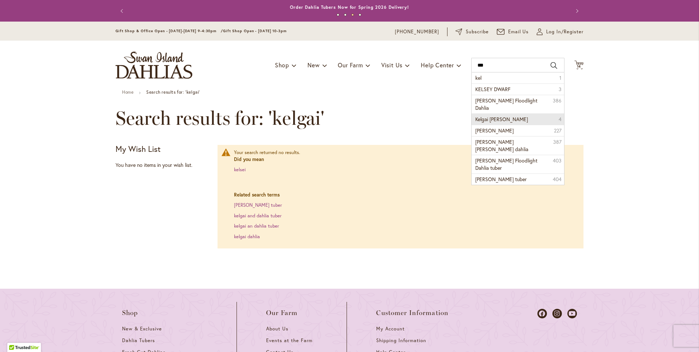
click at [480, 116] on span "Kelgai [PERSON_NAME]" at bounding box center [502, 119] width 53 height 7
type input "**********"
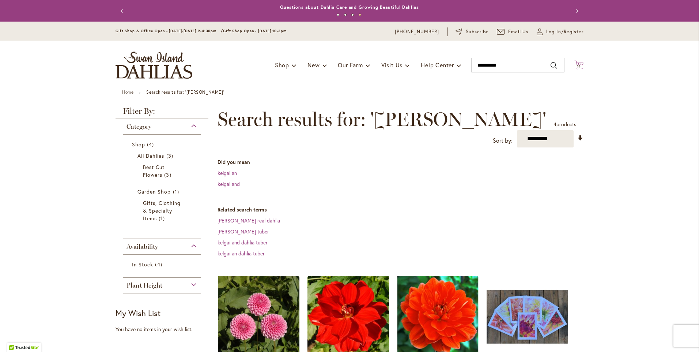
click at [577, 65] on span "14" at bounding box center [579, 66] width 4 height 5
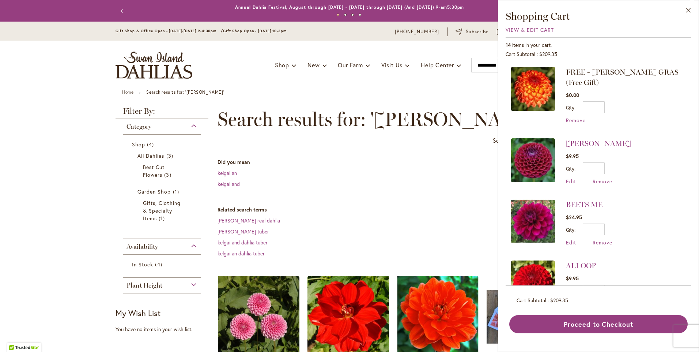
click at [386, 164] on dt "Did you mean" at bounding box center [401, 161] width 366 height 7
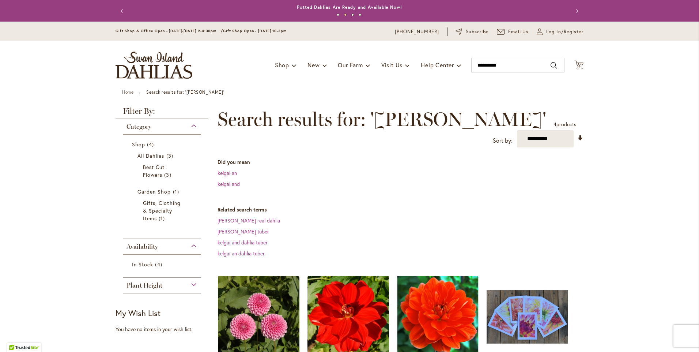
click at [149, 129] on span "Category" at bounding box center [139, 127] width 25 height 8
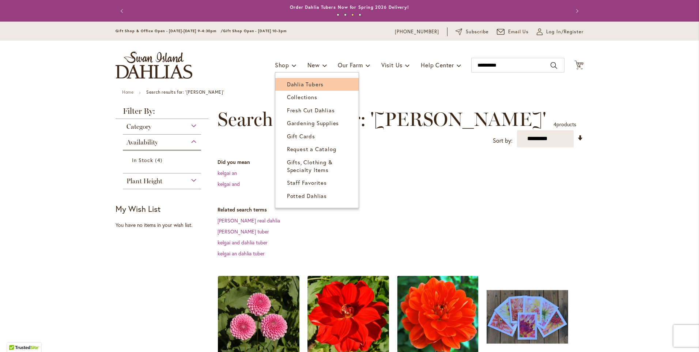
click at [287, 86] on span "Dahlia Tubers" at bounding box center [305, 83] width 37 height 7
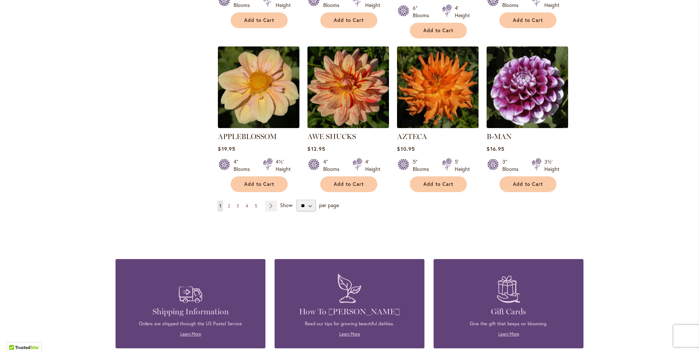
scroll to position [622, 0]
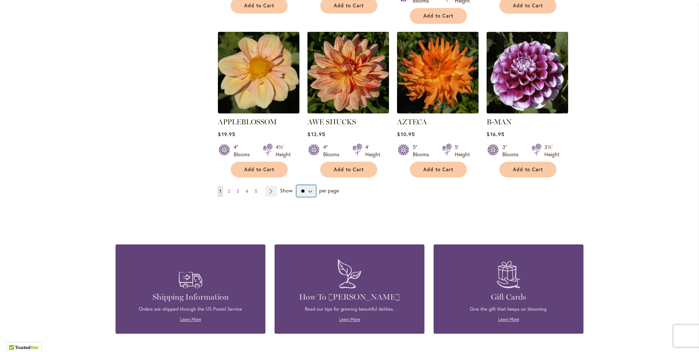
click at [305, 185] on select "** ** ** **" at bounding box center [306, 191] width 19 height 12
select select "**"
click at [297, 185] on select "** ** ** **" at bounding box center [306, 191] width 19 height 12
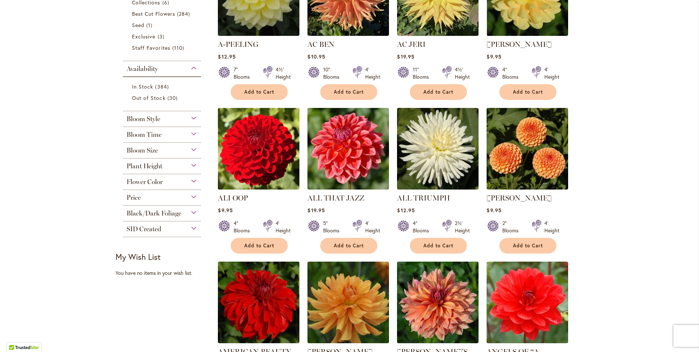
scroll to position [228, 0]
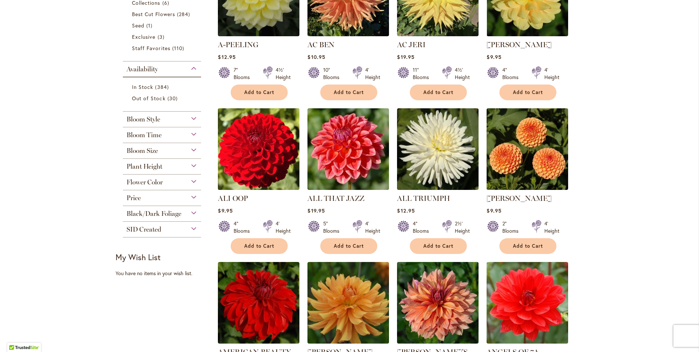
click at [270, 153] on img at bounding box center [259, 149] width 86 height 86
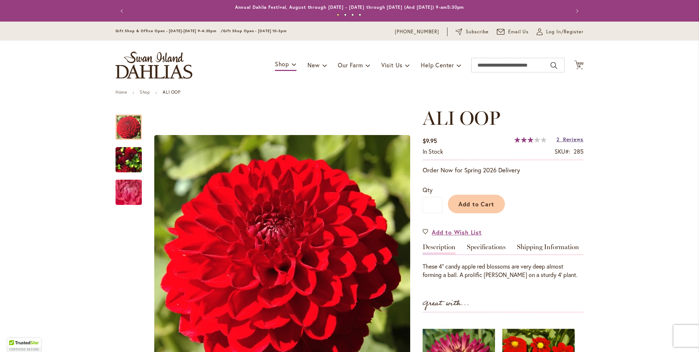
click at [566, 140] on span "Reviews" at bounding box center [573, 139] width 20 height 7
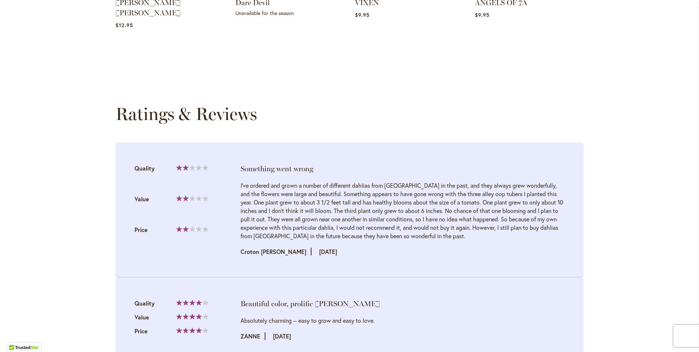
scroll to position [734, 0]
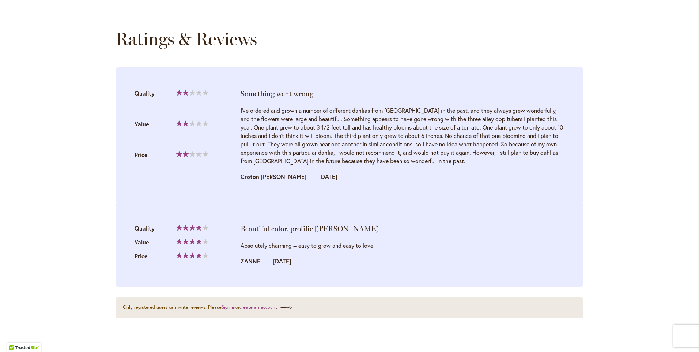
click at [553, 210] on li "Beautiful color, prolific bloomer Quality 80% Value Price" at bounding box center [350, 244] width 468 height 84
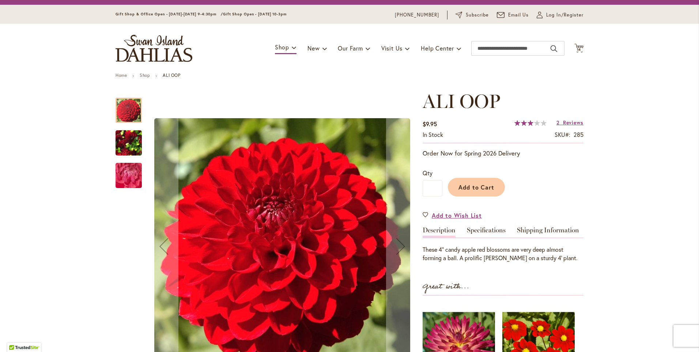
scroll to position [0, 0]
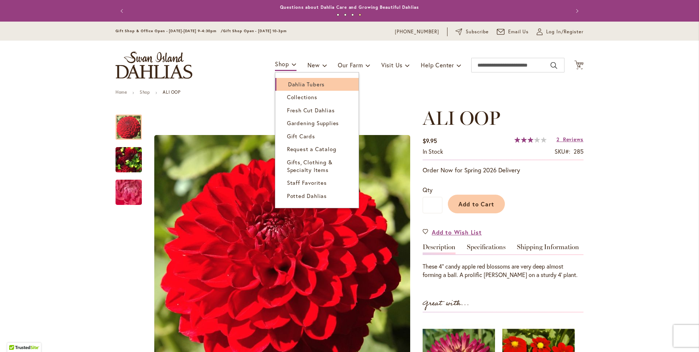
click at [288, 84] on span "Dahlia Tubers" at bounding box center [306, 83] width 37 height 7
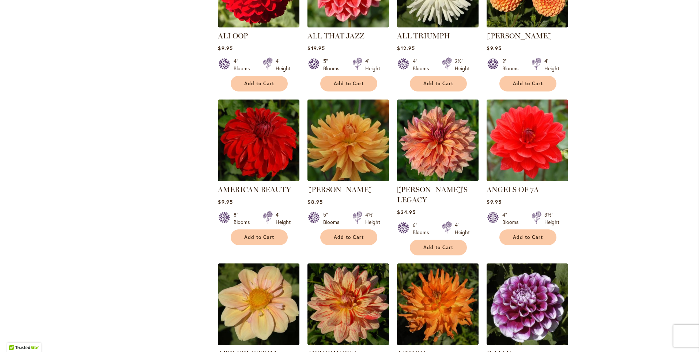
scroll to position [439, 0]
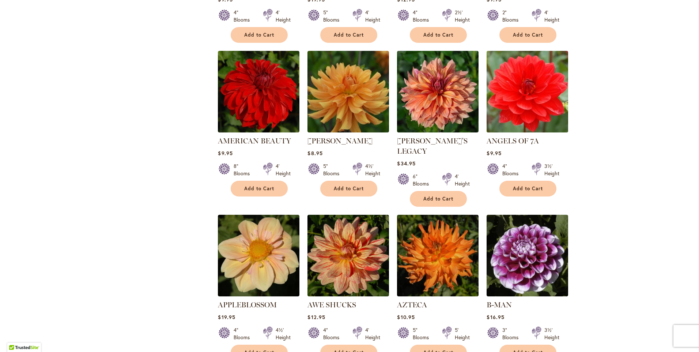
click at [531, 101] on img at bounding box center [528, 92] width 86 height 86
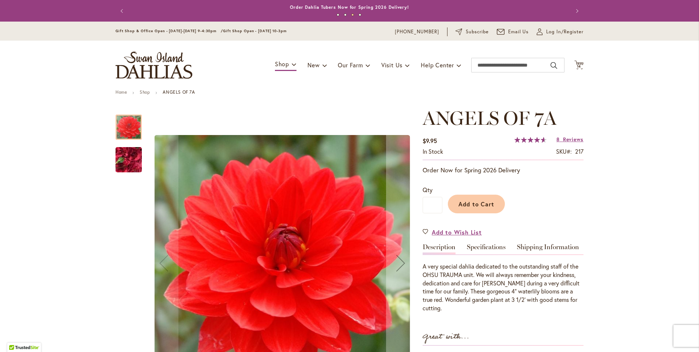
click at [119, 159] on img "ANGELS OF 7A" at bounding box center [128, 160] width 53 height 40
